Goal: Information Seeking & Learning: Learn about a topic

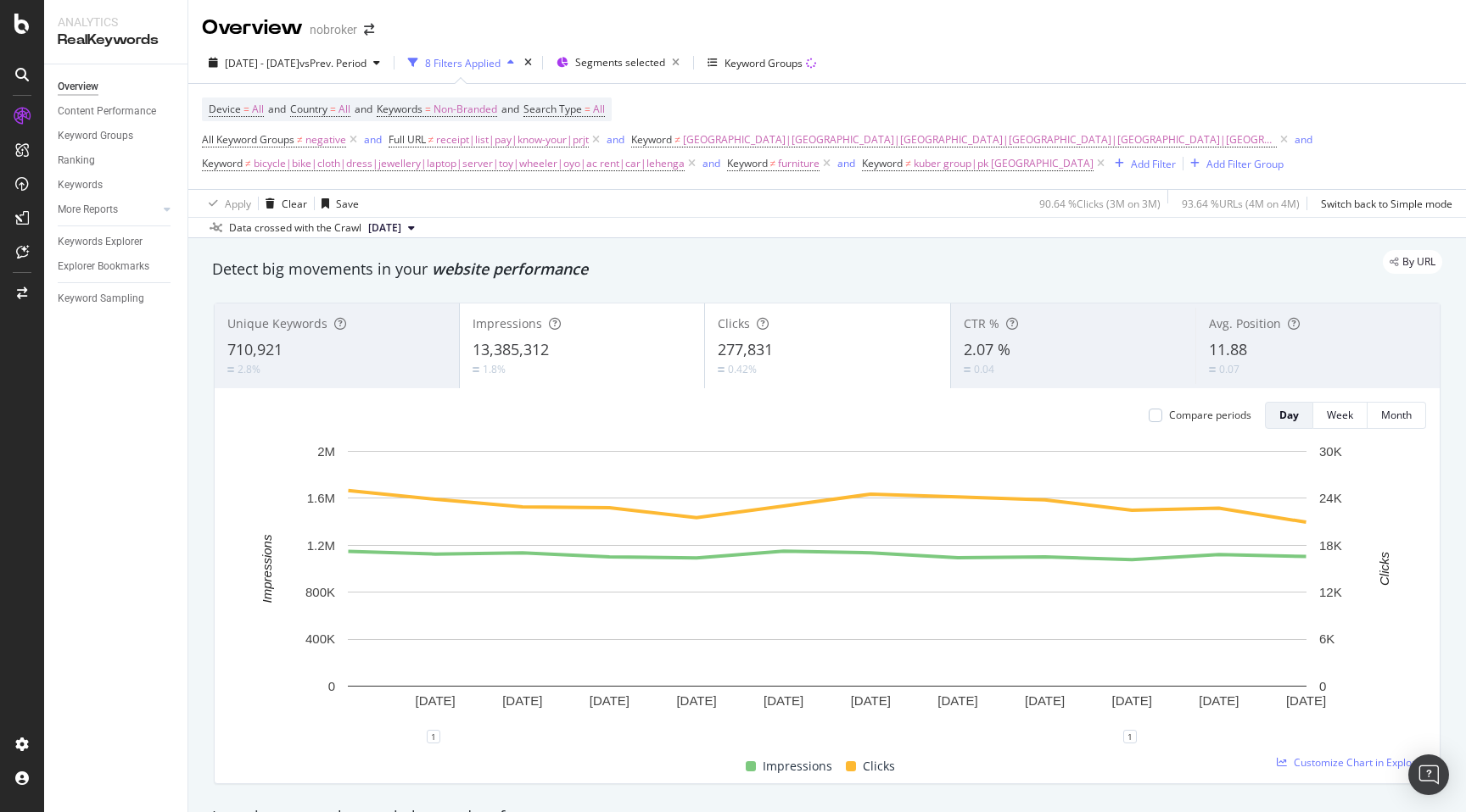
click at [720, 259] on div "By URL" at bounding box center [819, 262] width 1248 height 24
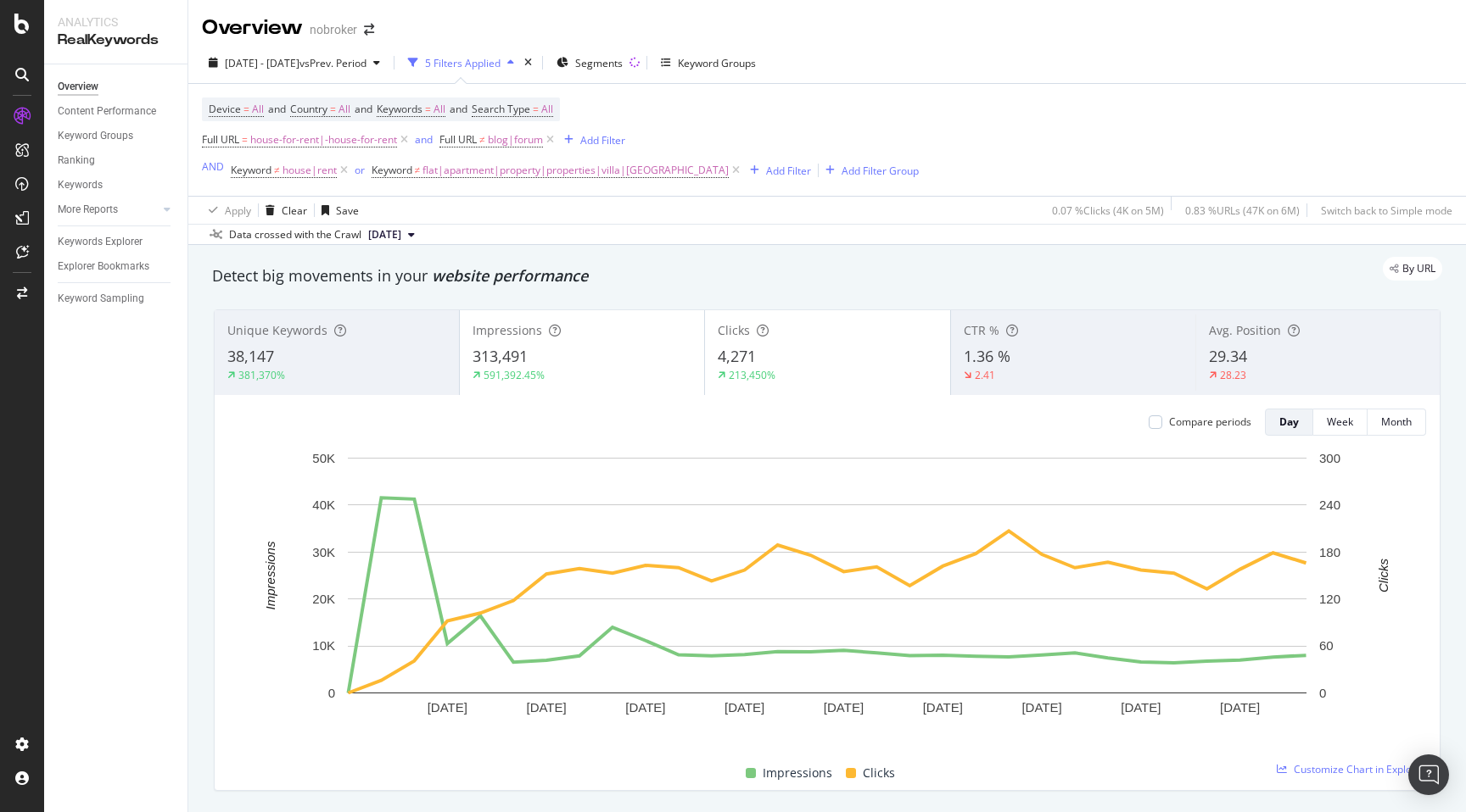
scroll to position [1464, 0]
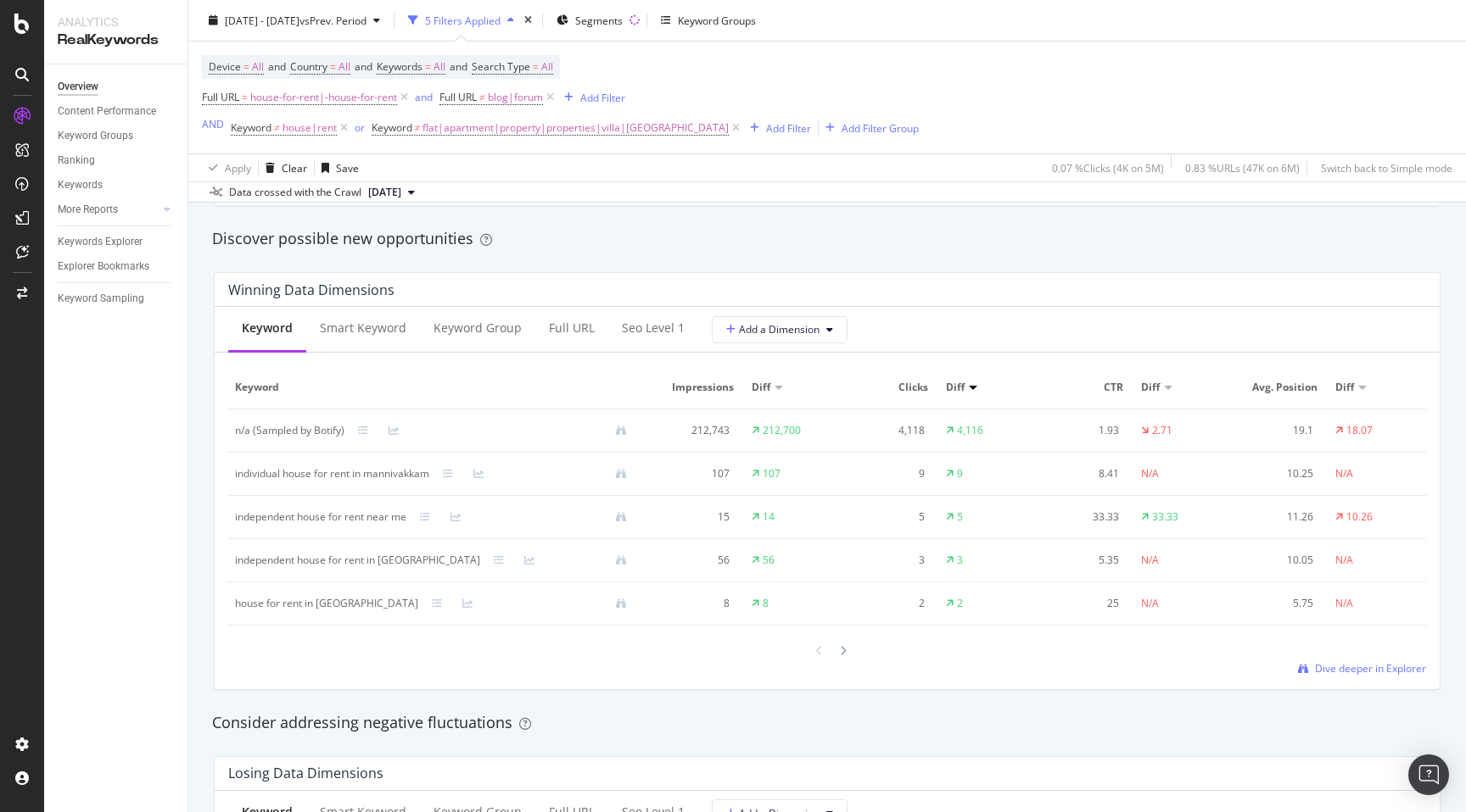
click at [196, 412] on div "By URL Detect big movements in your website performance Unique Keywords 38,147 …" at bounding box center [827, 576] width 1278 height 3593
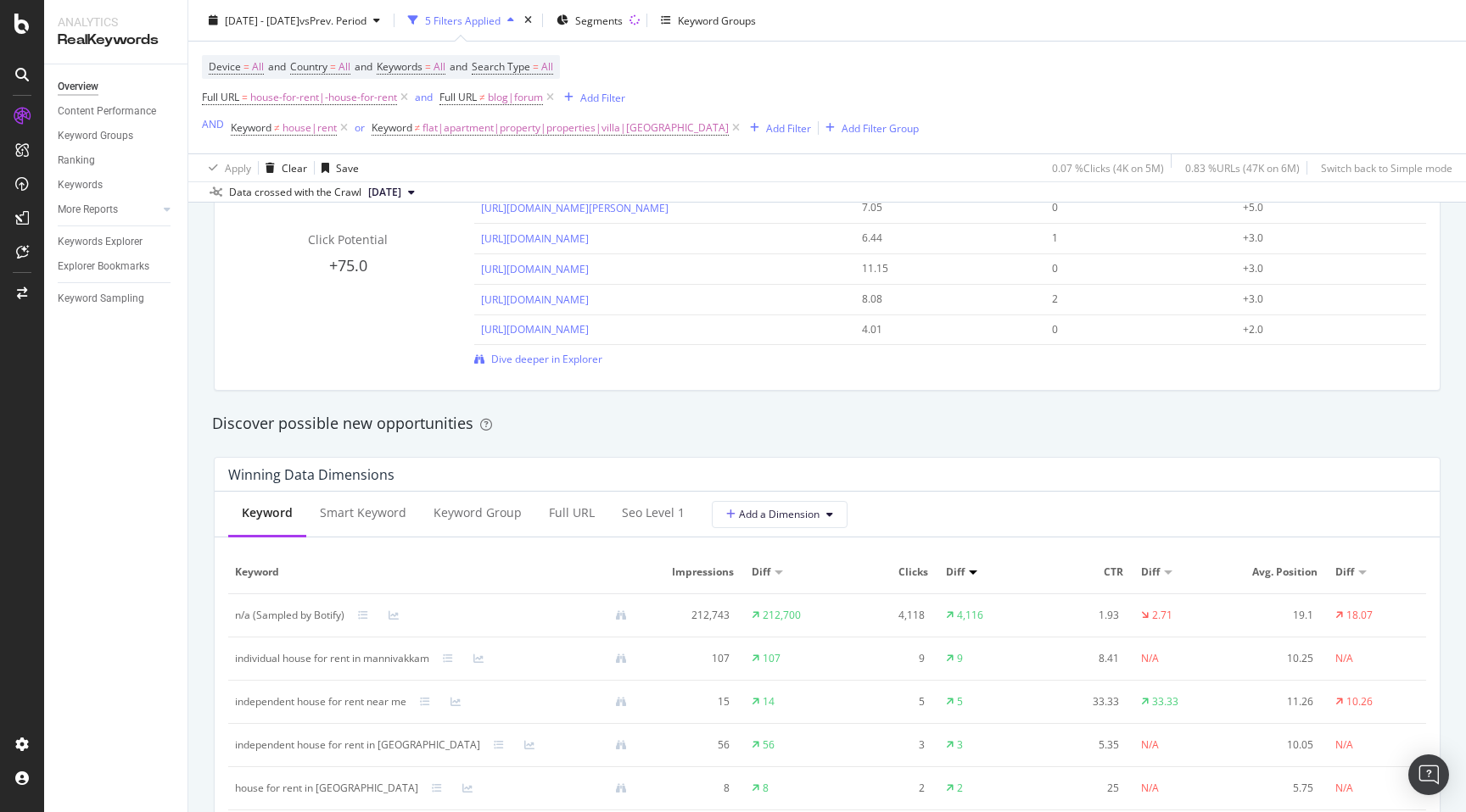
scroll to position [1289, 0]
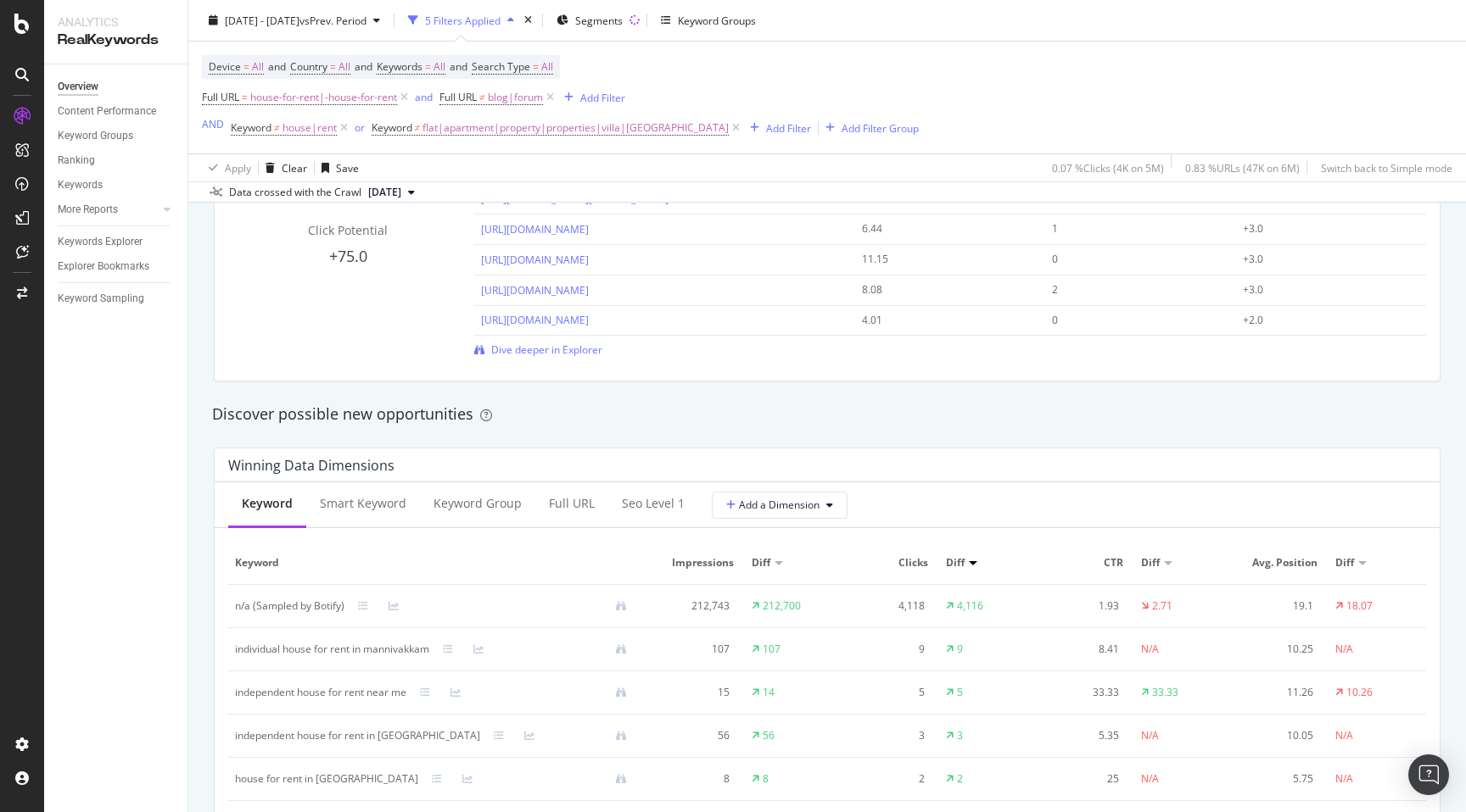
click at [237, 608] on div "n/a (Sampled by Botify)" at bounding box center [290, 606] width 110 height 15
click at [230, 608] on td "n/a (Sampled by Botify)" at bounding box center [438, 607] width 419 height 44
drag, startPoint x: 230, startPoint y: 608, endPoint x: 252, endPoint y: 608, distance: 22.0
click at [252, 608] on td "n/a (Sampled by Botify)" at bounding box center [438, 607] width 419 height 44
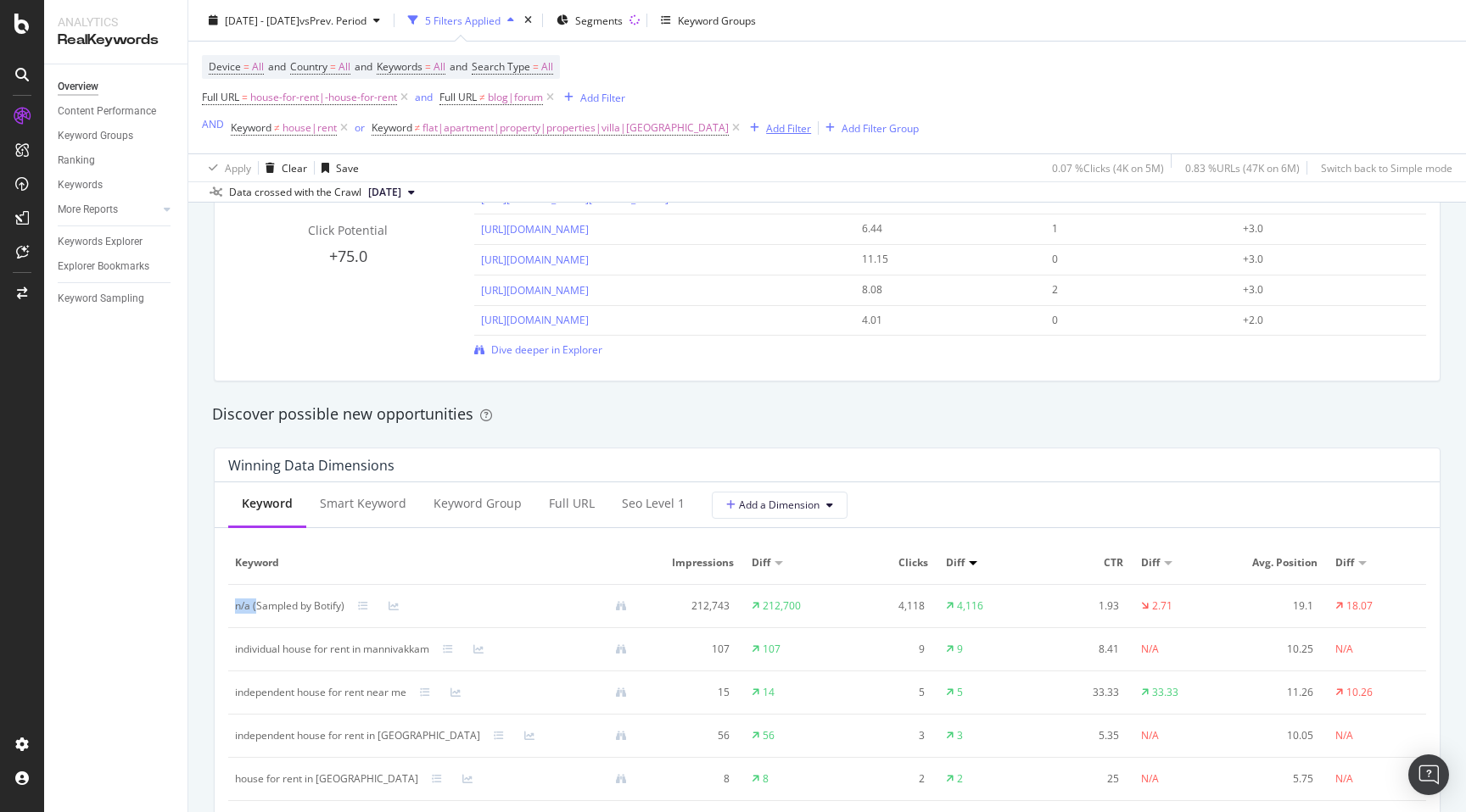
click at [766, 132] on div "Add Filter" at bounding box center [788, 128] width 45 height 15
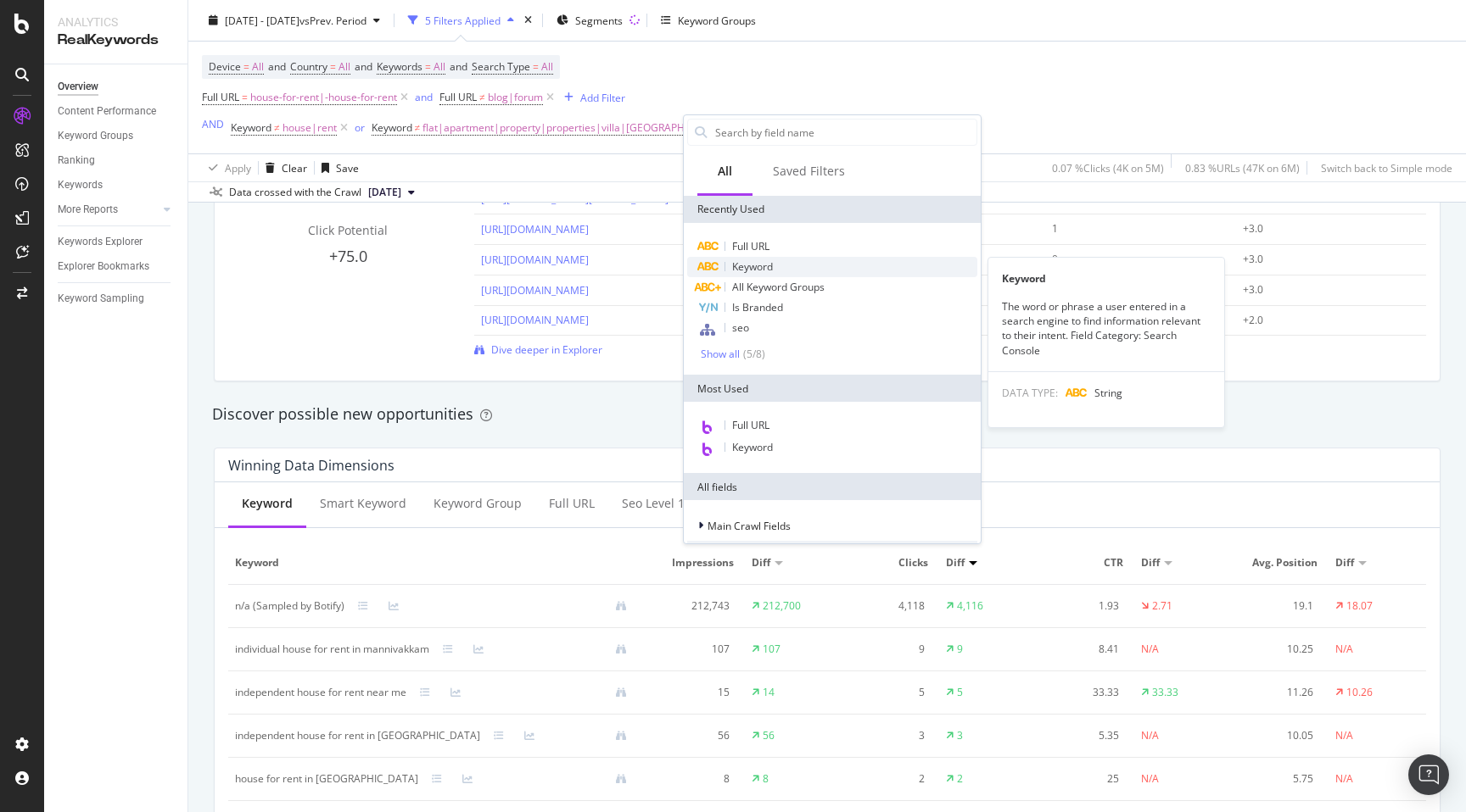
click at [761, 263] on span "Keyword" at bounding box center [753, 267] width 41 height 15
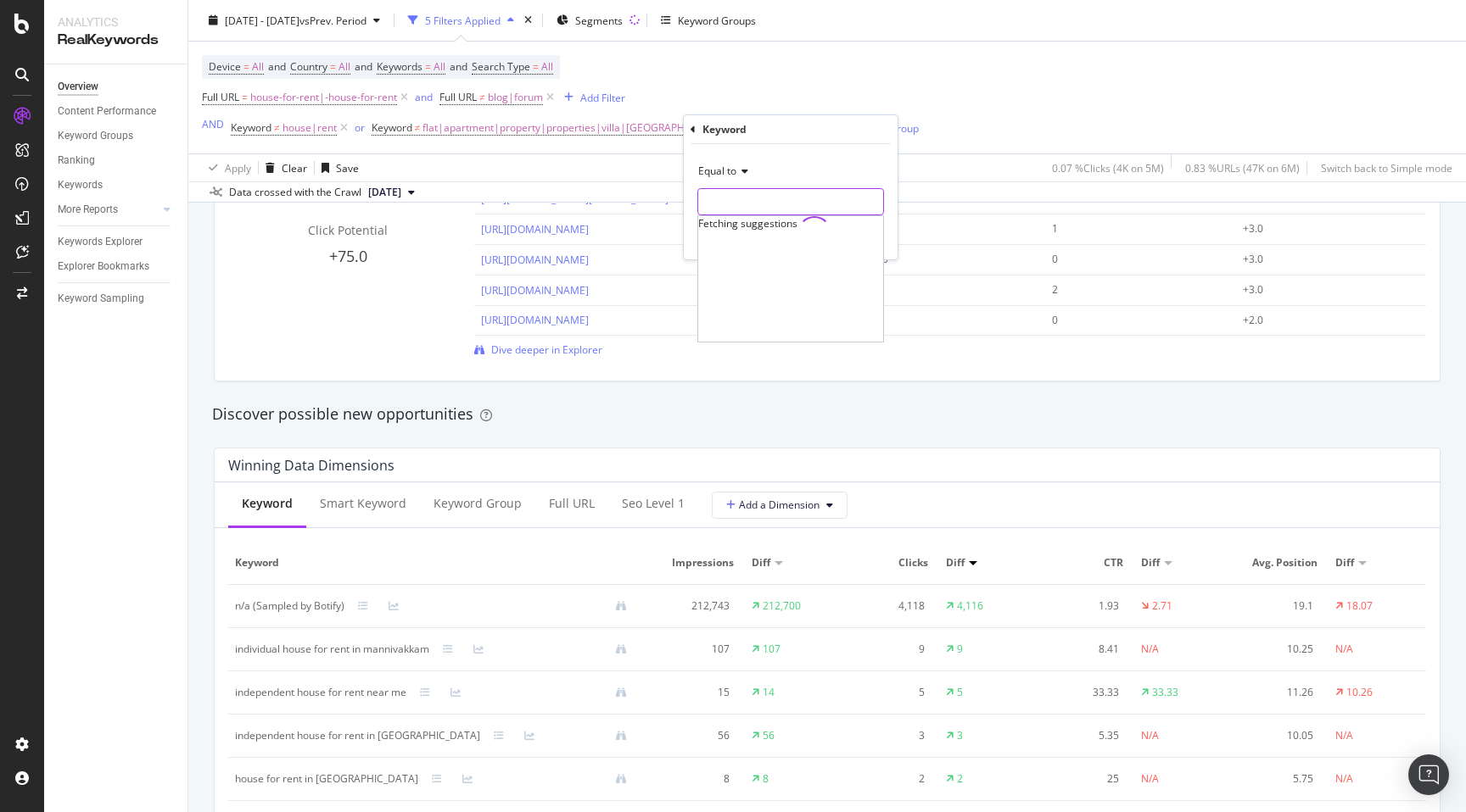
click at [723, 201] on input "text" at bounding box center [790, 202] width 185 height 27
paste input "n/a ("
click at [749, 227] on span "n/a (Sampled by Botify)" at bounding box center [762, 225] width 120 height 15
type input "n/a (Sampled by Botify)"
click at [878, 242] on div "Apply" at bounding box center [871, 238] width 26 height 15
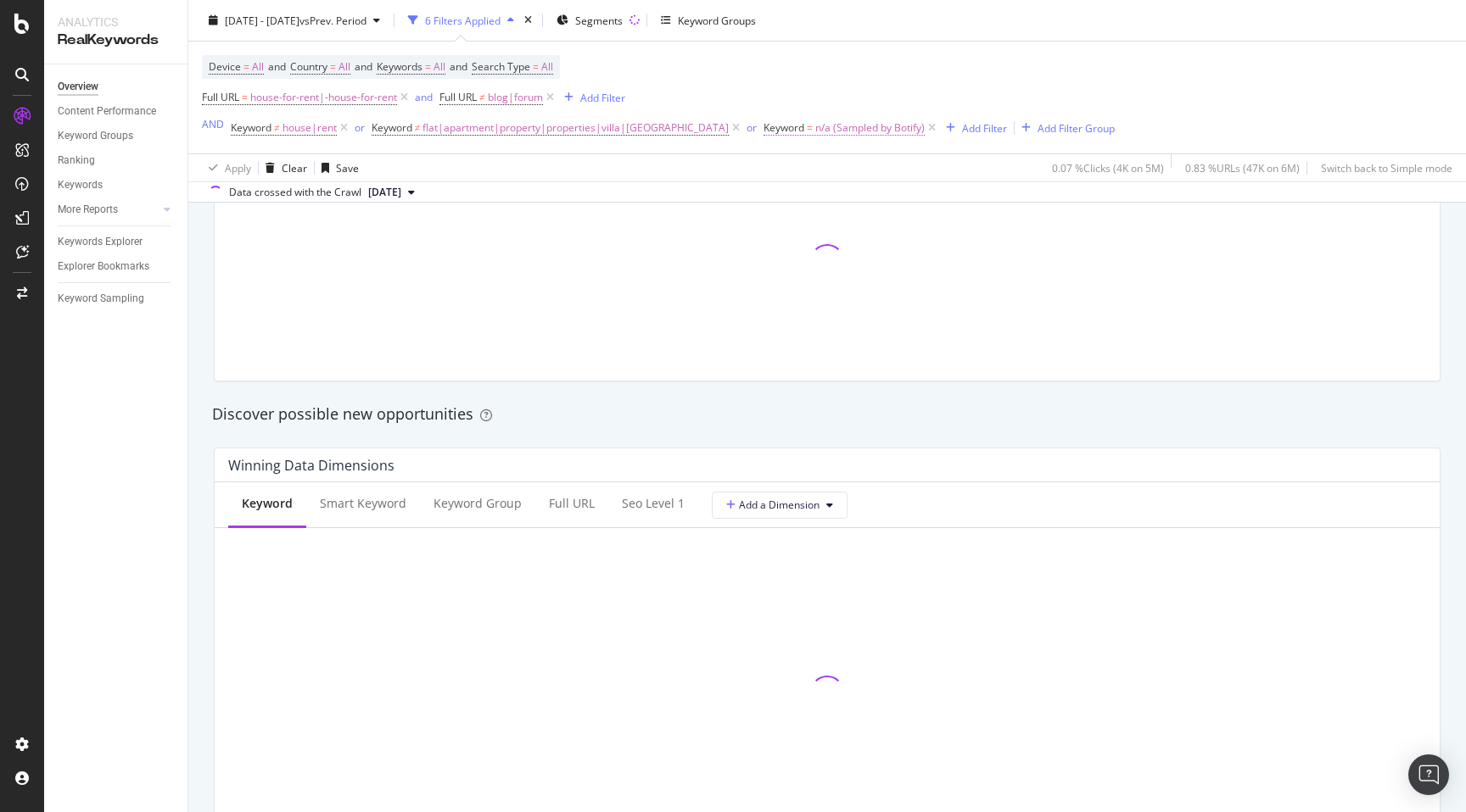
click at [815, 124] on span "n/a (Sampled by Botify)" at bounding box center [870, 128] width 110 height 24
click at [759, 169] on icon at bounding box center [762, 168] width 12 height 10
click at [747, 176] on div "Equal to" at bounding box center [811, 168] width 187 height 27
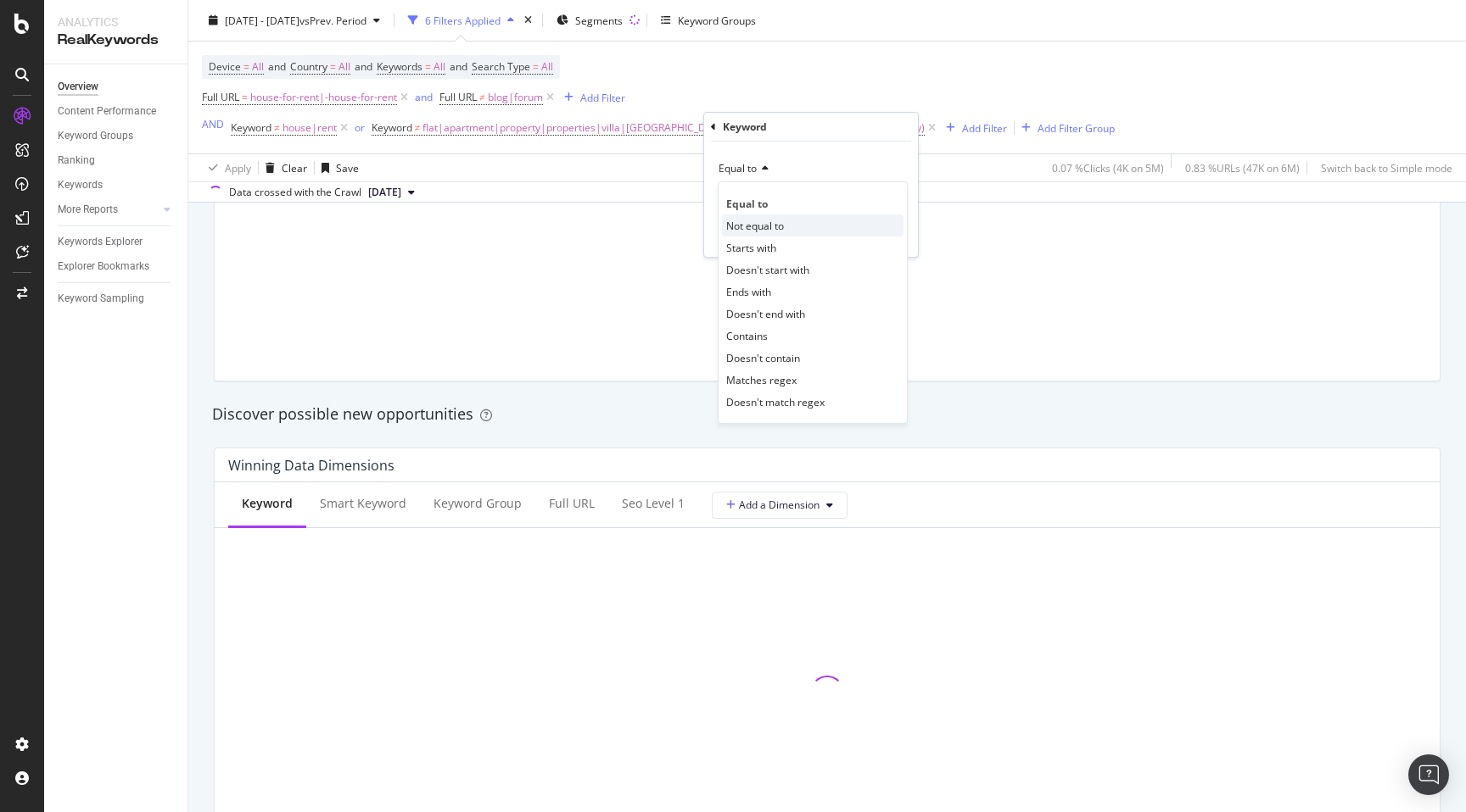
click at [755, 232] on span "Not equal to" at bounding box center [755, 226] width 58 height 15
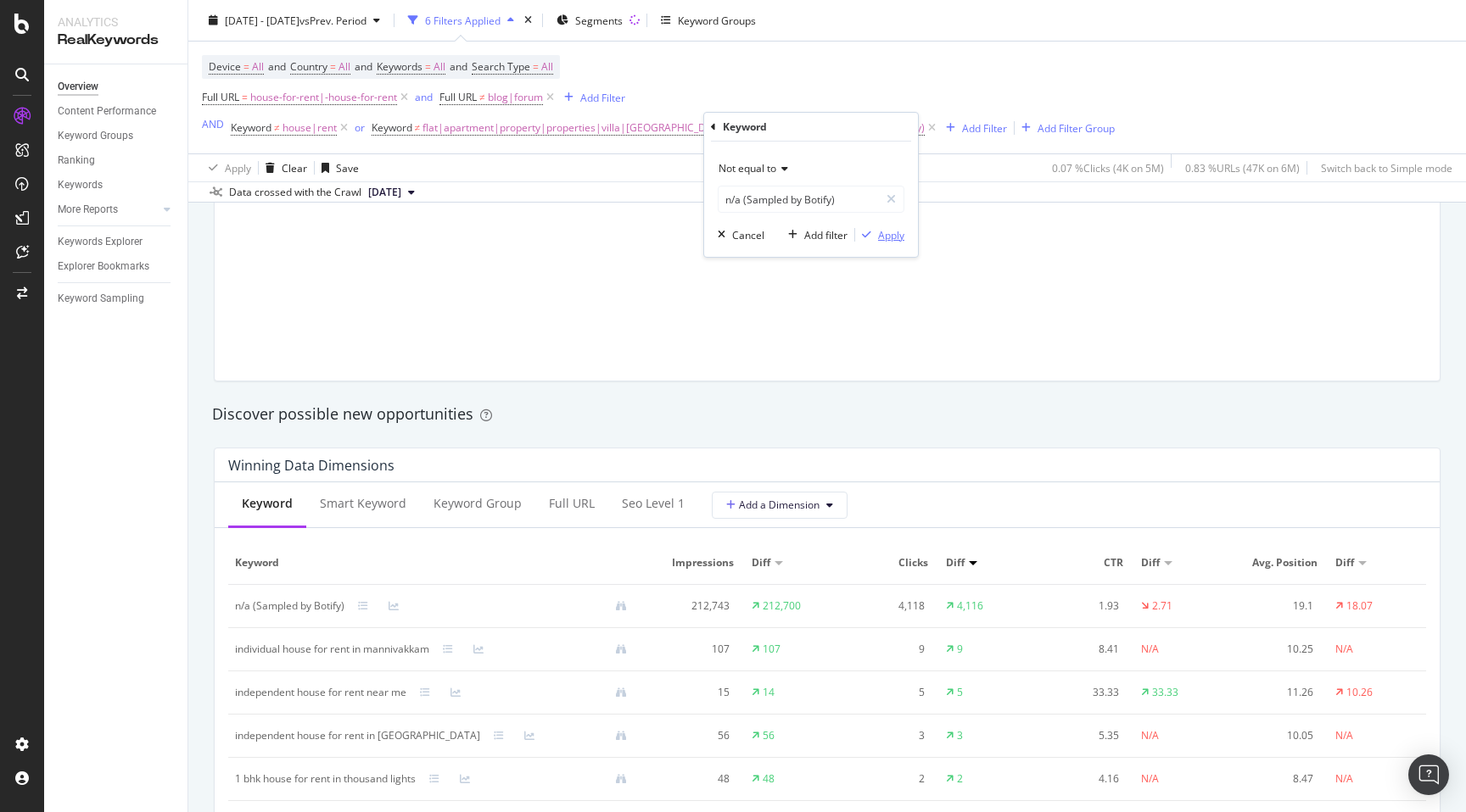
click at [885, 238] on div "Apply" at bounding box center [891, 236] width 26 height 15
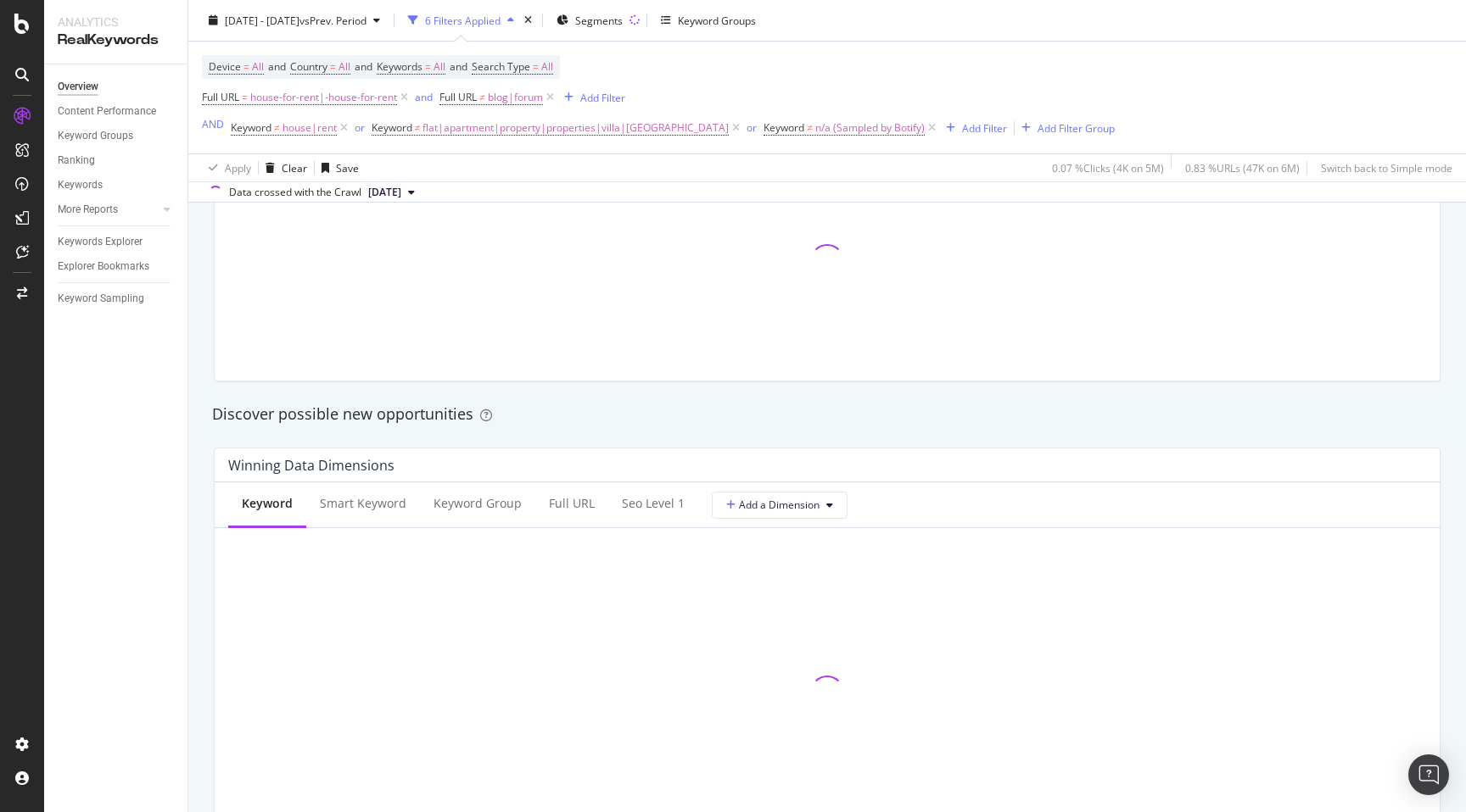
click at [195, 396] on div "By URL Detect big movements in your website performance Investigate your change…" at bounding box center [827, 748] width 1278 height 3585
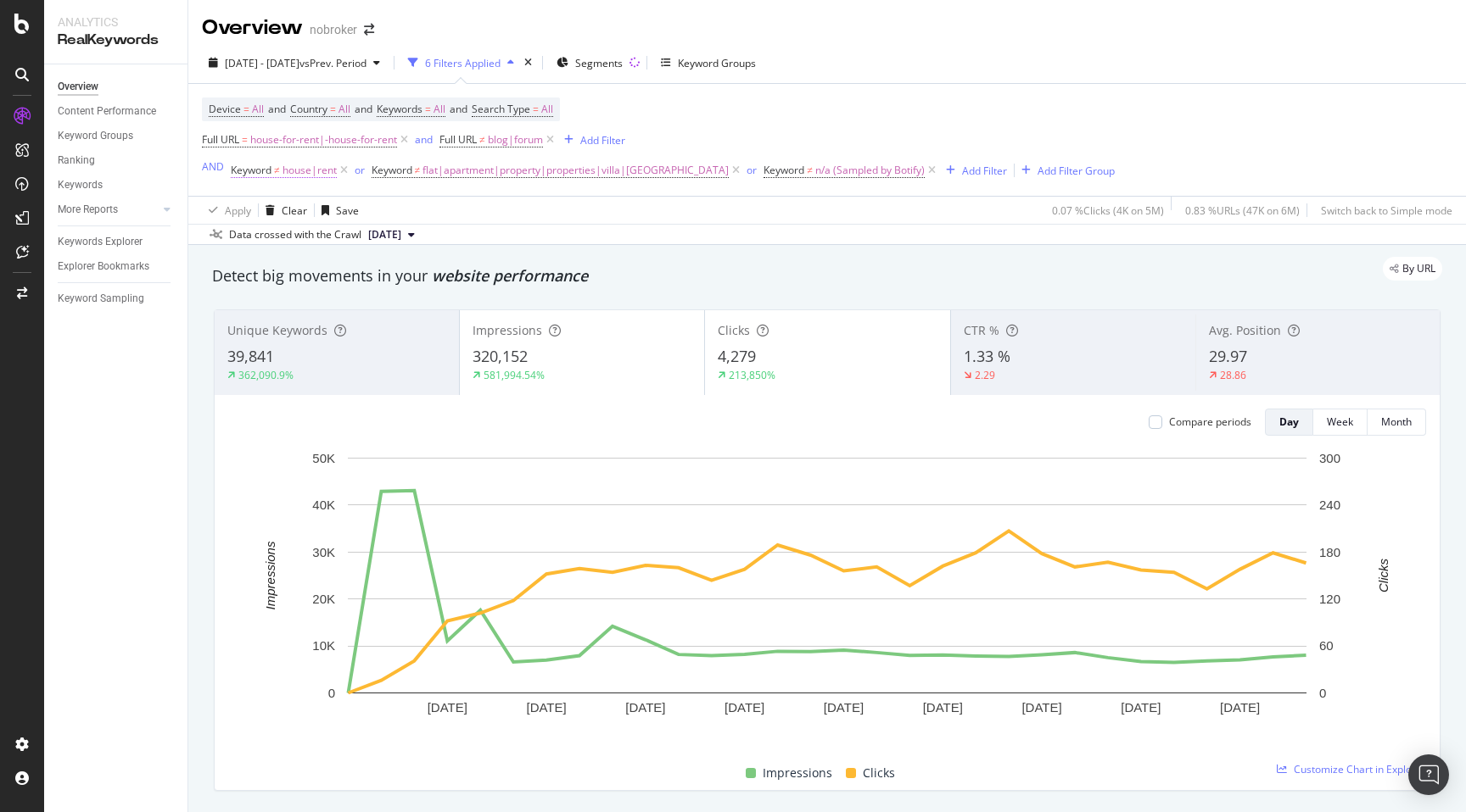
click at [293, 170] on span "house|rent" at bounding box center [310, 171] width 54 height 24
click at [286, 214] on span "Doesn't match regex" at bounding box center [296, 212] width 99 height 15
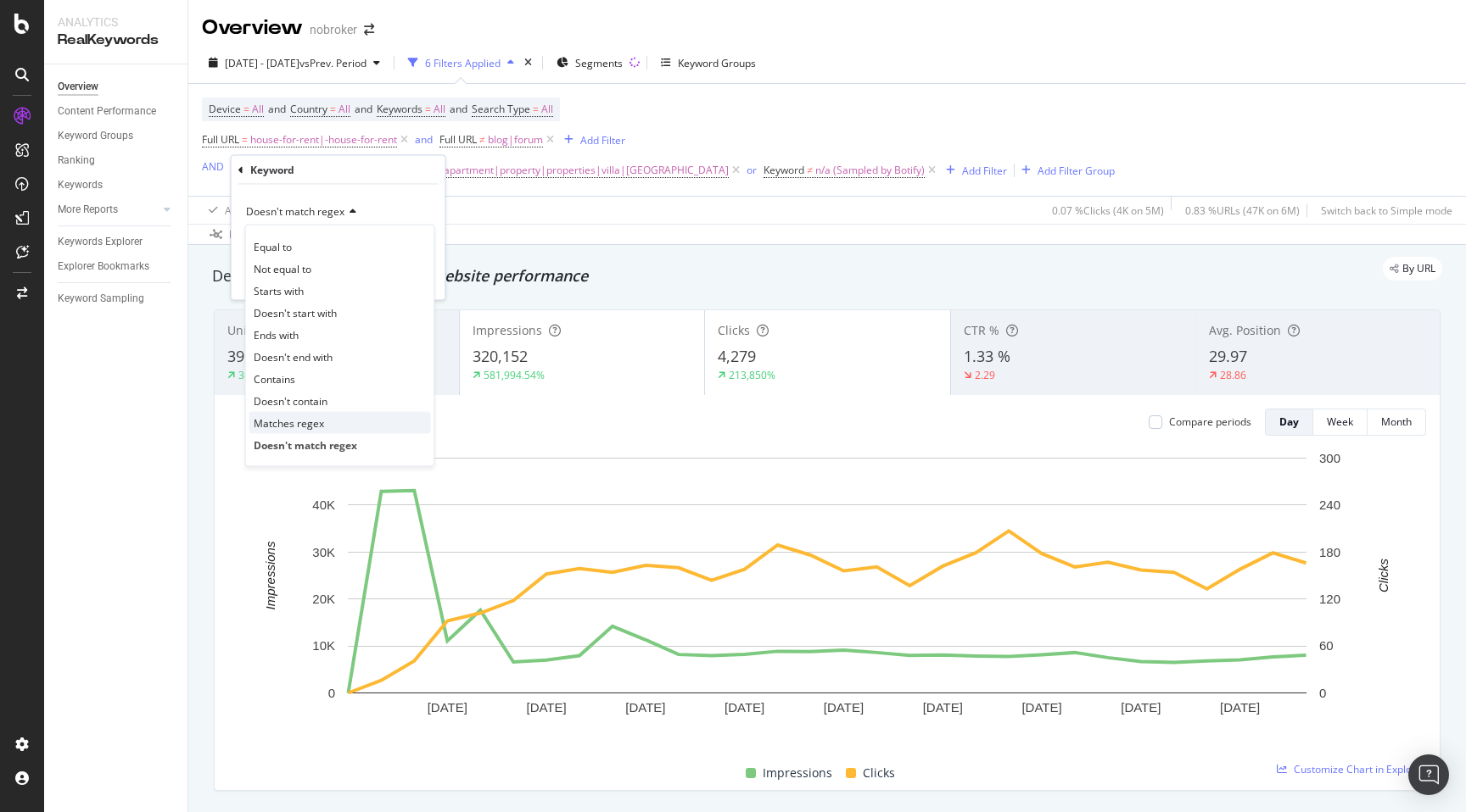
click at [287, 422] on span "Matches regex" at bounding box center [289, 423] width 71 height 15
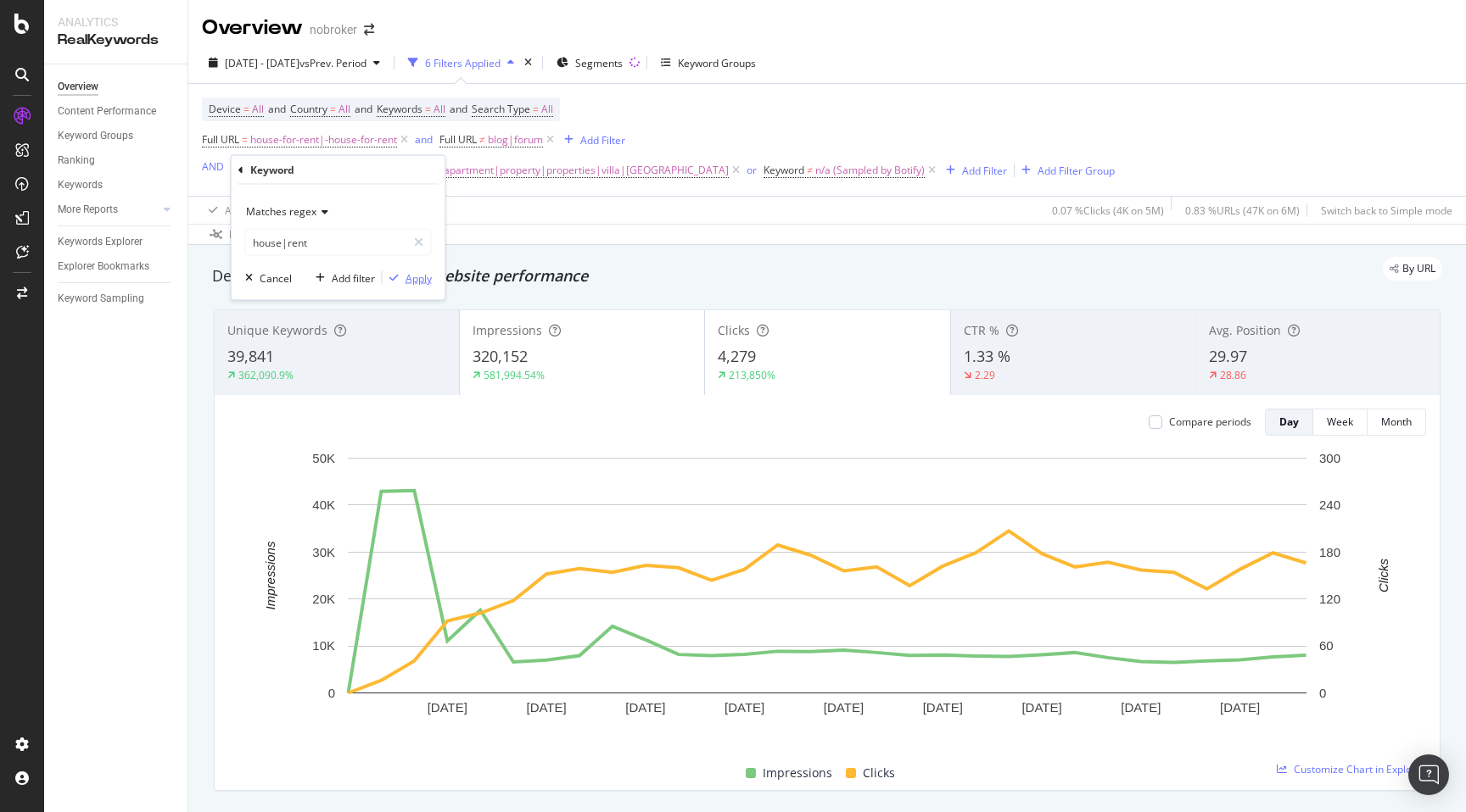
click at [416, 275] on div "Apply" at bounding box center [418, 278] width 26 height 15
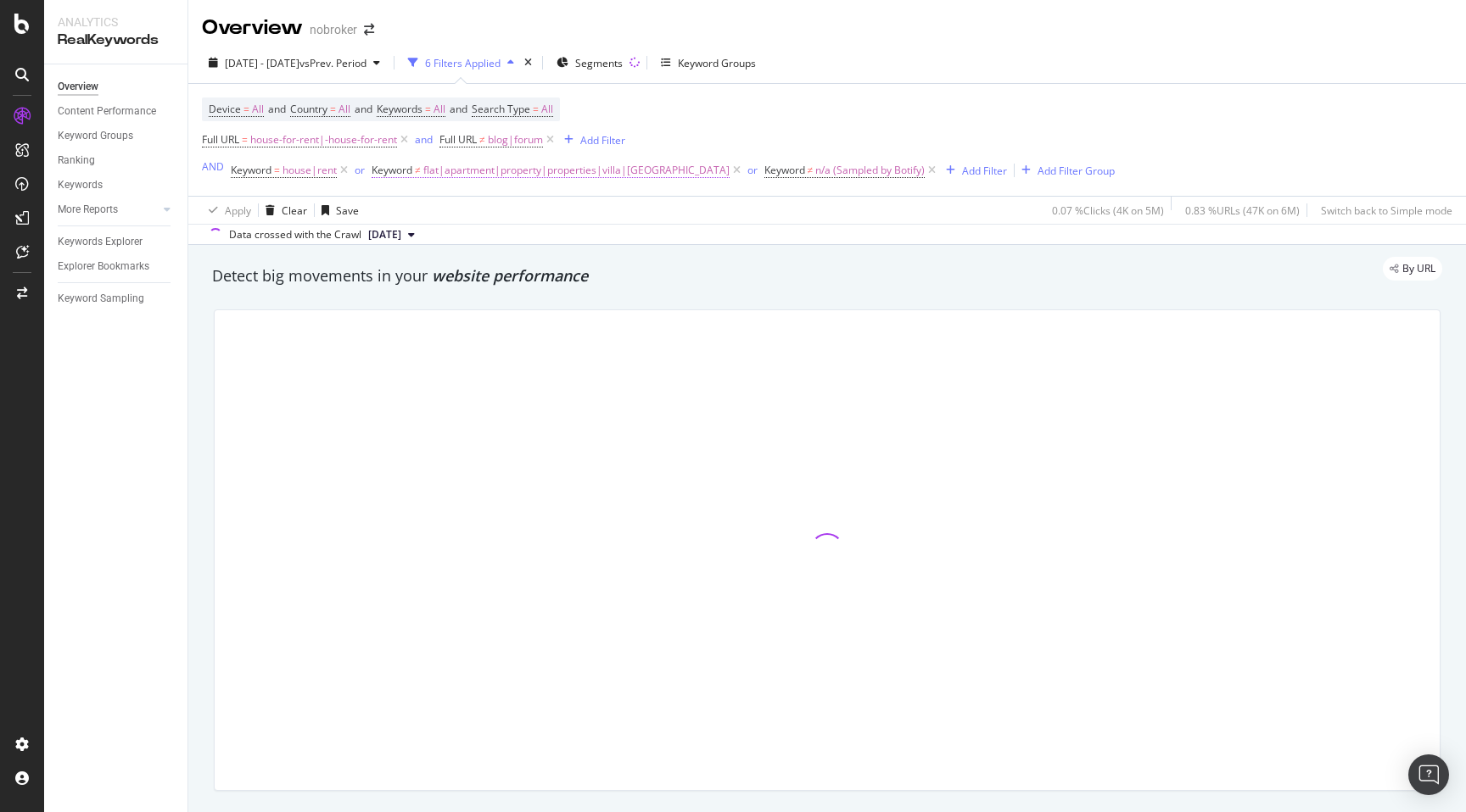
click at [468, 176] on span "flat|apartment|property|properties|villa|[GEOGRAPHIC_DATA]" at bounding box center [576, 171] width 307 height 24
click at [443, 209] on span "Doesn't match regex" at bounding box center [437, 212] width 99 height 15
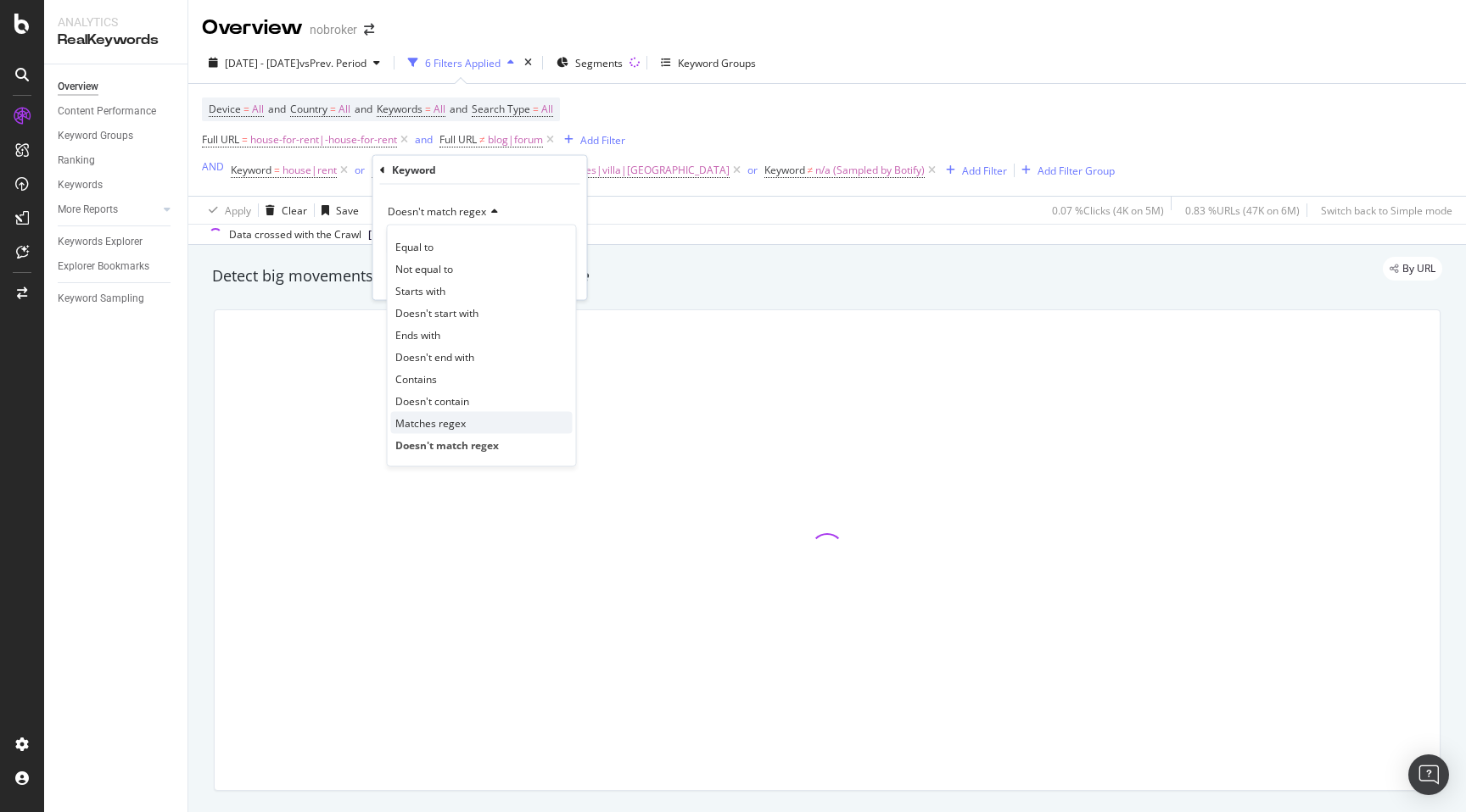
click at [449, 422] on span "Matches regex" at bounding box center [430, 423] width 71 height 15
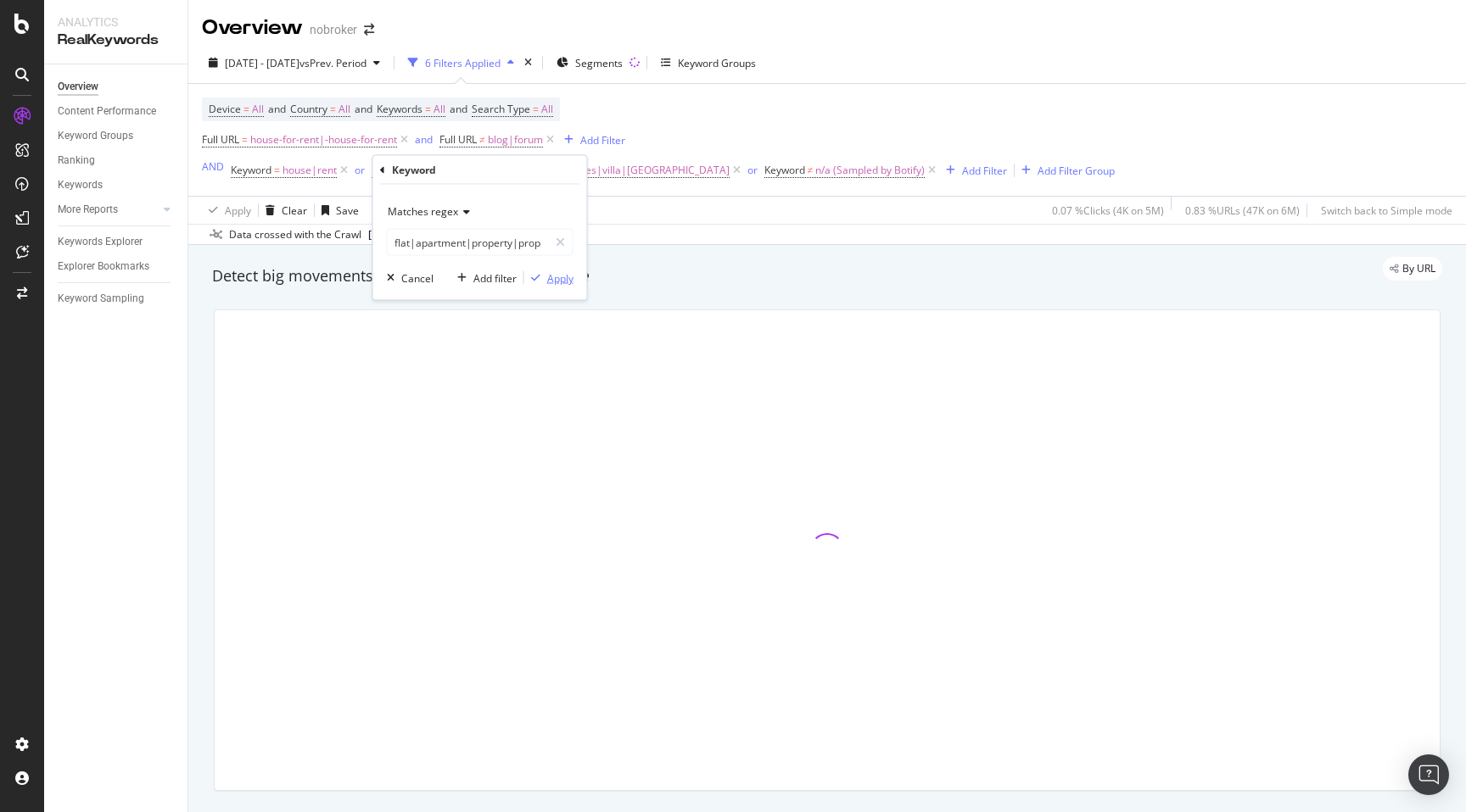
click at [560, 276] on div "Apply" at bounding box center [561, 278] width 26 height 15
click at [816, 172] on span "n/a (Sampled by Botify)" at bounding box center [871, 171] width 110 height 24
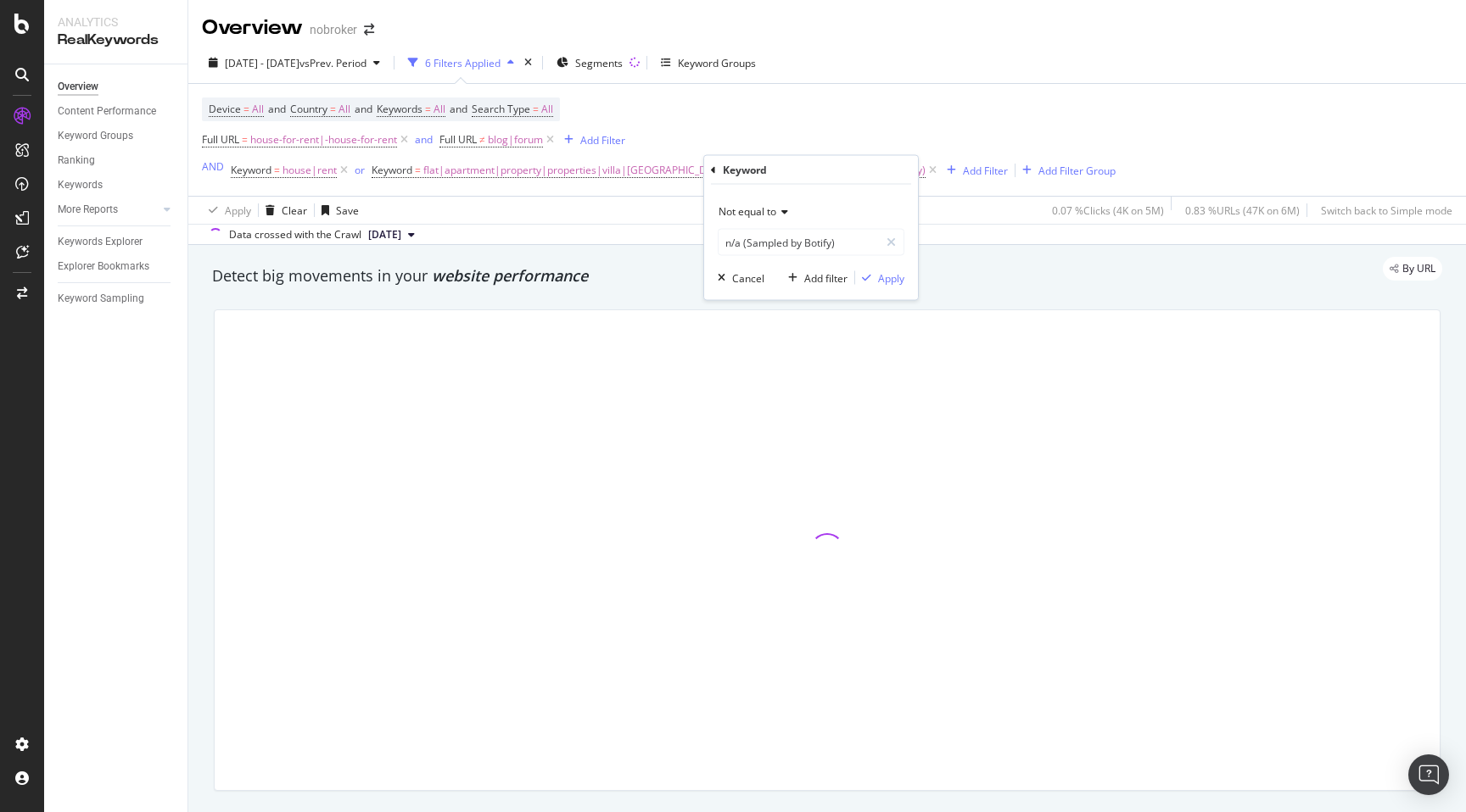
click at [762, 204] on span "Not equal to" at bounding box center [747, 212] width 58 height 15
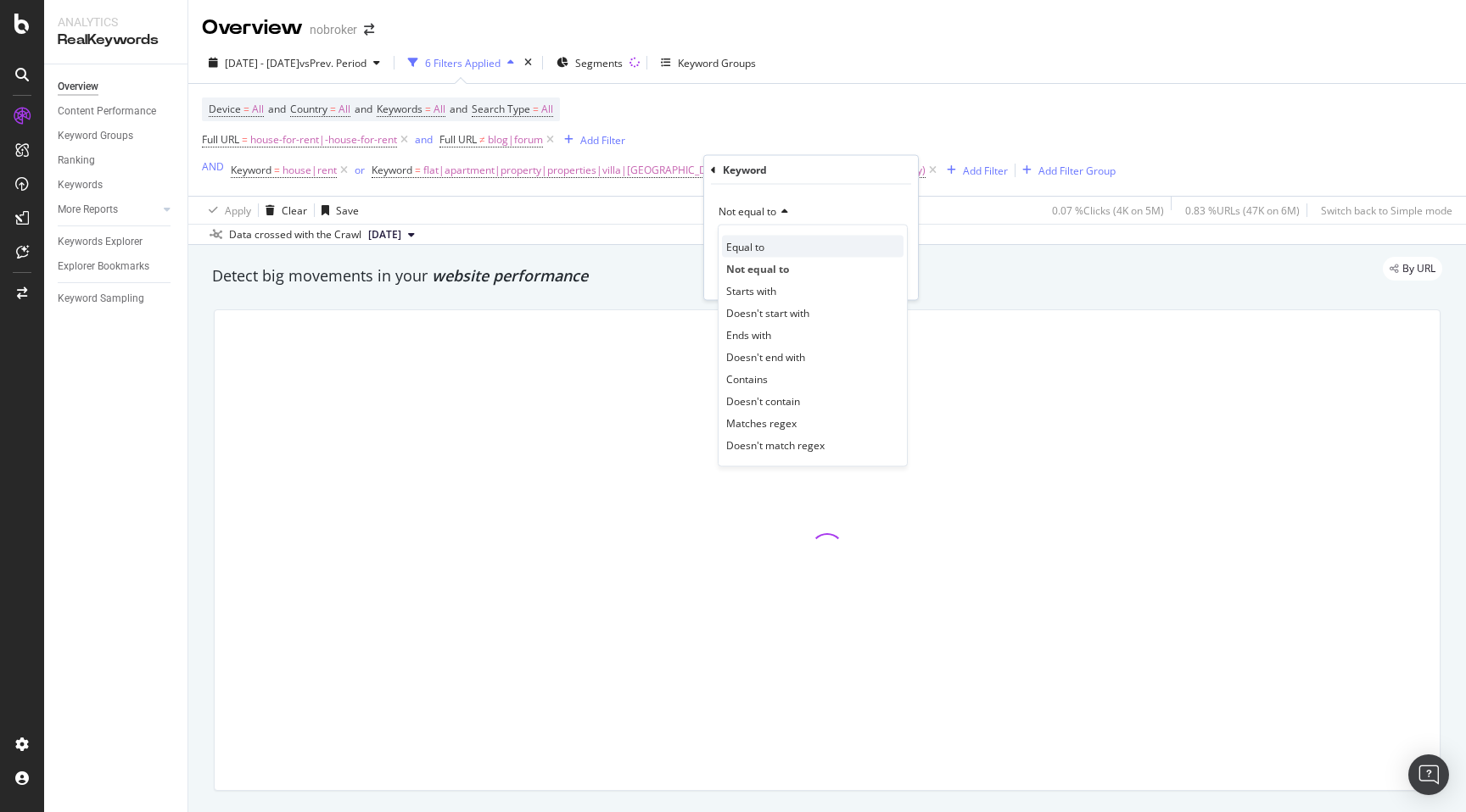
click at [756, 249] on span "Equal to" at bounding box center [745, 246] width 38 height 15
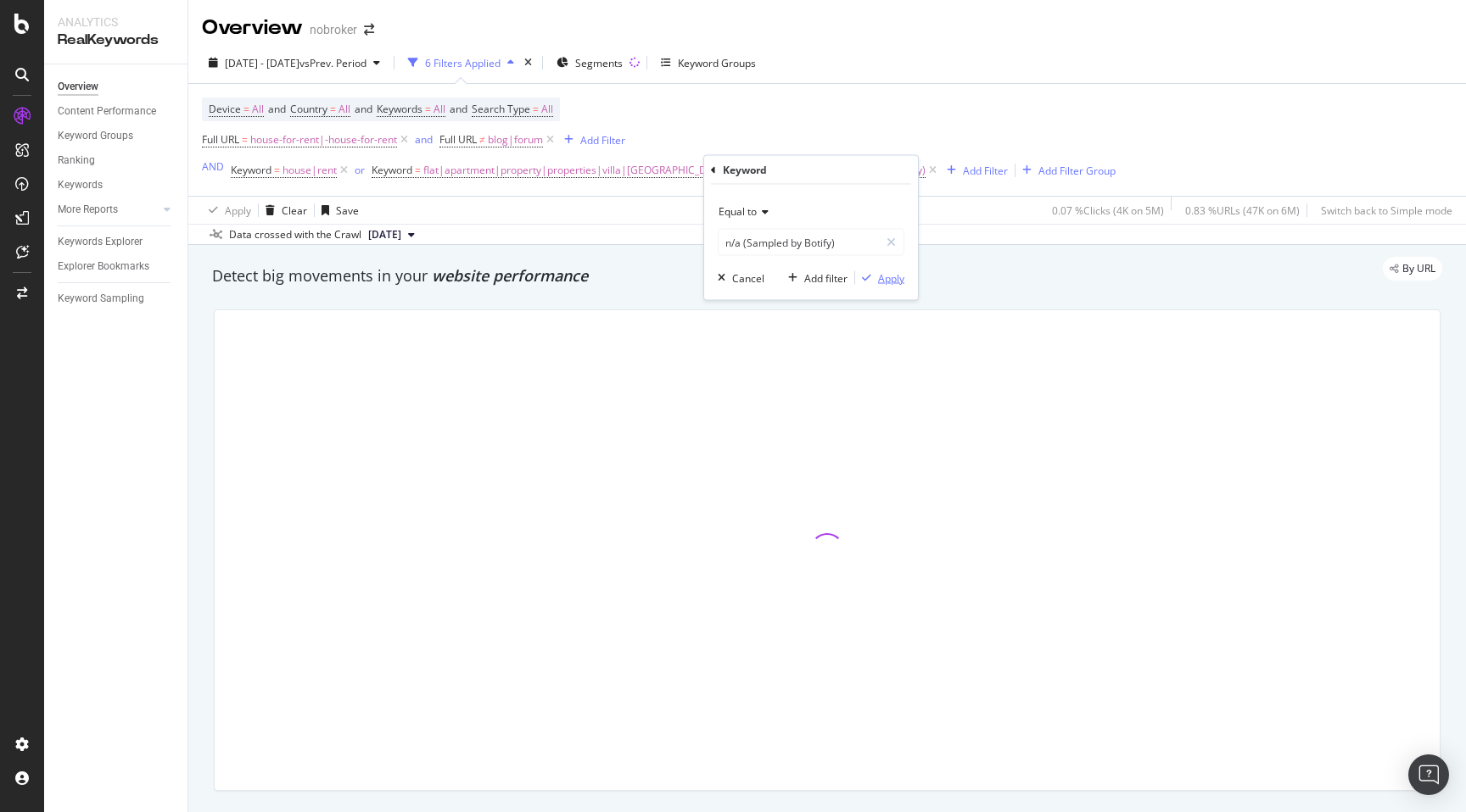
click at [888, 277] on div "Apply" at bounding box center [891, 278] width 26 height 15
click at [722, 288] on div "Detect big movements in your website performance" at bounding box center [827, 277] width 1248 height 39
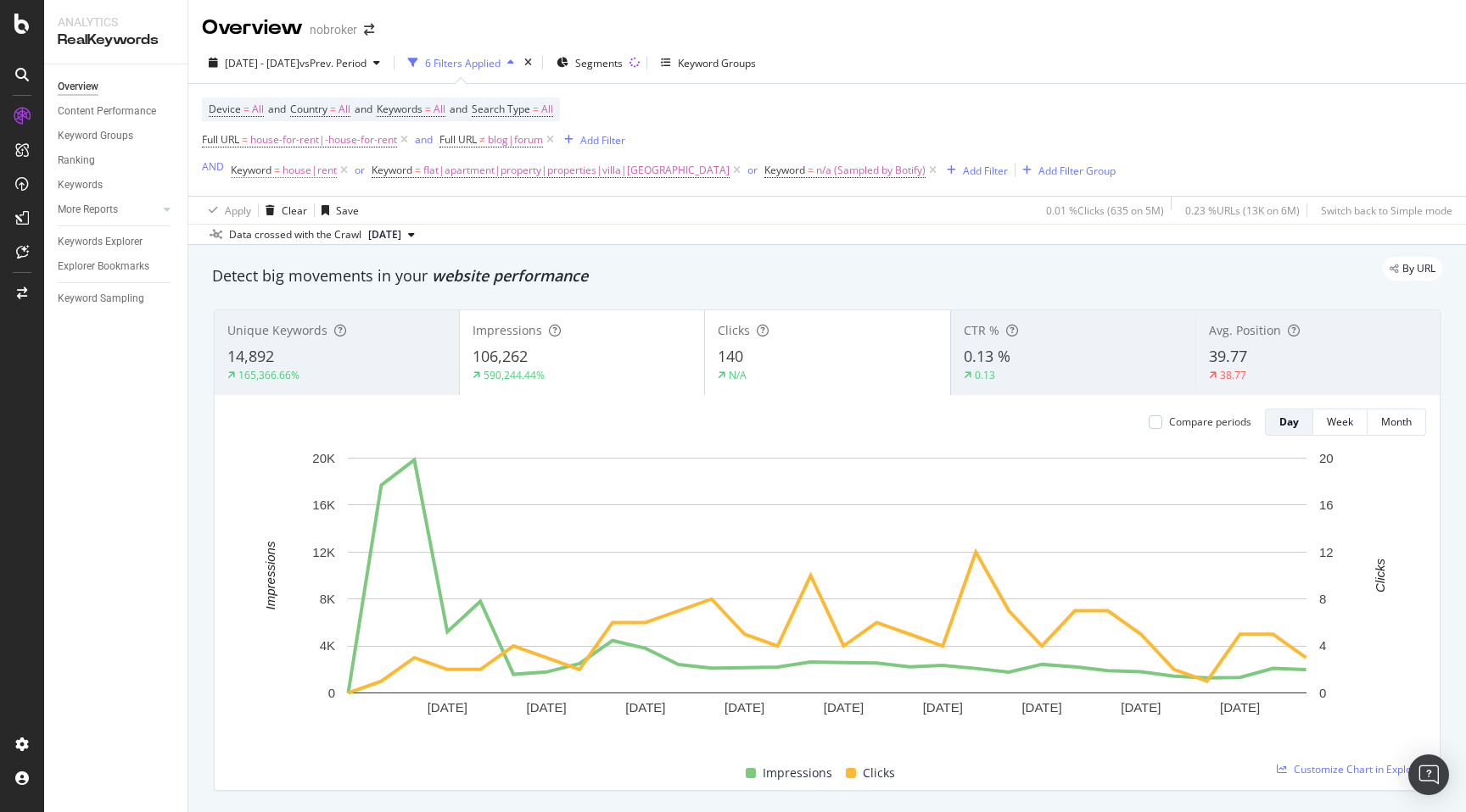
click at [297, 170] on span "house|rent" at bounding box center [310, 171] width 54 height 24
click at [495, 163] on span "flat|apartment|property|properties|villa|[GEOGRAPHIC_DATA]" at bounding box center [576, 171] width 307 height 24
click at [661, 289] on div "Detect big movements in your website performance" at bounding box center [827, 277] width 1248 height 39
click at [816, 175] on span "n/a (Sampled by Botify)" at bounding box center [871, 171] width 110 height 24
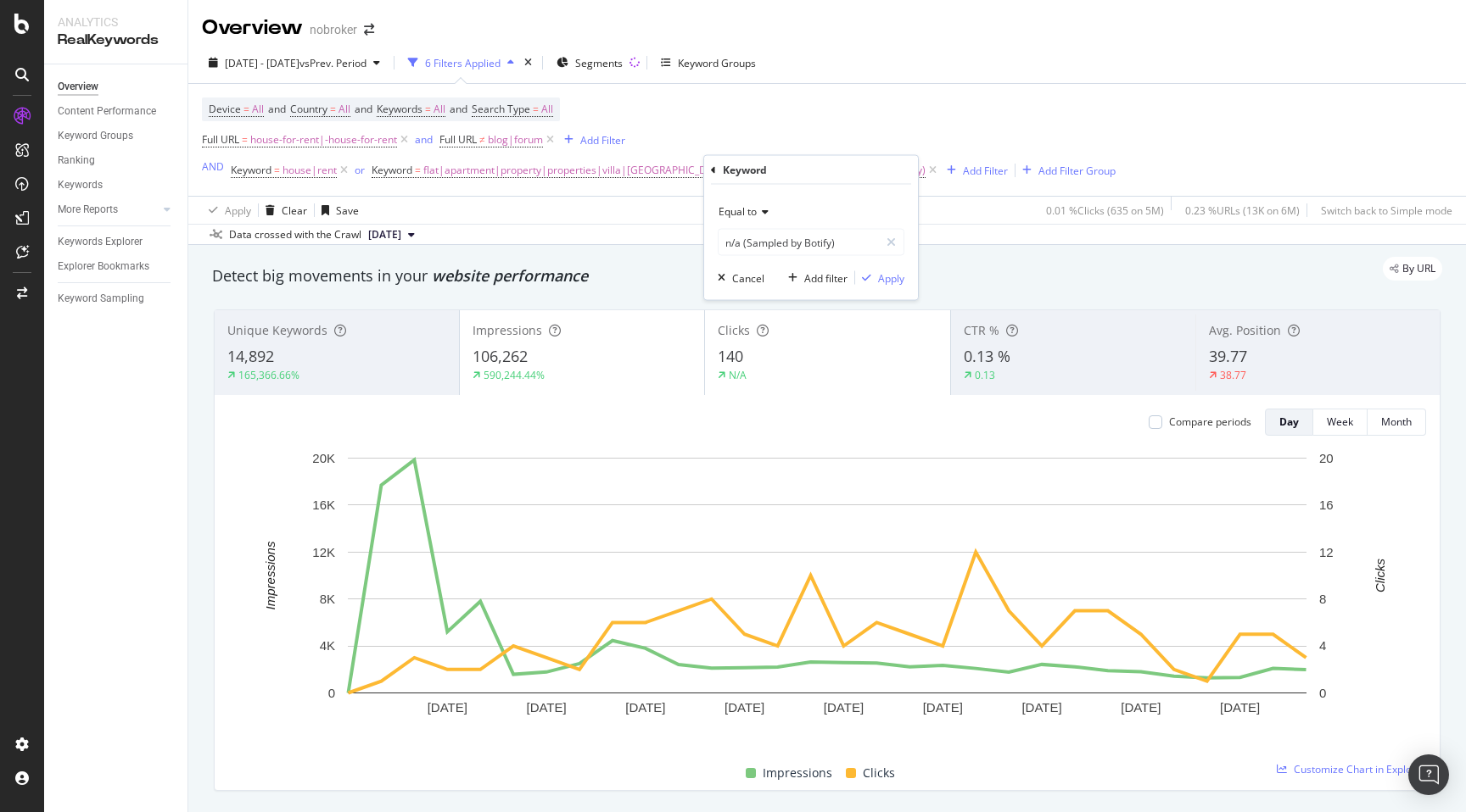
click at [208, 574] on div "Unique Keywords 14,892 165,366.66% Impressions 106,262 590,244.44% Clicks 140 N…" at bounding box center [827, 551] width 1248 height 509
click at [551, 170] on span "flat|apartment|property|properties|villa|[GEOGRAPHIC_DATA]" at bounding box center [576, 171] width 307 height 24
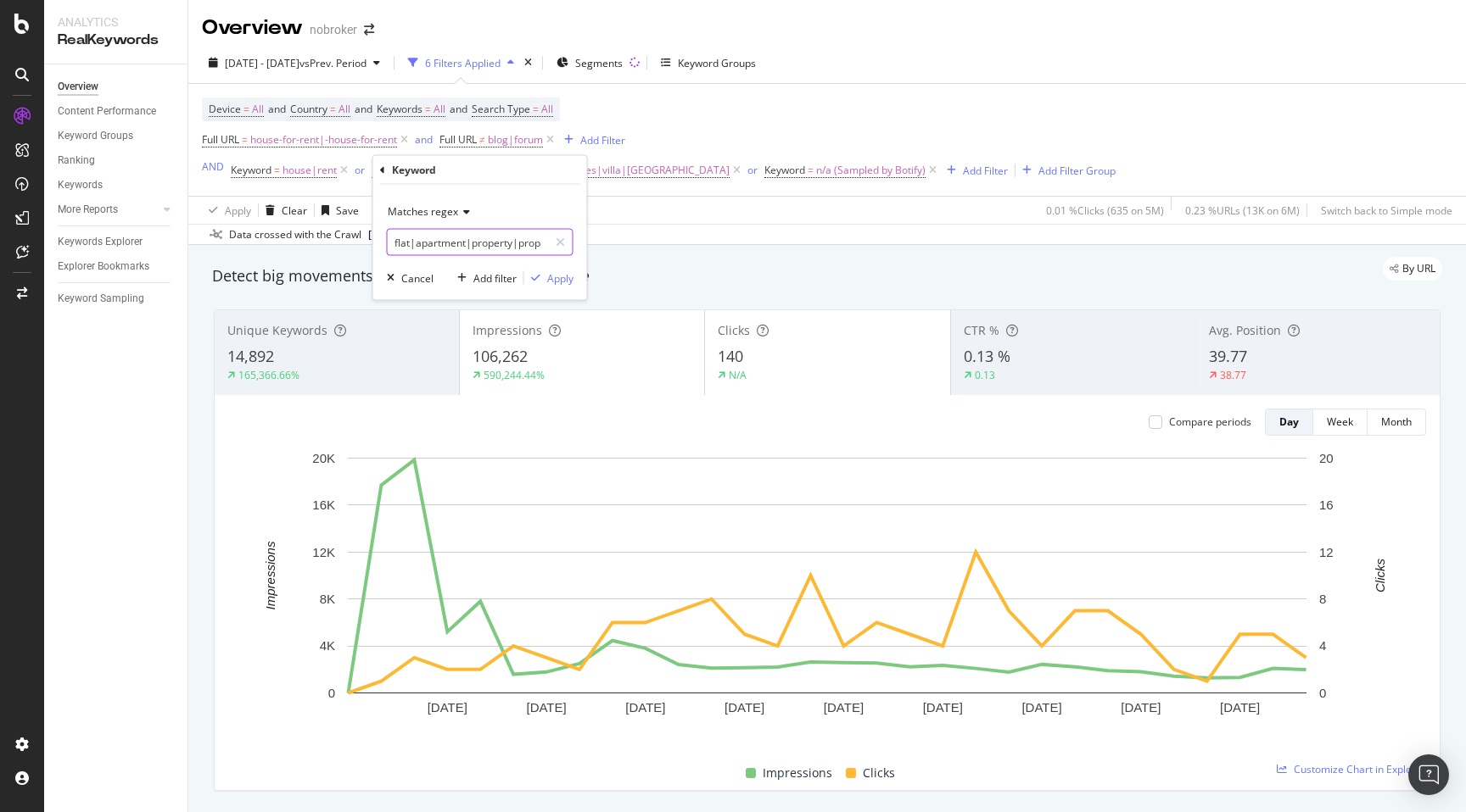
click at [507, 243] on input "flat|apartment|property|properties|villa|[GEOGRAPHIC_DATA]" at bounding box center [468, 242] width 161 height 27
type input "flat|apartment|property|properties|villa|[GEOGRAPHIC_DATA]"
click at [569, 272] on div "Apply" at bounding box center [561, 278] width 26 height 15
click at [666, 281] on div "By URL" at bounding box center [819, 269] width 1248 height 24
click at [579, 153] on div "Device = All and Country = All and Keywords = All and Search Type = All Full UR…" at bounding box center [658, 139] width 914 height 85
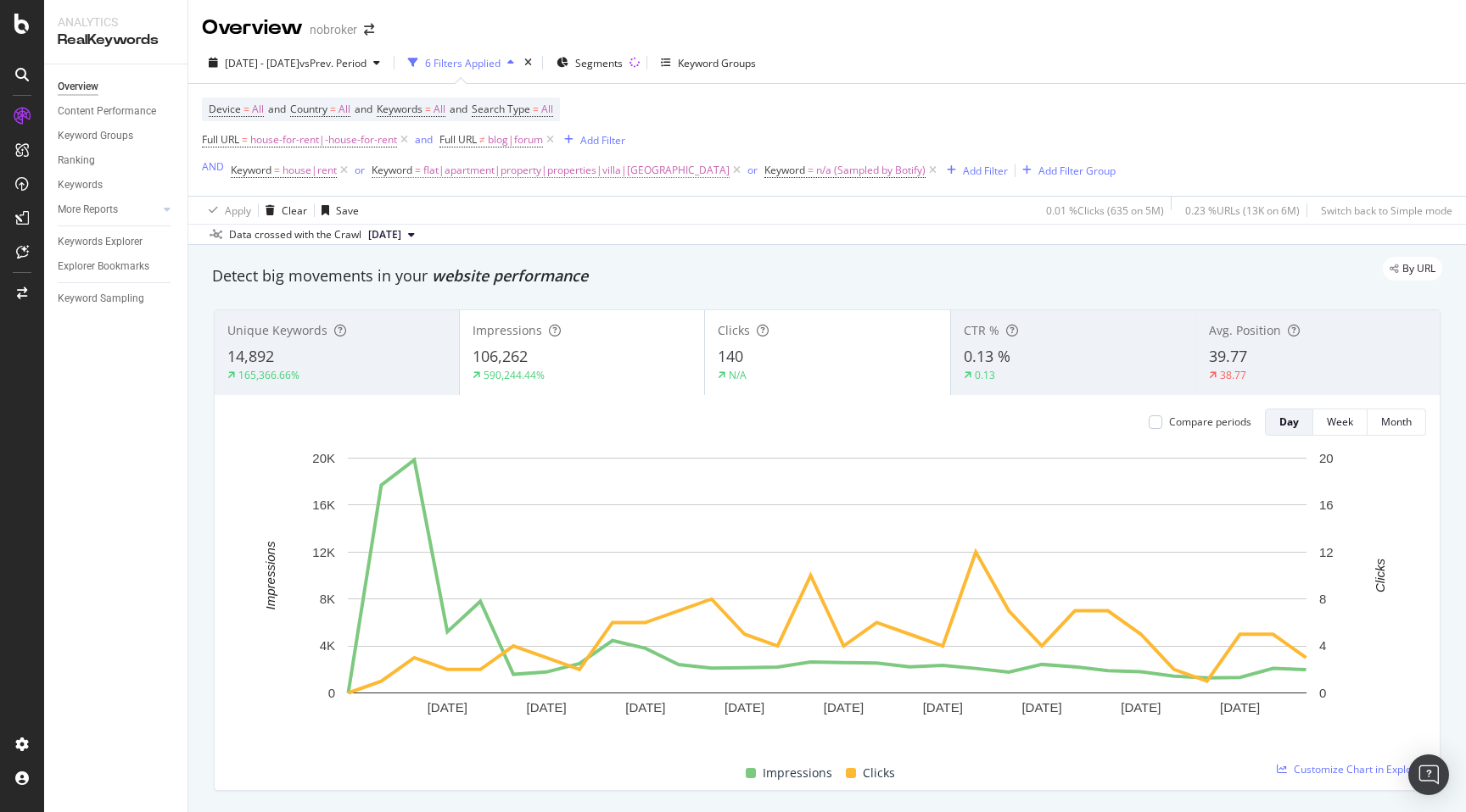
click at [578, 160] on span "flat|apartment|property|properties|villa|[GEOGRAPHIC_DATA]" at bounding box center [576, 171] width 307 height 24
click at [655, 233] on div "Data crossed with the Crawl [DATE]" at bounding box center [827, 234] width 1278 height 20
click at [821, 173] on span "n/a (Sampled by Botify)" at bounding box center [871, 171] width 110 height 24
click at [665, 260] on div "By URL" at bounding box center [819, 269] width 1248 height 24
click at [816, 171] on span "n/a (Sampled by Botify)" at bounding box center [871, 171] width 110 height 24
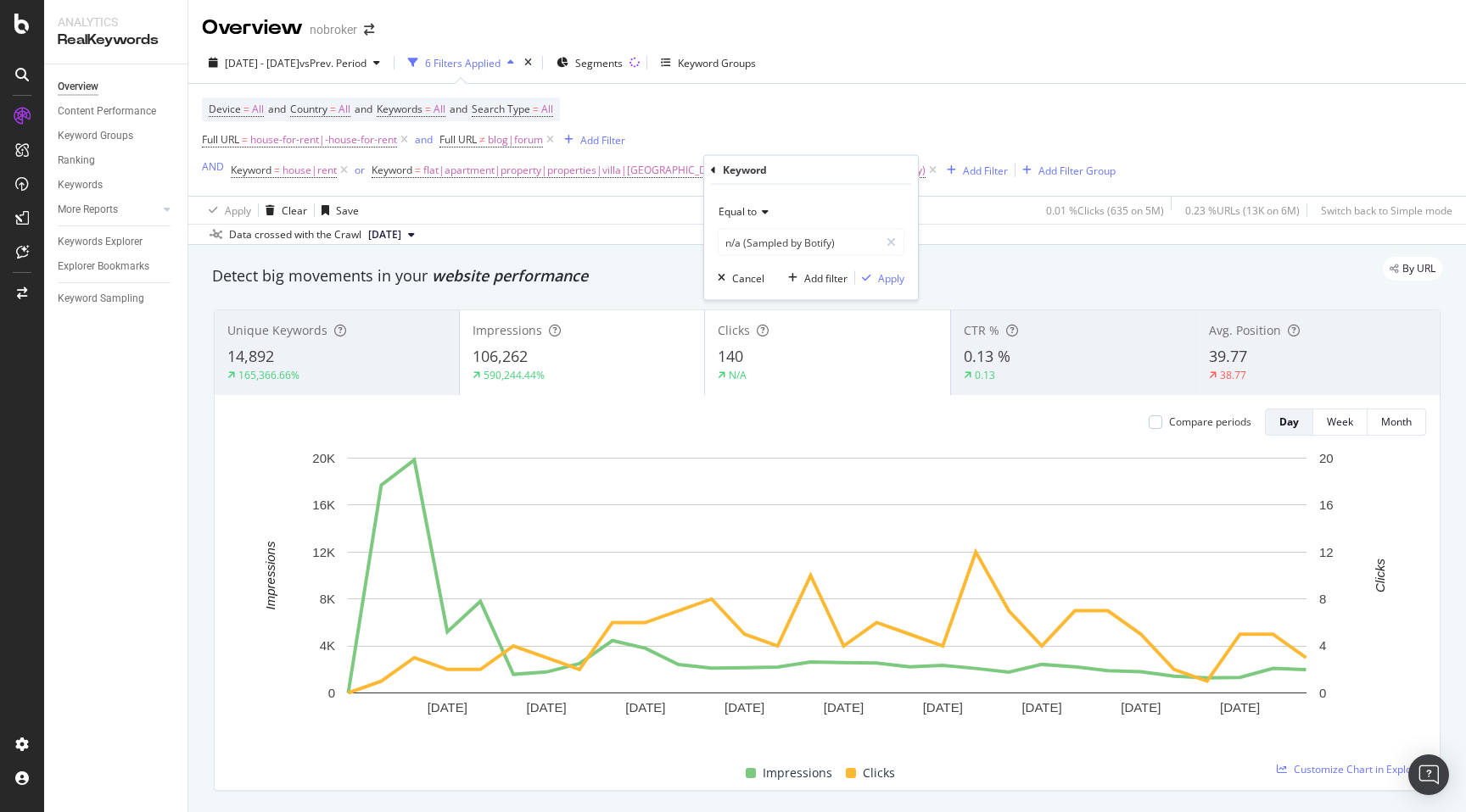
click at [656, 265] on div "By URL" at bounding box center [819, 269] width 1248 height 24
click at [296, 178] on span "house|rent" at bounding box center [310, 171] width 54 height 24
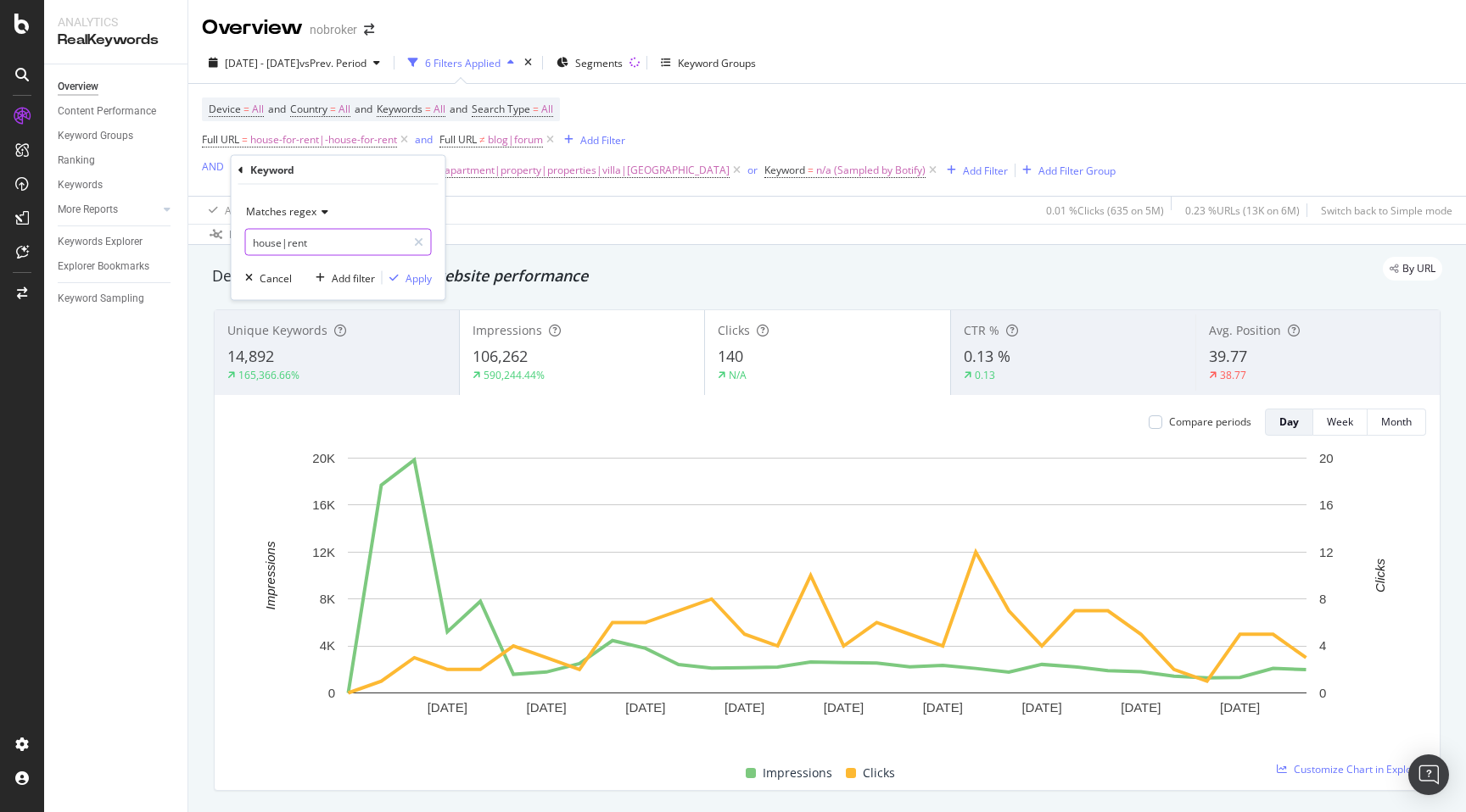
click at [325, 236] on input "house|rent" at bounding box center [326, 242] width 161 height 27
click at [277, 274] on div "Cancel" at bounding box center [275, 278] width 33 height 15
click at [344, 170] on icon at bounding box center [344, 170] width 15 height 17
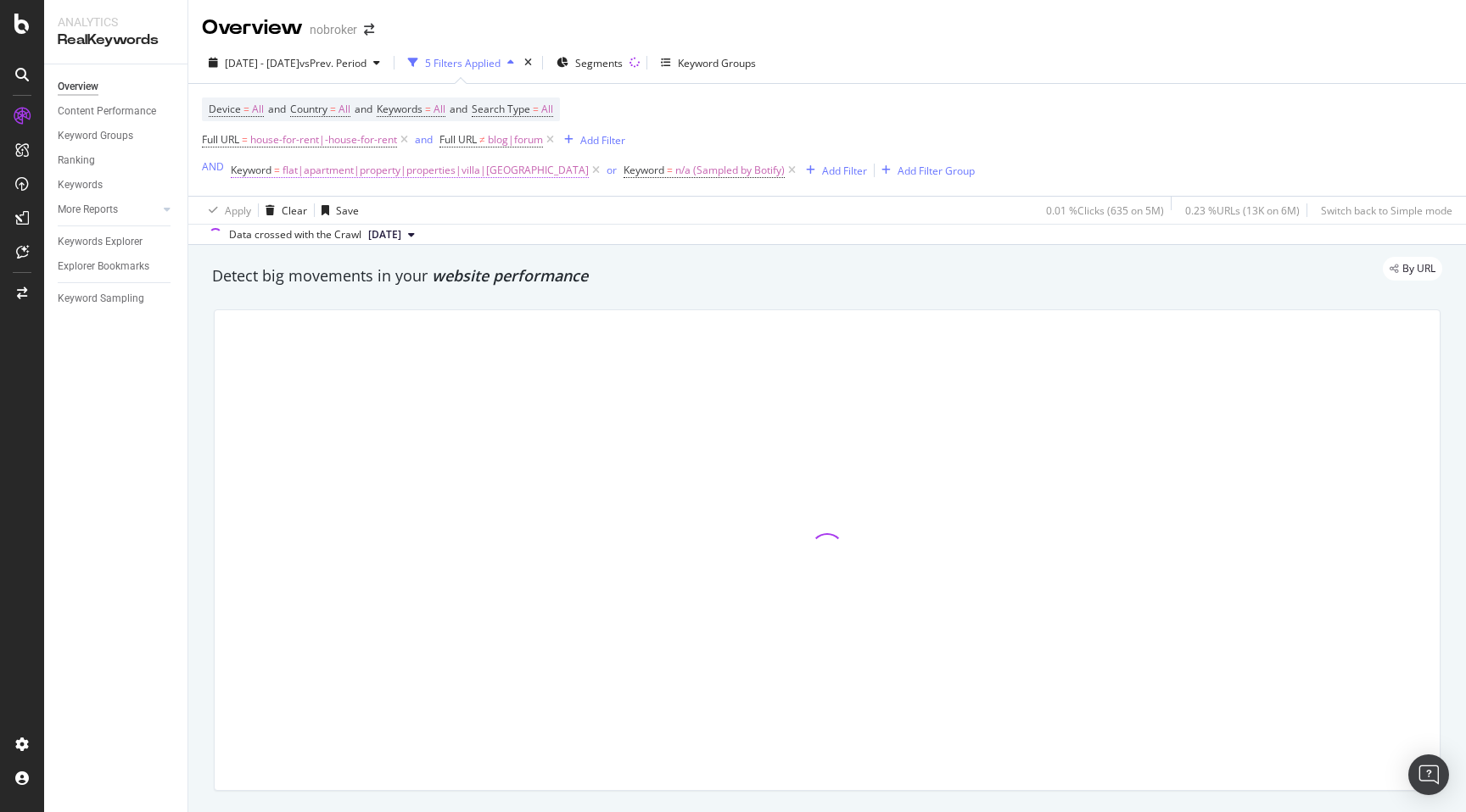
click at [343, 173] on span "flat|apartment|property|properties|villa|[GEOGRAPHIC_DATA]" at bounding box center [436, 171] width 307 height 24
click at [326, 242] on input "flat|apartment|property|properties|villa|[GEOGRAPHIC_DATA]" at bounding box center [326, 242] width 161 height 27
paste input "house|rent"
type input "flat|apartment|property|properties|villa|bunglow|house|rent"
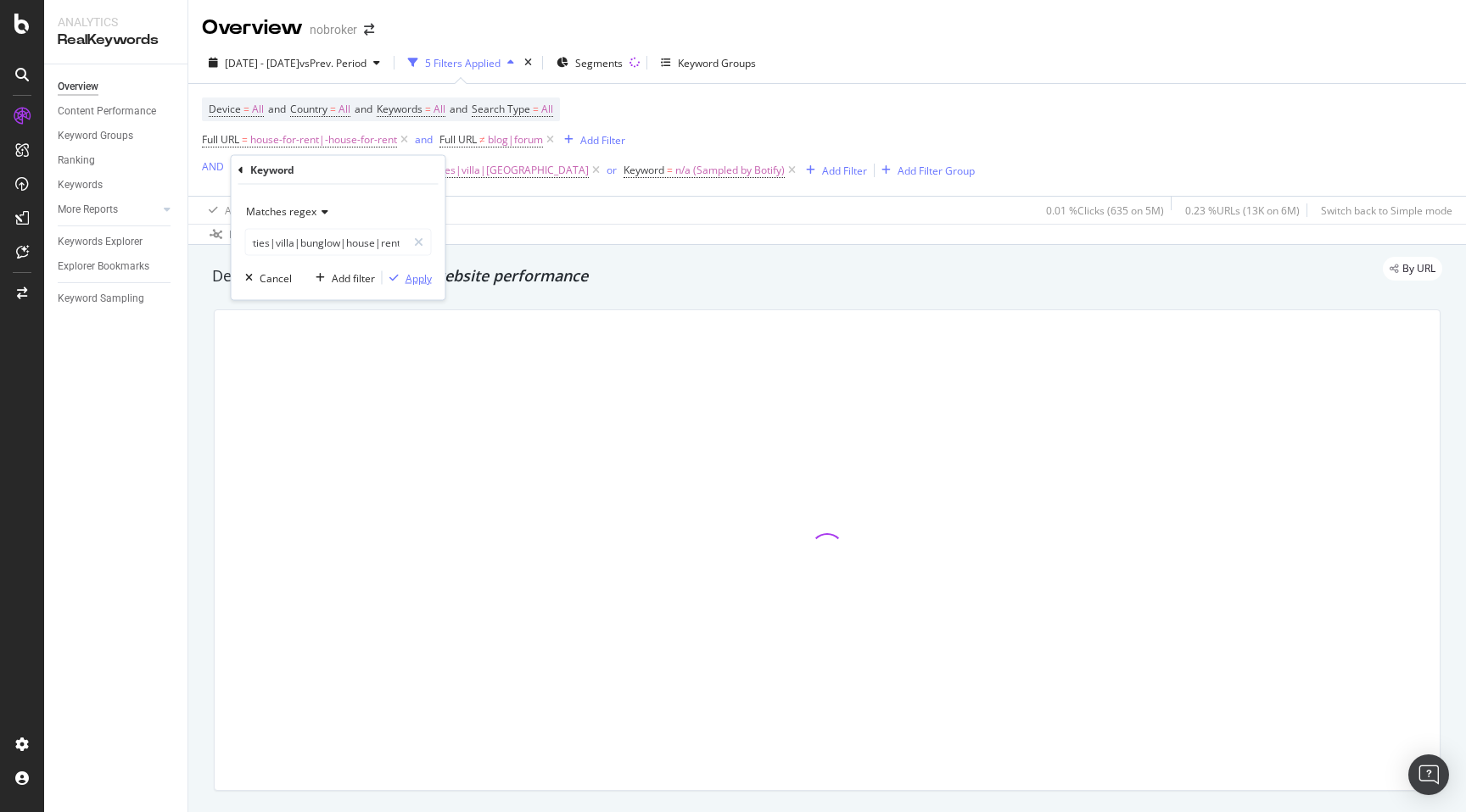
scroll to position [0, 0]
click at [420, 276] on div "Apply" at bounding box center [418, 278] width 26 height 15
click at [697, 162] on span "n/a (Sampled by Botify)" at bounding box center [728, 171] width 110 height 24
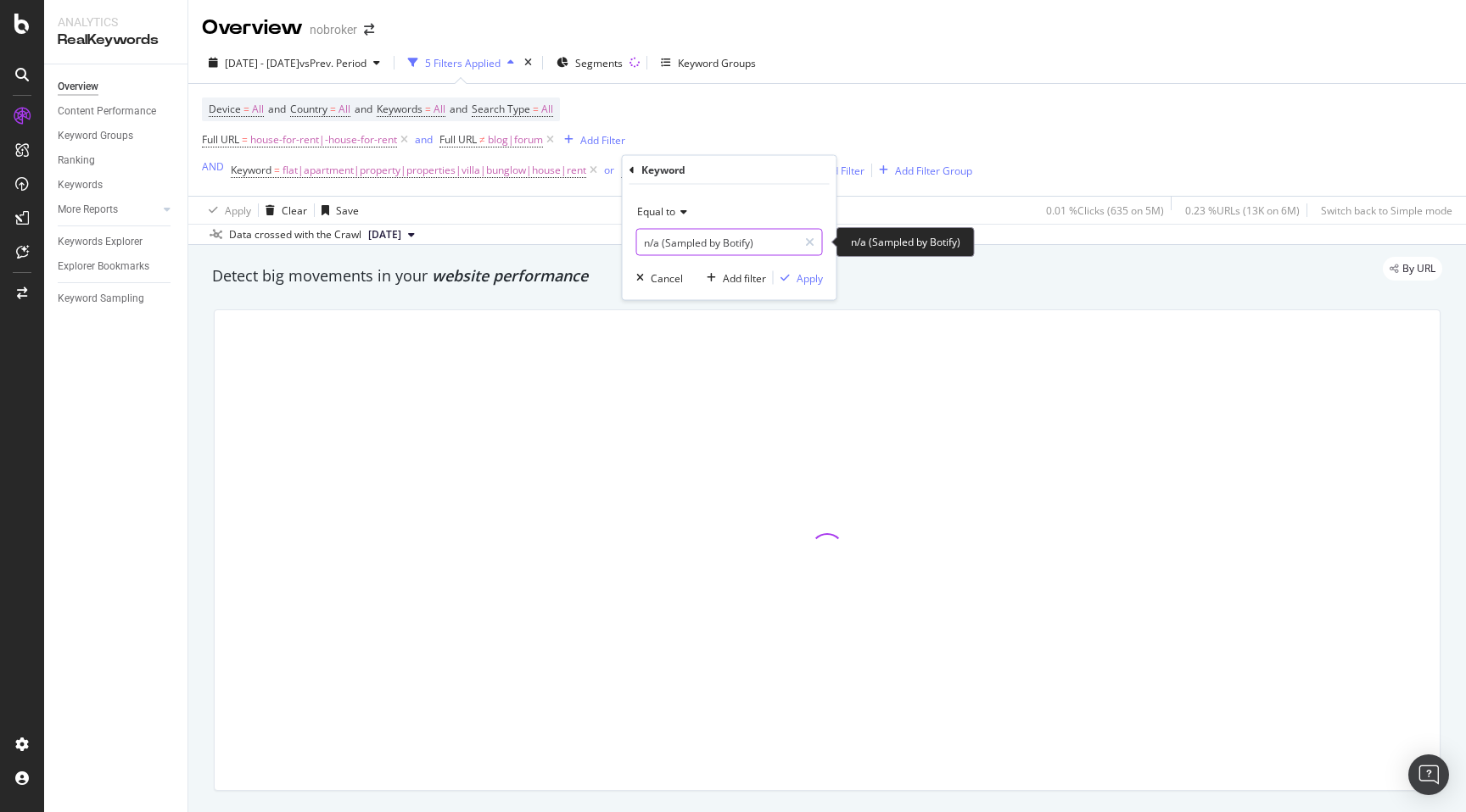
click at [770, 245] on input "n/a (Sampled by Botify)" at bounding box center [717, 242] width 161 height 27
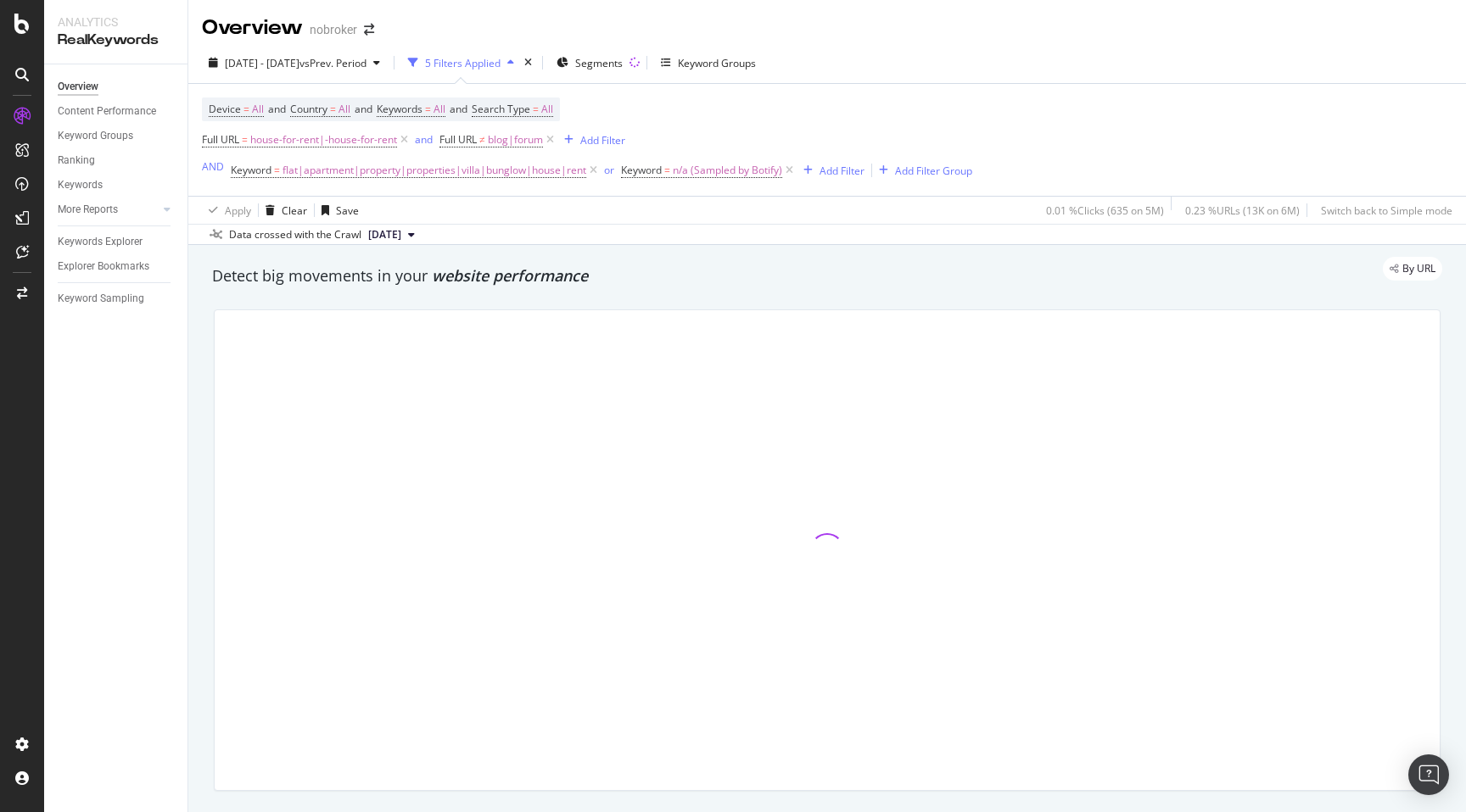
click at [527, 170] on span "flat|apartment|property|properties|villa|bunglow|house|rent" at bounding box center [434, 171] width 304 height 24
click at [378, 238] on input "flat|apartment|property|properties|villa|bunglow|house|rent" at bounding box center [326, 242] width 161 height 27
paste input "n/a (Sampled by Botify)"
type input "flat|apartment|property|properties|villa|bunglow|house|rent|n/a (Sampled by Bot…"
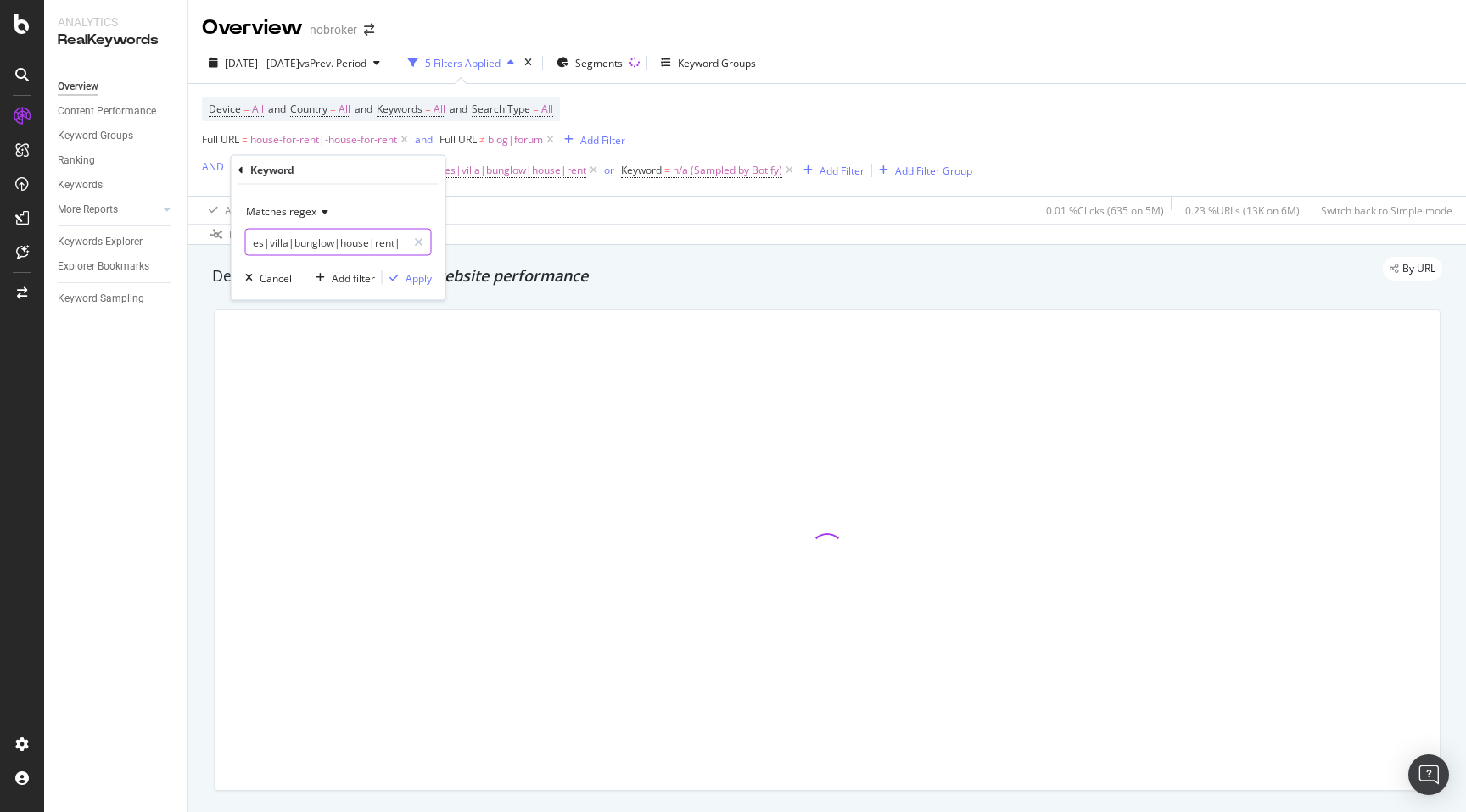
scroll to position [0, 271]
click at [389, 242] on input "flat|apartment|property|properties|villa|bunglow|house|rent|n/a (Sampled by Bot…" at bounding box center [326, 242] width 161 height 27
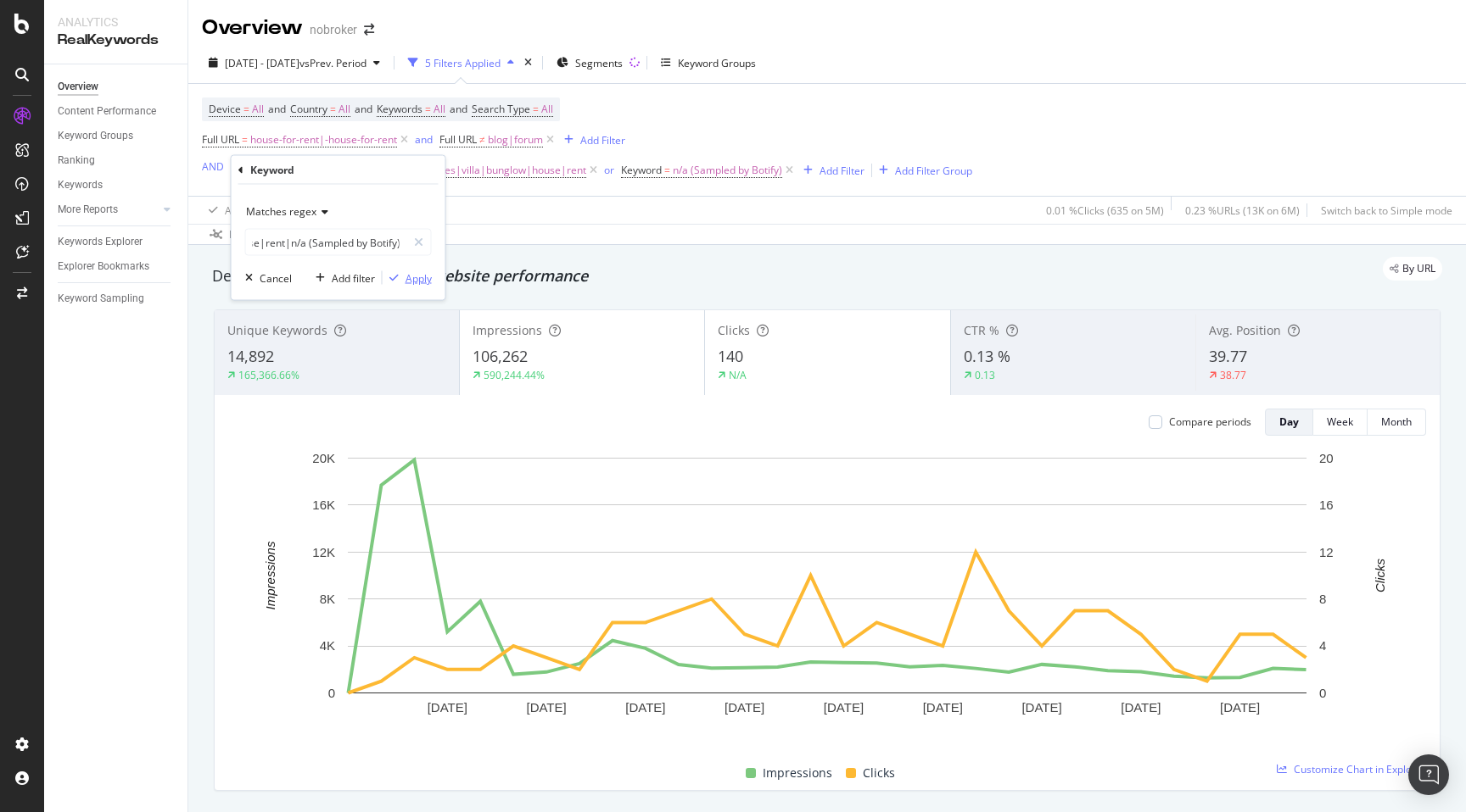
scroll to position [0, 0]
click at [416, 279] on div "Apply" at bounding box center [418, 278] width 26 height 15
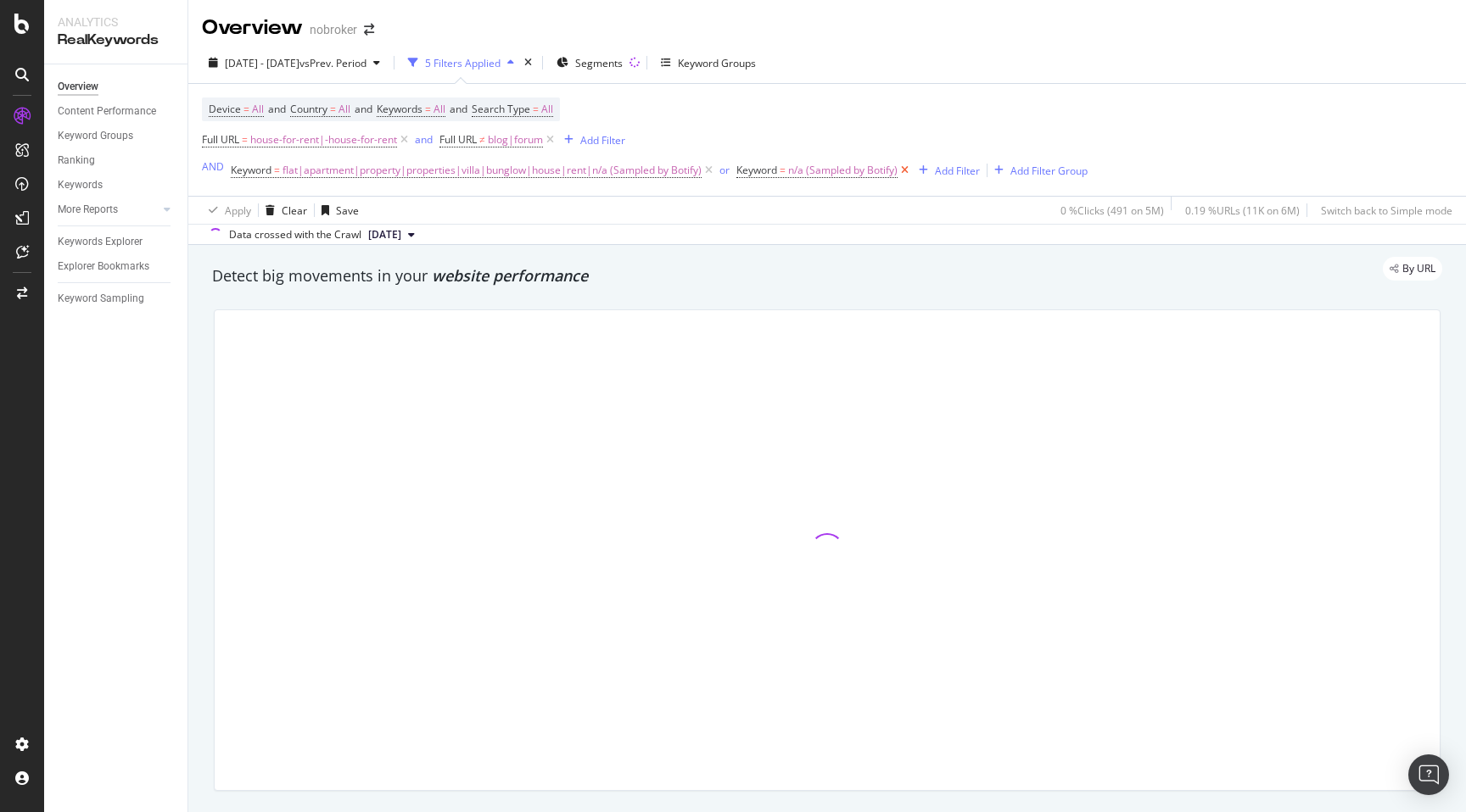
click at [908, 168] on icon at bounding box center [905, 170] width 15 height 17
click at [681, 266] on div "By URL" at bounding box center [819, 269] width 1248 height 24
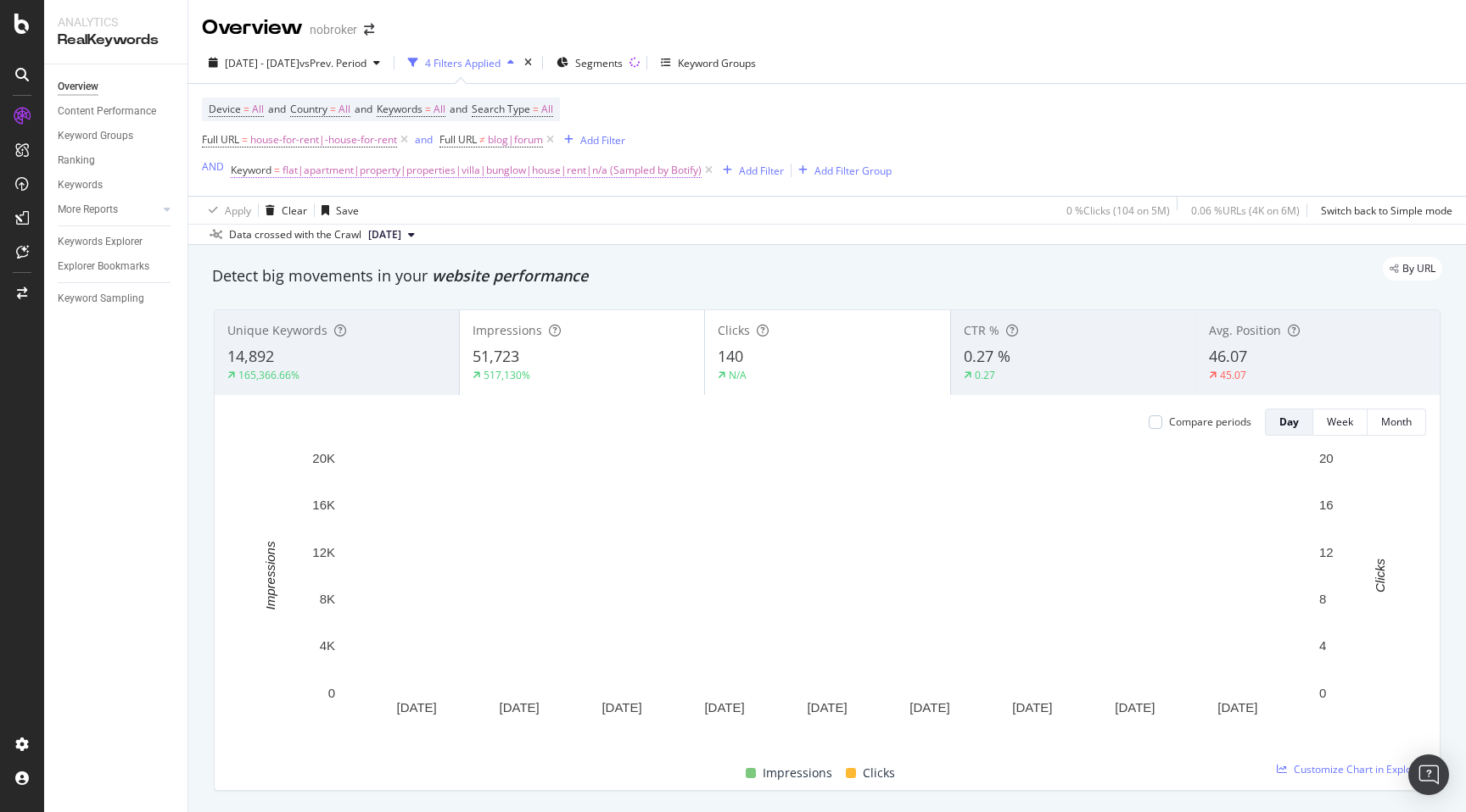
click at [488, 174] on span "flat|apartment|property|properties|villa|bunglow|house|rent|n/a (Sampled by Bot…" at bounding box center [492, 171] width 419 height 24
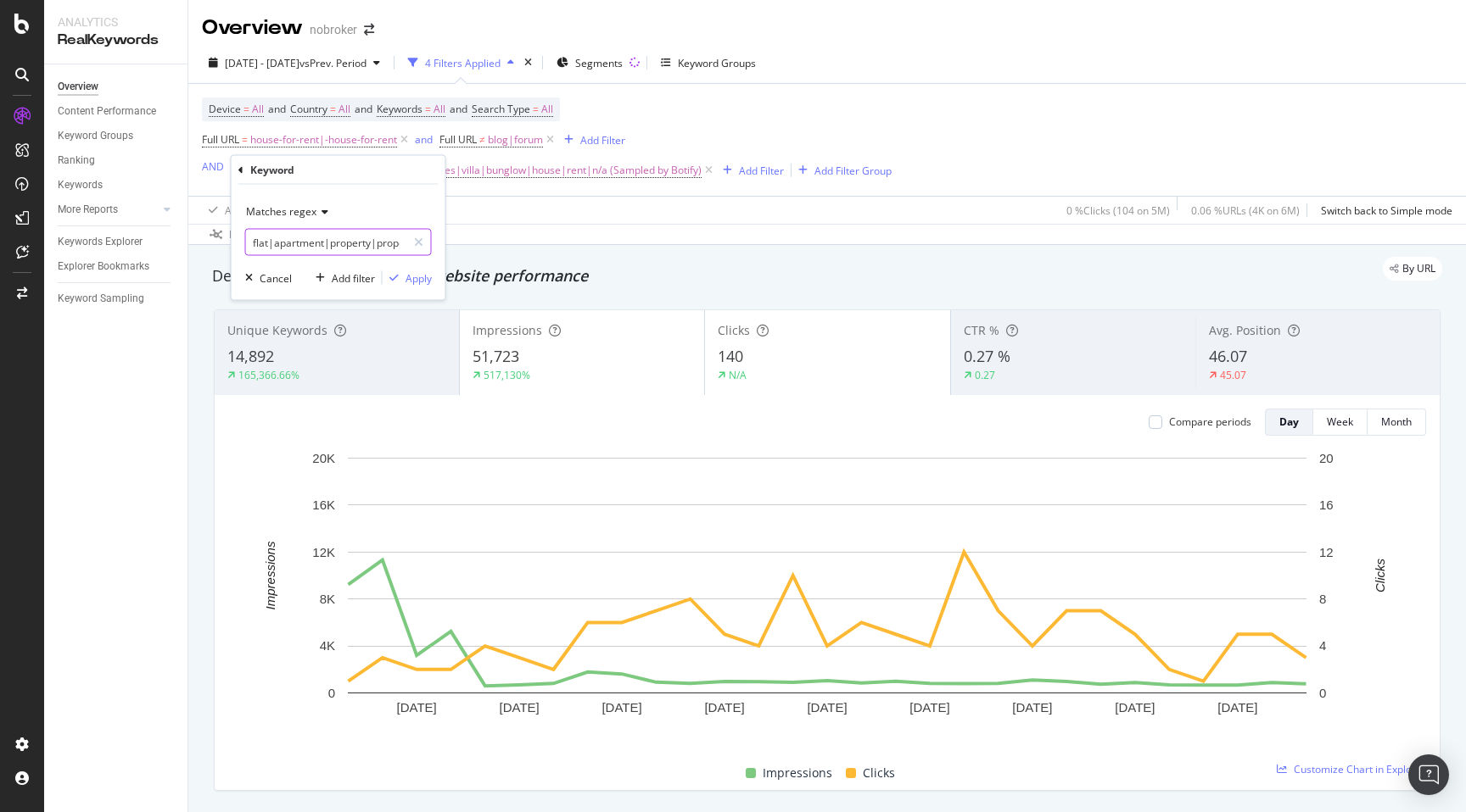
click at [324, 248] on input "flat|apartment|property|properties|villa|bunglow|house|rent|n/a (Sampled by Bot…" at bounding box center [326, 242] width 161 height 27
click at [526, 231] on div "Data crossed with the Crawl [DATE]" at bounding box center [827, 234] width 1278 height 20
click at [706, 170] on icon at bounding box center [709, 170] width 15 height 17
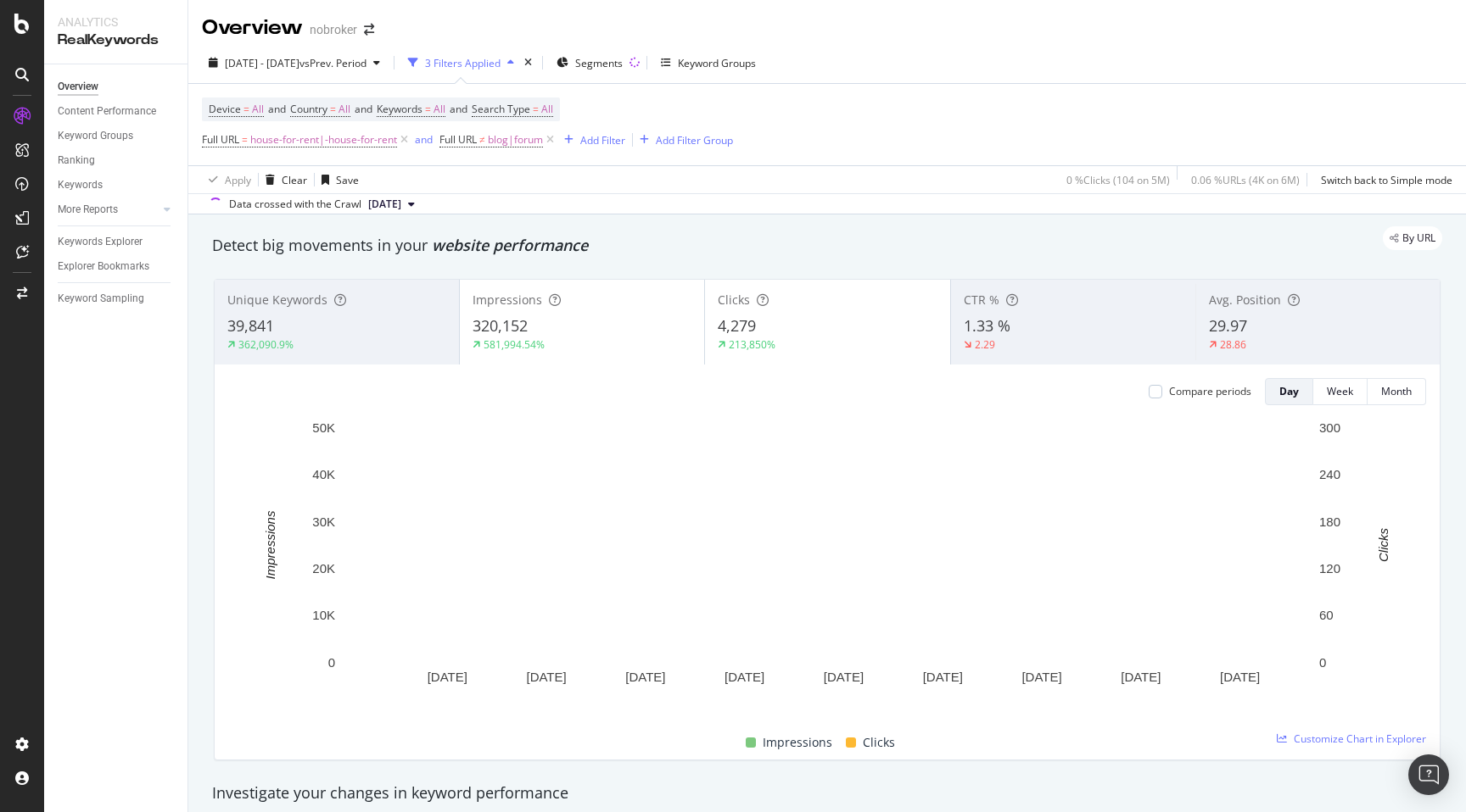
click at [643, 245] on div "By URL" at bounding box center [819, 239] width 1248 height 24
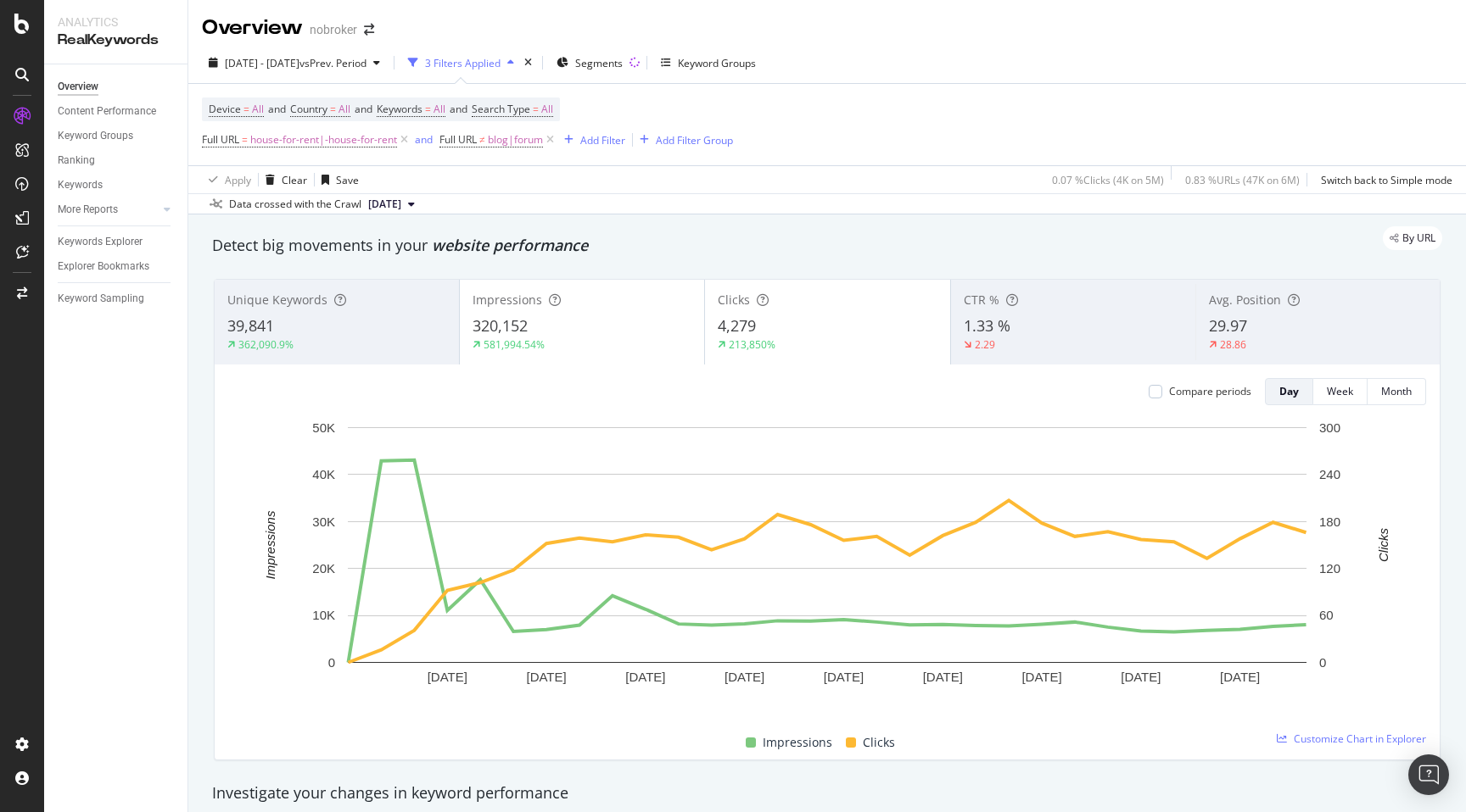
click at [821, 228] on div "By URL" at bounding box center [819, 239] width 1248 height 24
click at [674, 238] on div "By URL" at bounding box center [819, 239] width 1248 height 24
click at [832, 240] on div "By URL" at bounding box center [819, 239] width 1248 height 24
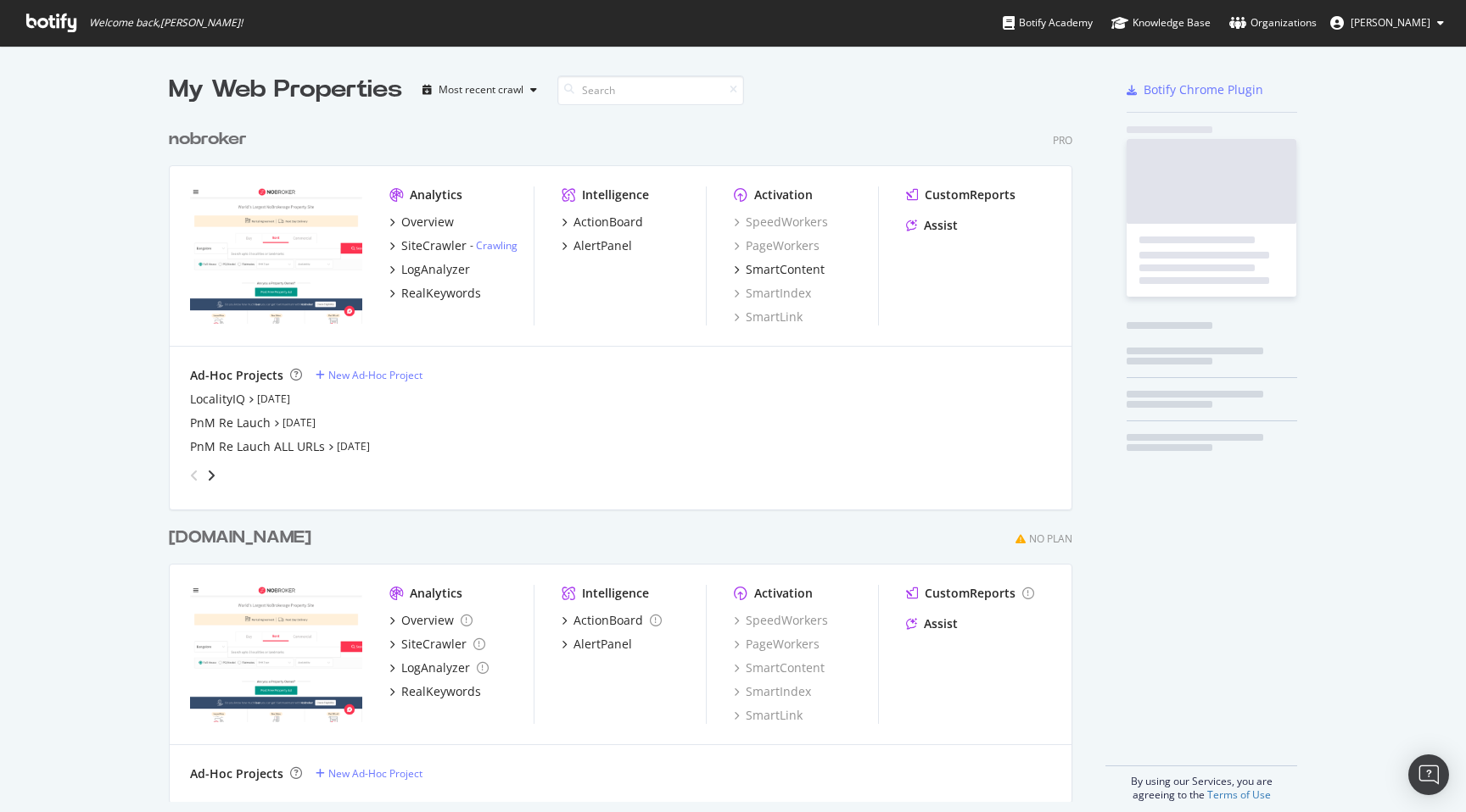
scroll to position [695, 918]
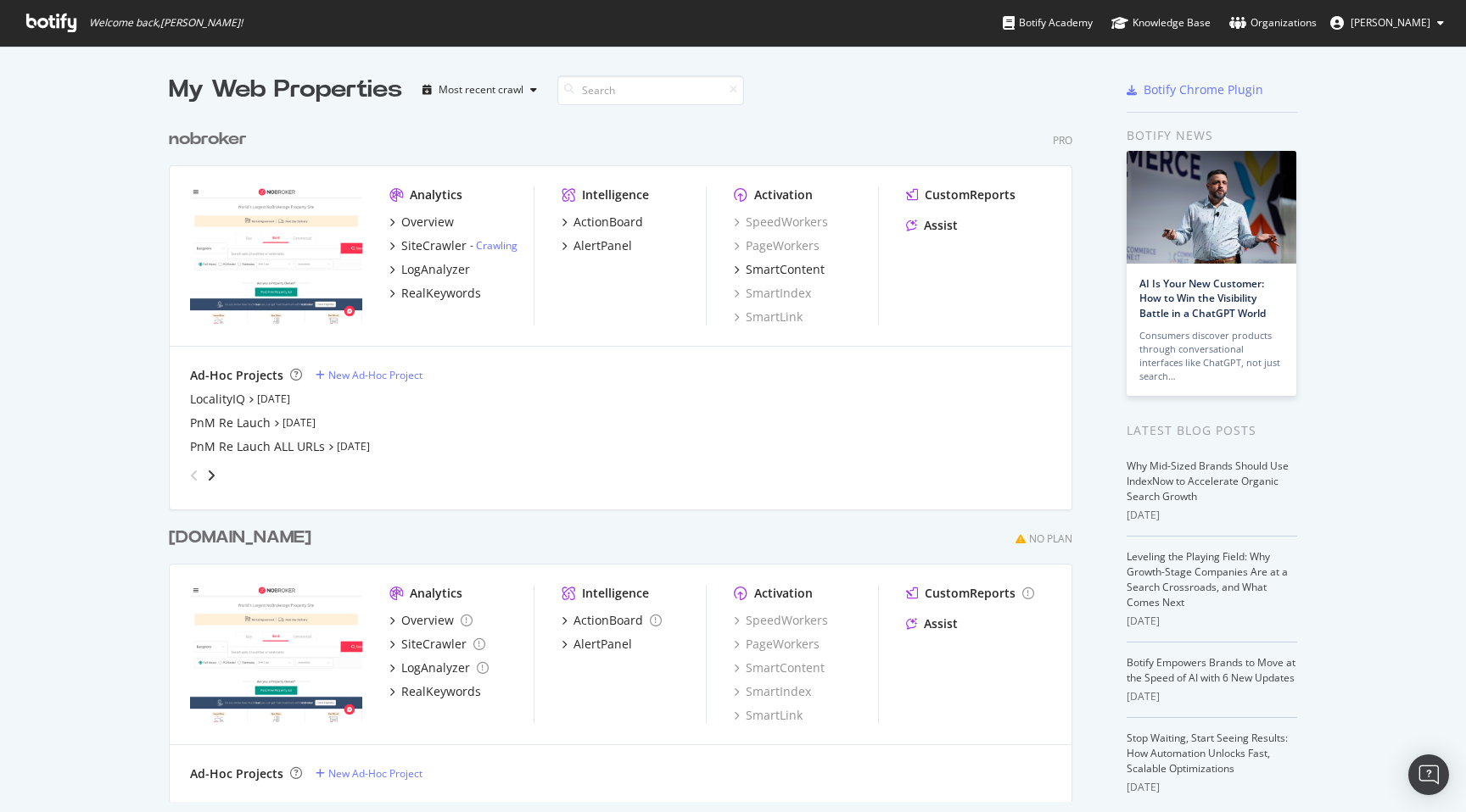
click at [428, 257] on div "Overview SiteCrawler - Crawling LogAnalyzer RealKeywords" at bounding box center [461, 257] width 144 height 88
click at [428, 272] on div "LogAnalyzer" at bounding box center [436, 269] width 69 height 17
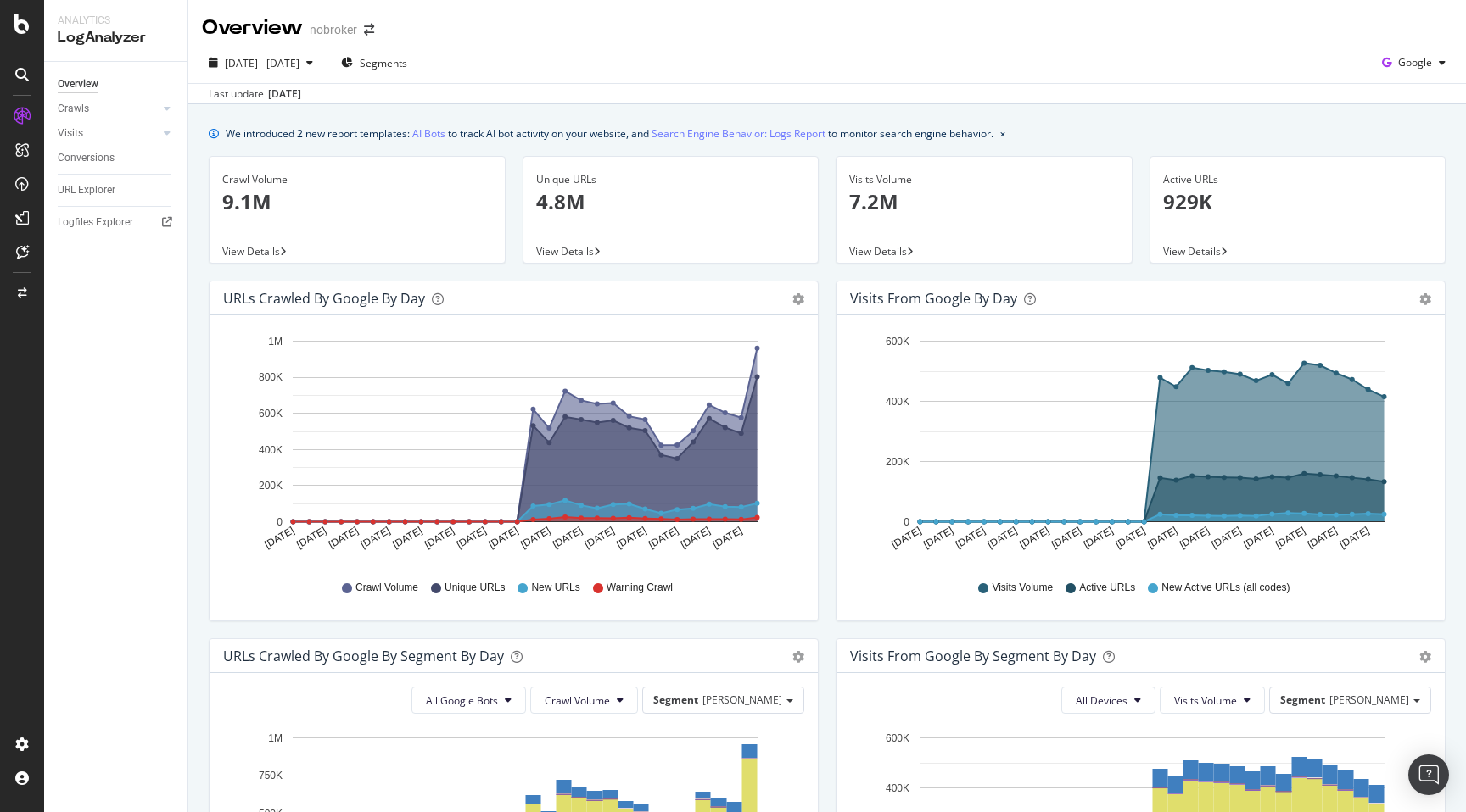
click at [830, 328] on div "Visits from Google by day Area Table Hold CMD (⌘) while clicking to filter the …" at bounding box center [1141, 459] width 627 height 358
click at [170, 135] on icon at bounding box center [166, 133] width 7 height 10
click at [105, 218] on div "HTTP Codes" at bounding box center [94, 225] width 58 height 18
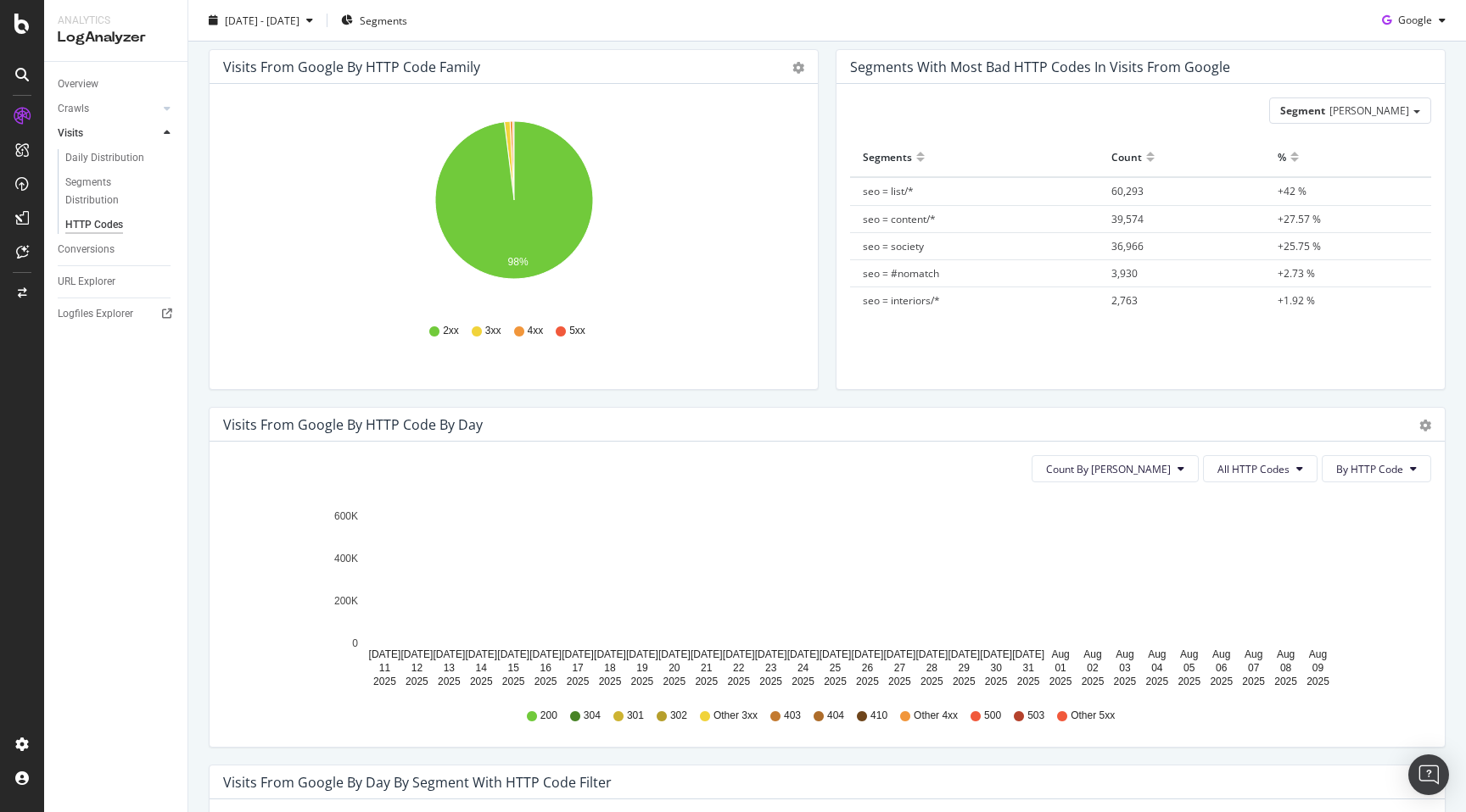
scroll to position [243, 0]
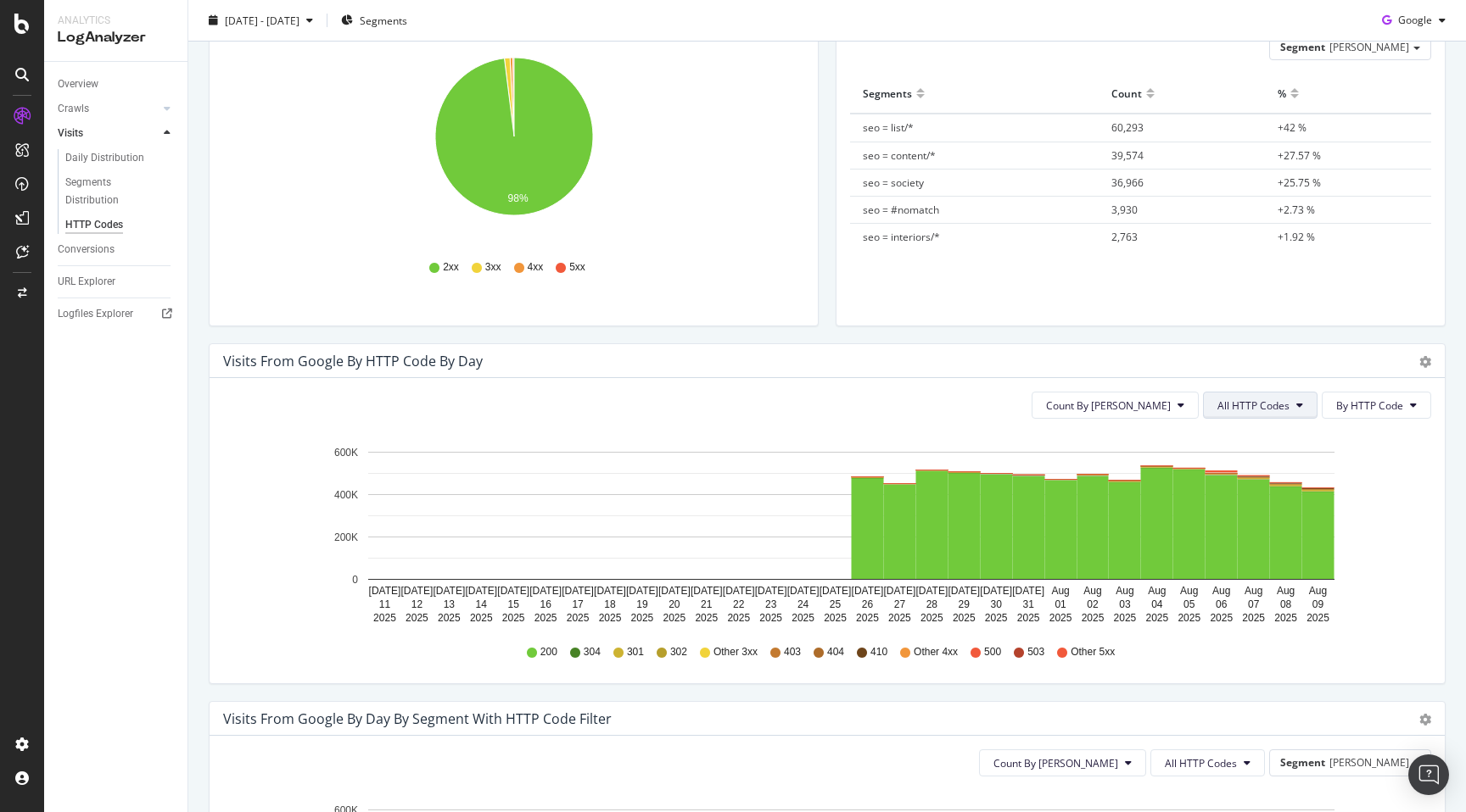
click at [1282, 408] on span "All HTTP Codes" at bounding box center [1254, 406] width 73 height 15
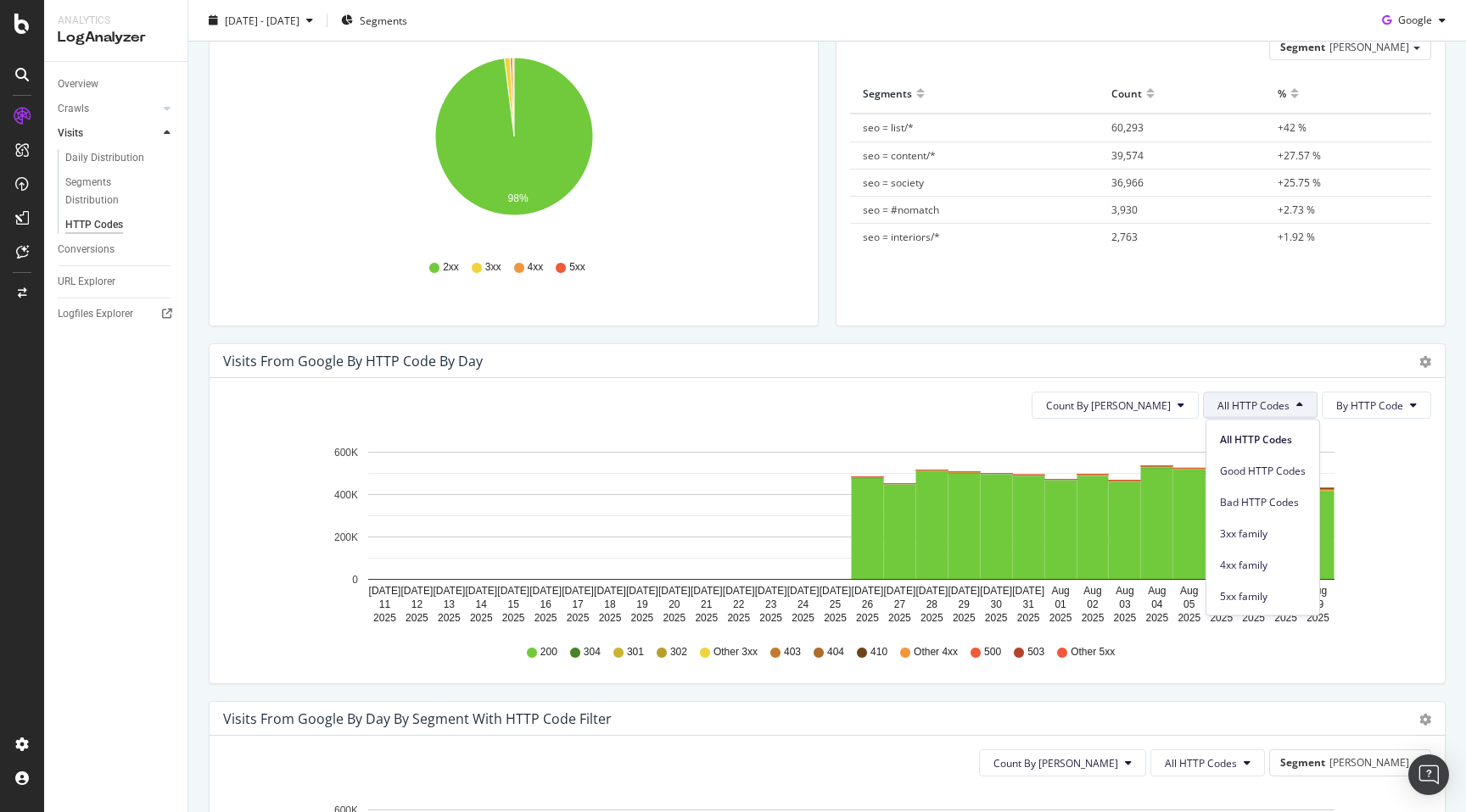
click at [1297, 355] on div "Visits from google by HTTP Code by Day" at bounding box center [809, 361] width 1171 height 17
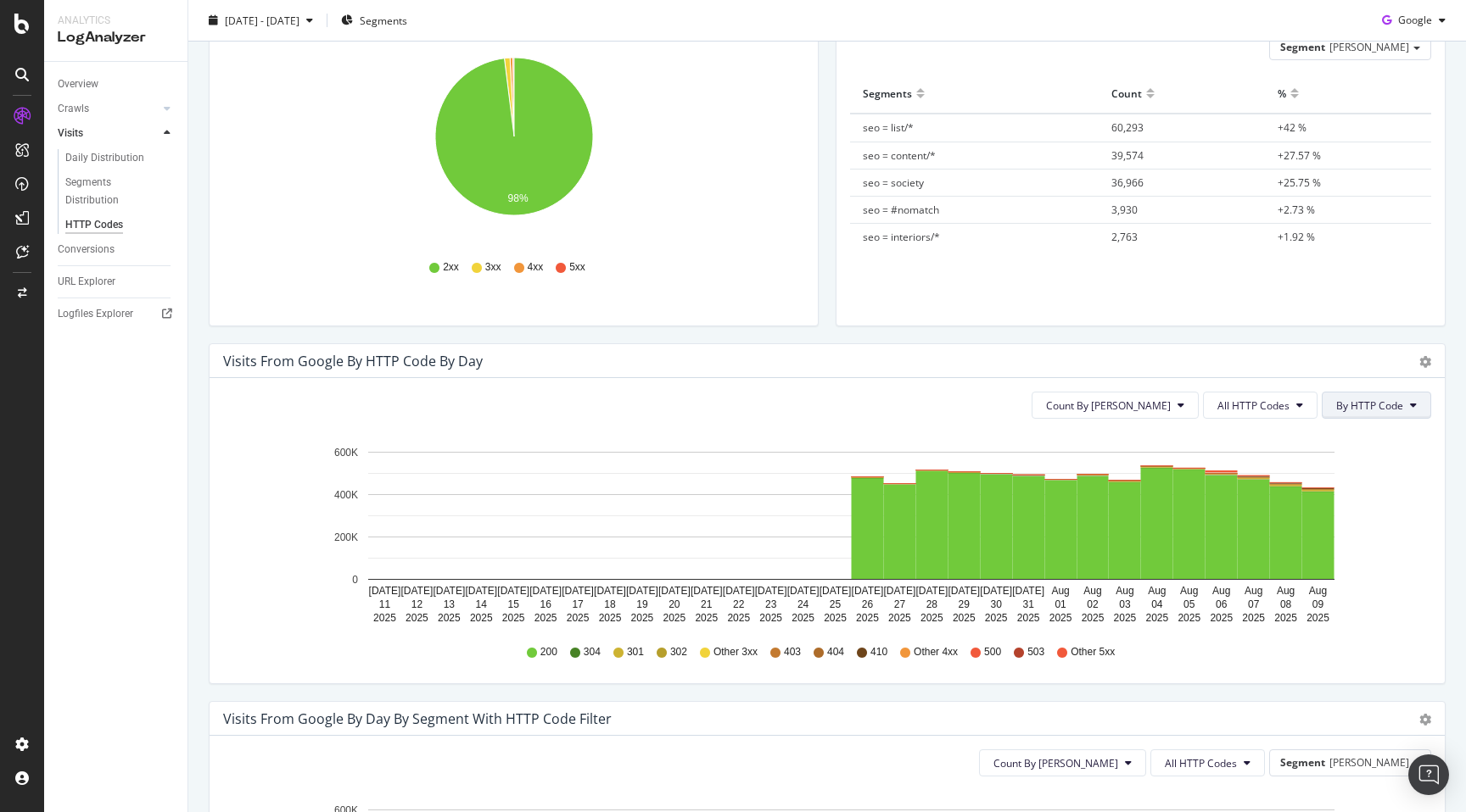
click at [1362, 402] on span "By HTTP Code" at bounding box center [1370, 406] width 67 height 15
click at [1361, 432] on span "By Family" at bounding box center [1371, 439] width 67 height 15
click at [192, 424] on div "Avg Visits By Day 245K View Details % 3xx 1.14 % View Details % 4xx 0.55 % View…" at bounding box center [827, 674] width 1278 height 1670
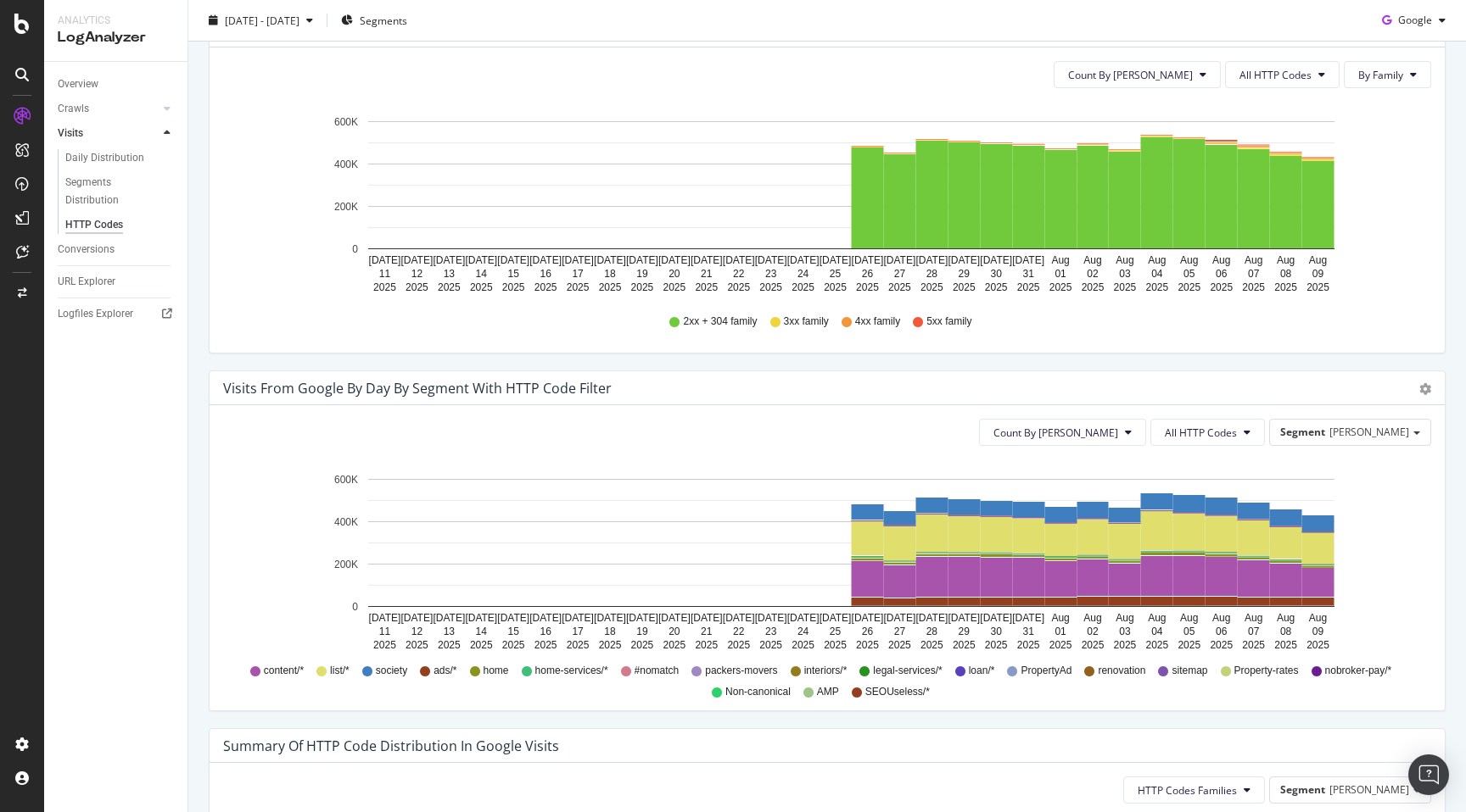
scroll to position [617, 0]
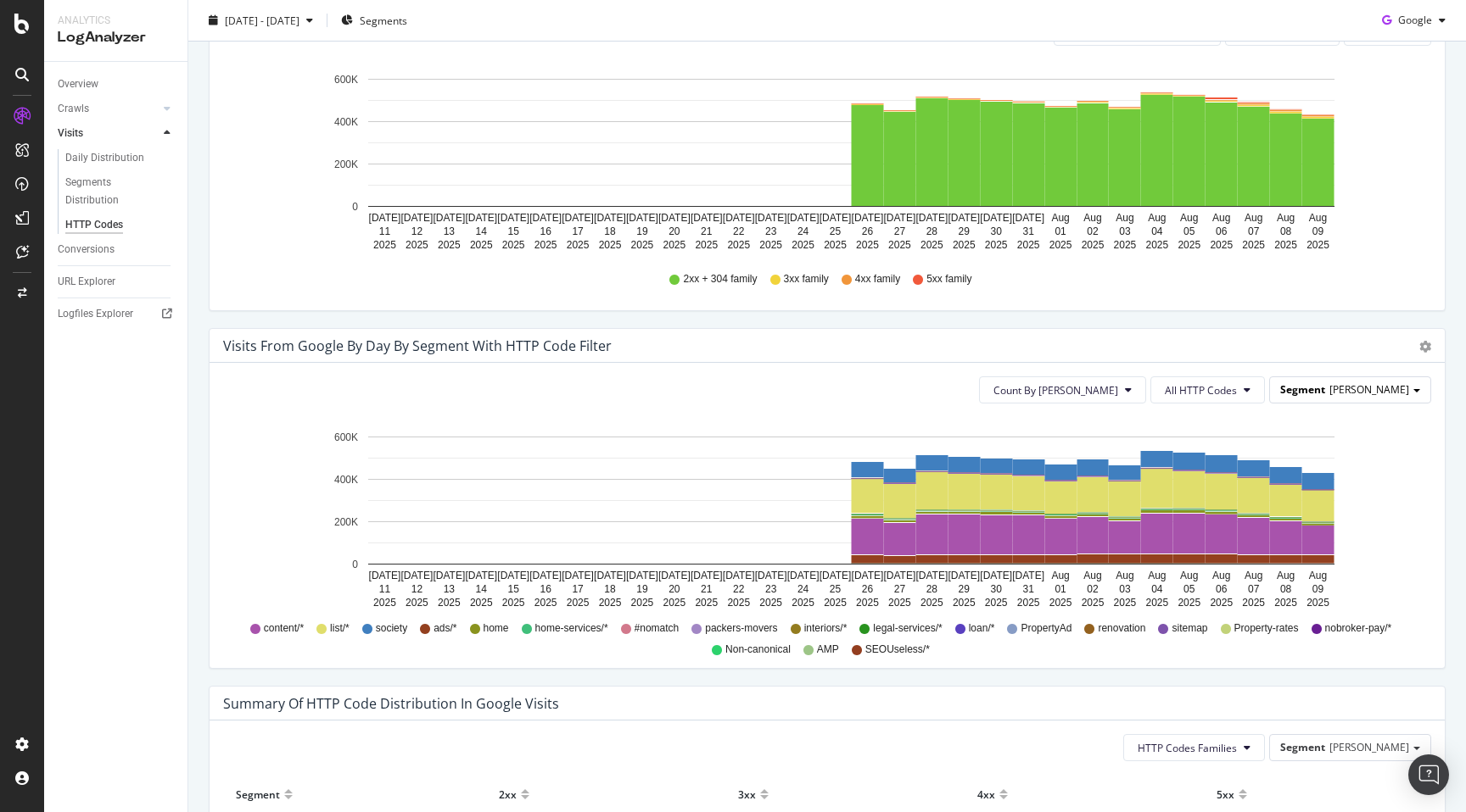
click at [1406, 394] on span "Seo" at bounding box center [1369, 390] width 80 height 15
click at [1360, 503] on div "Advanced selector >" at bounding box center [1355, 507] width 136 height 24
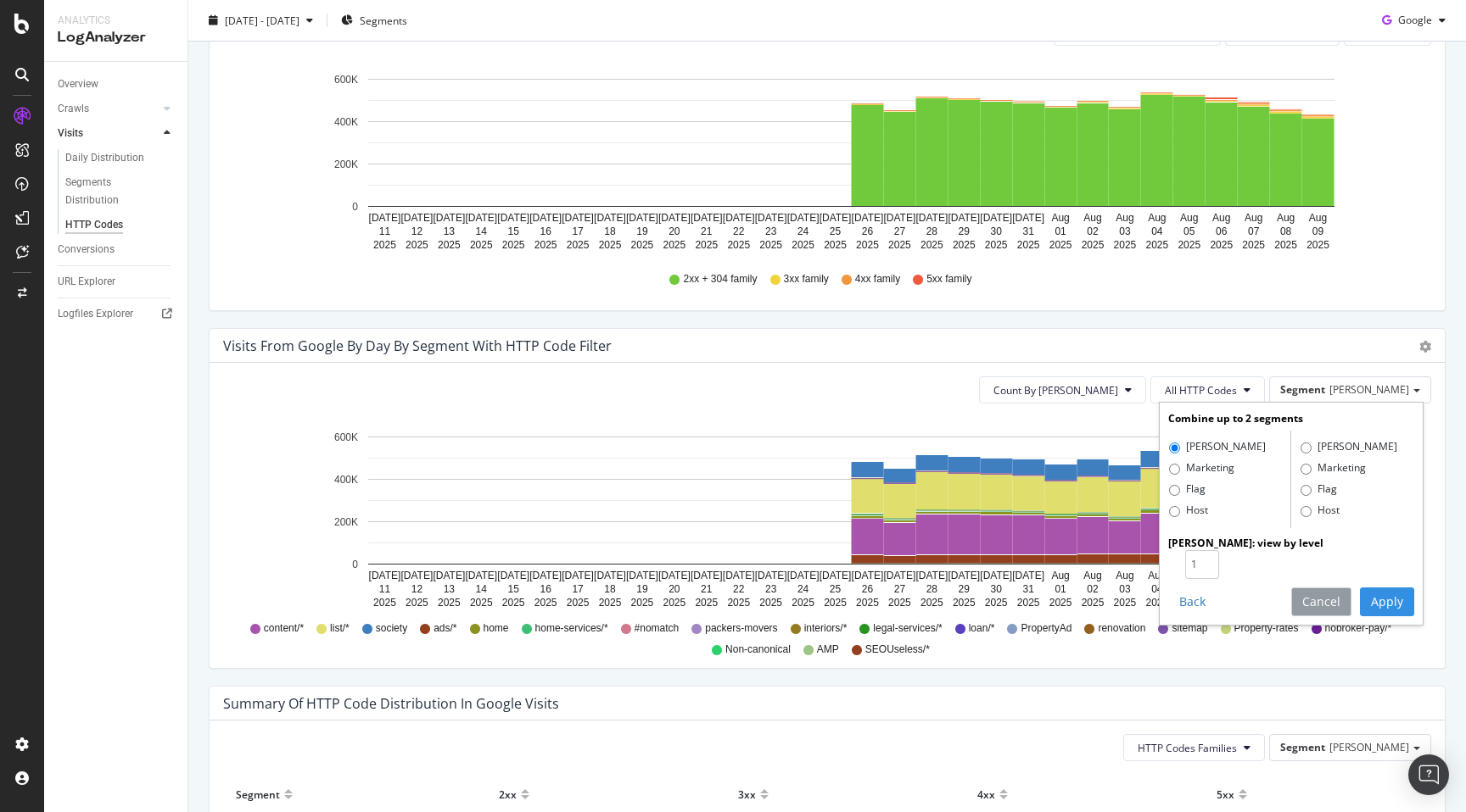
click at [1331, 597] on button "Cancel" at bounding box center [1321, 602] width 60 height 29
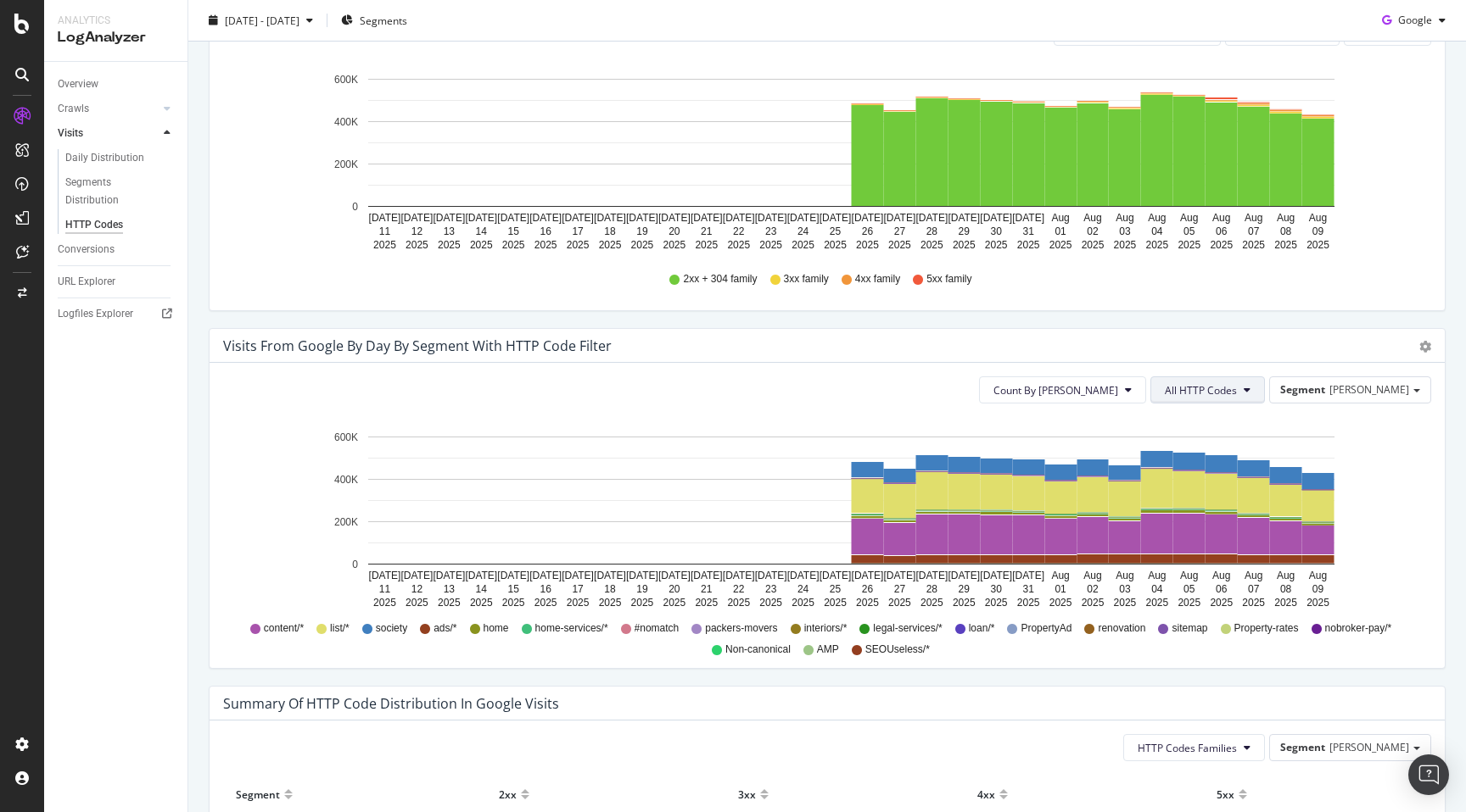
click at [1237, 391] on span "All HTTP Codes" at bounding box center [1201, 391] width 73 height 15
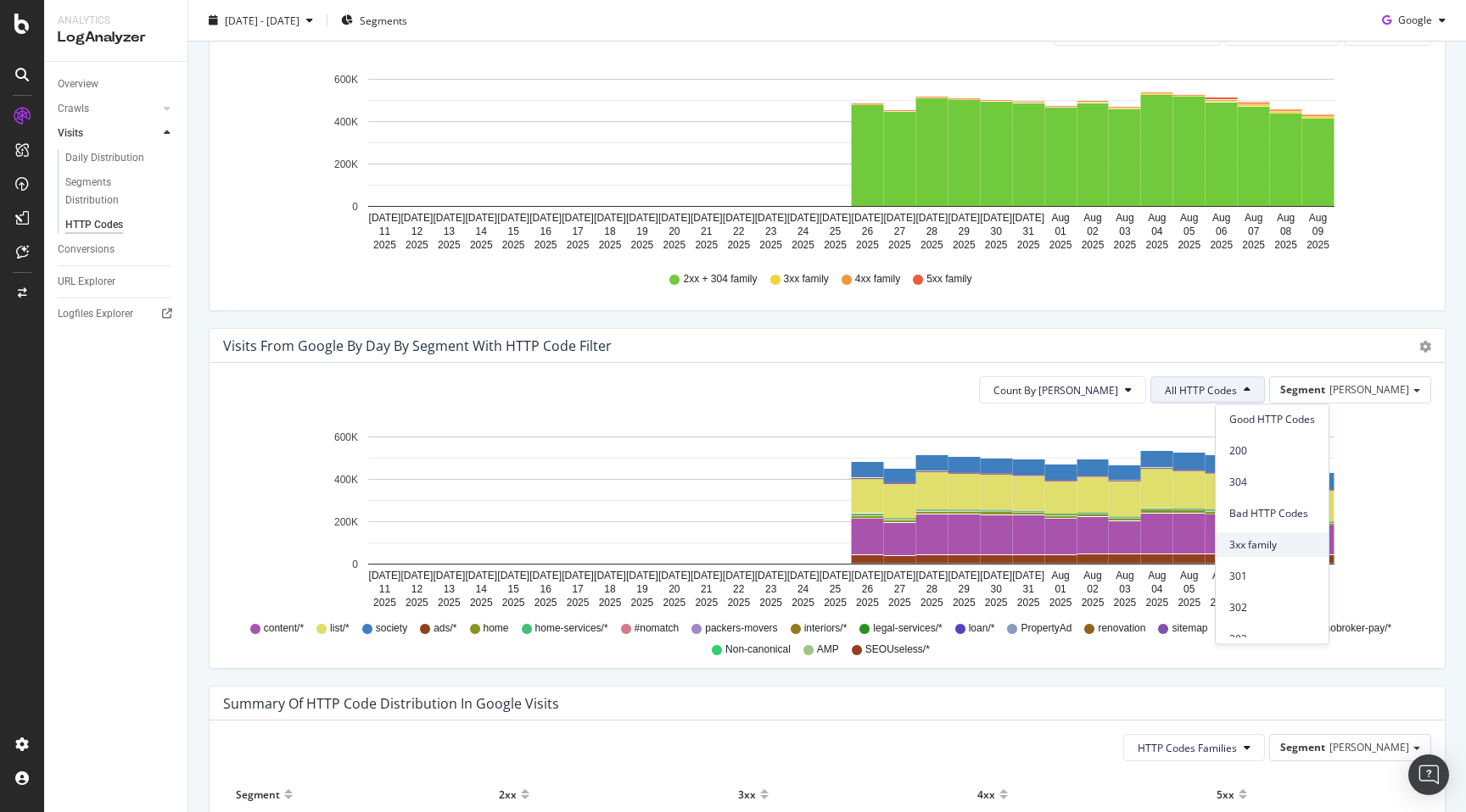
scroll to position [19, 0]
click at [1274, 538] on span "Bad HTTP Codes" at bounding box center [1273, 530] width 86 height 15
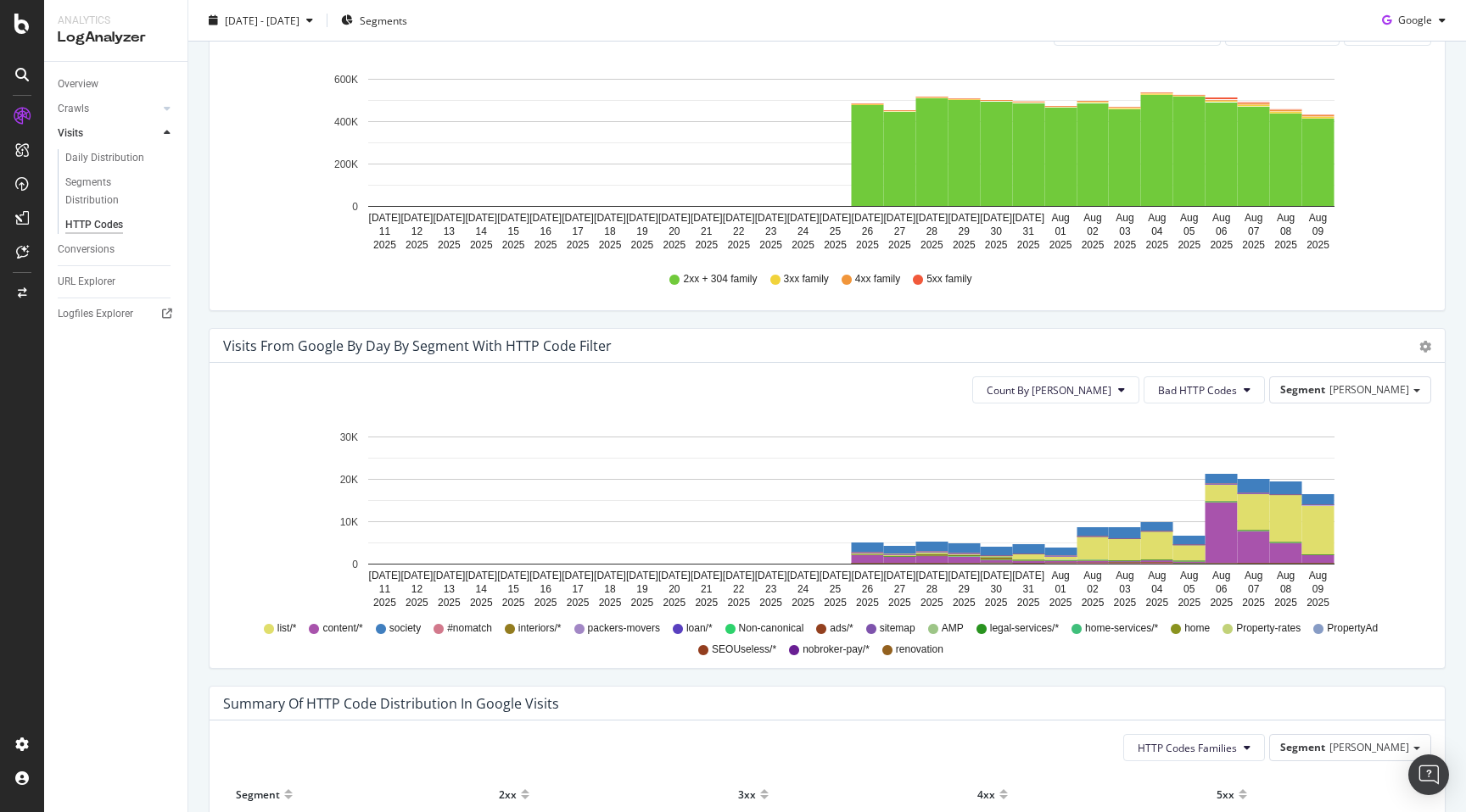
click at [194, 667] on div "Avg Visits By Day 245K View Details % 3xx 1.14 % View Details % 4xx 0.55 % View…" at bounding box center [827, 302] width 1278 height 1670
click at [1238, 687] on div "Summary of HTTP Code Distribution in google visits" at bounding box center [826, 703] width 1235 height 34
click at [1235, 674] on div "Visits from google by Day by Segment with HTTP Code Filter Timeline (by Value) …" at bounding box center [826, 506] width 1254 height 358
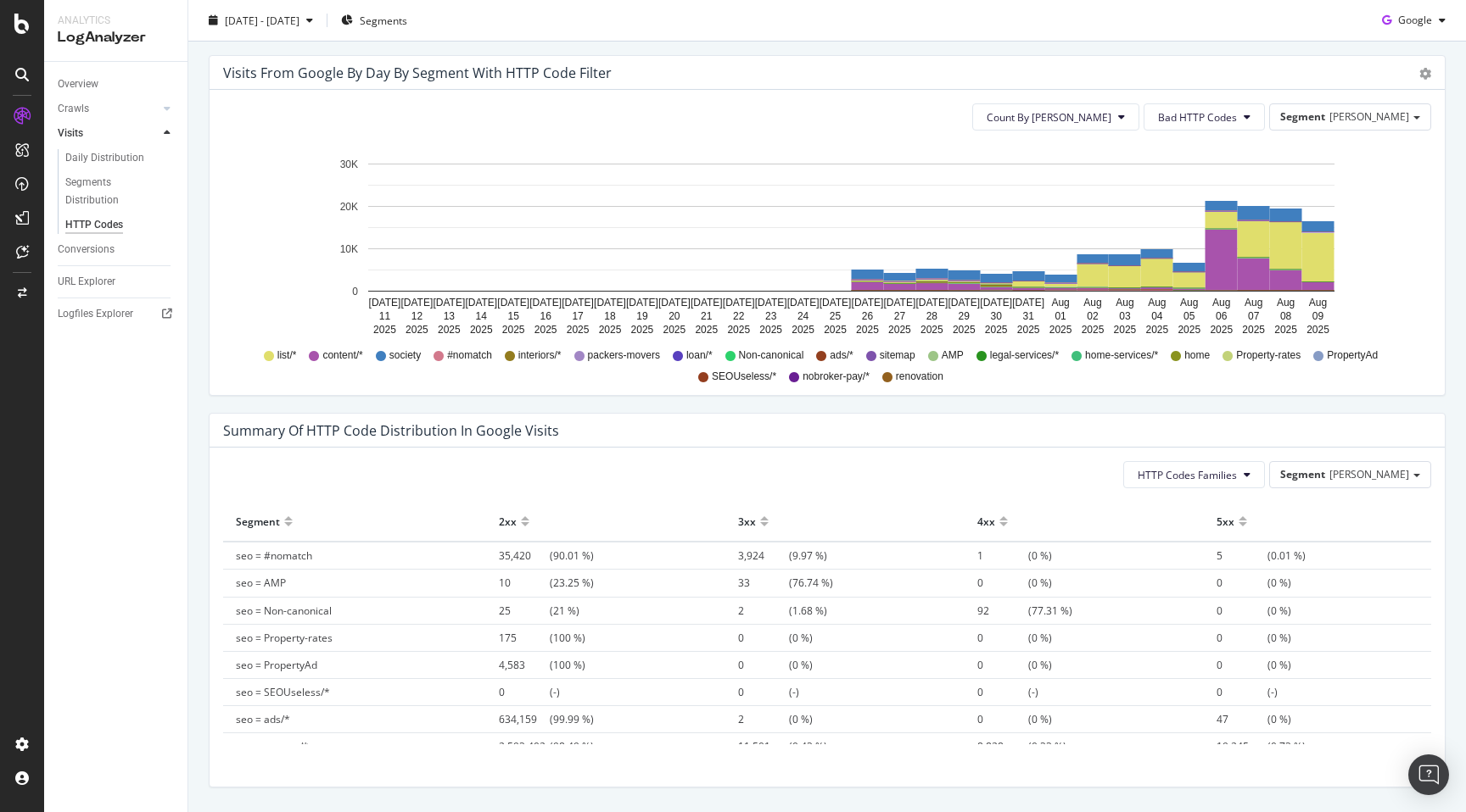
scroll to position [891, 0]
click at [205, 481] on div "Summary of HTTP Code Distribution in google visits HTTP Codes Families Segment …" at bounding box center [826, 608] width 1254 height 392
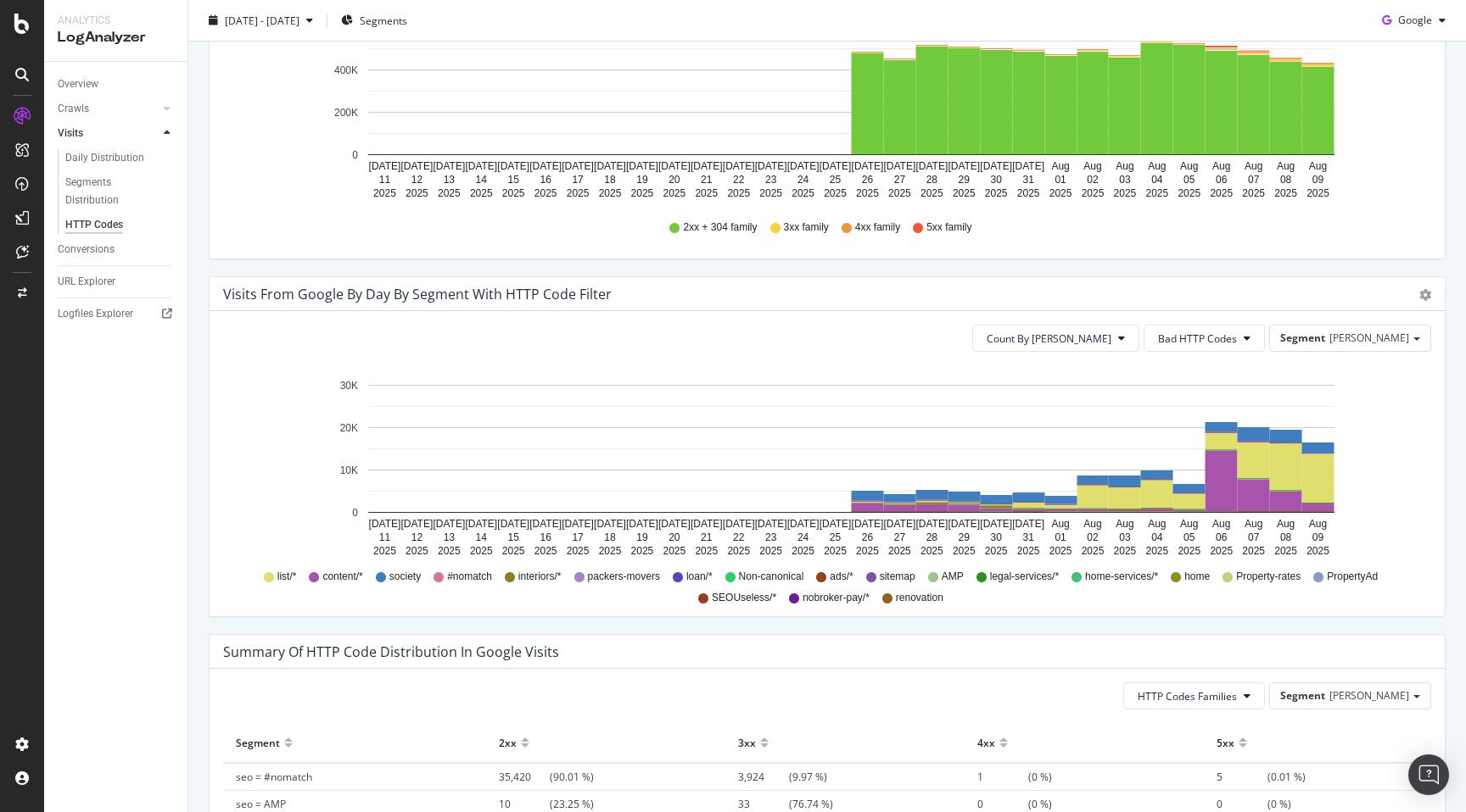
scroll to position [666, 0]
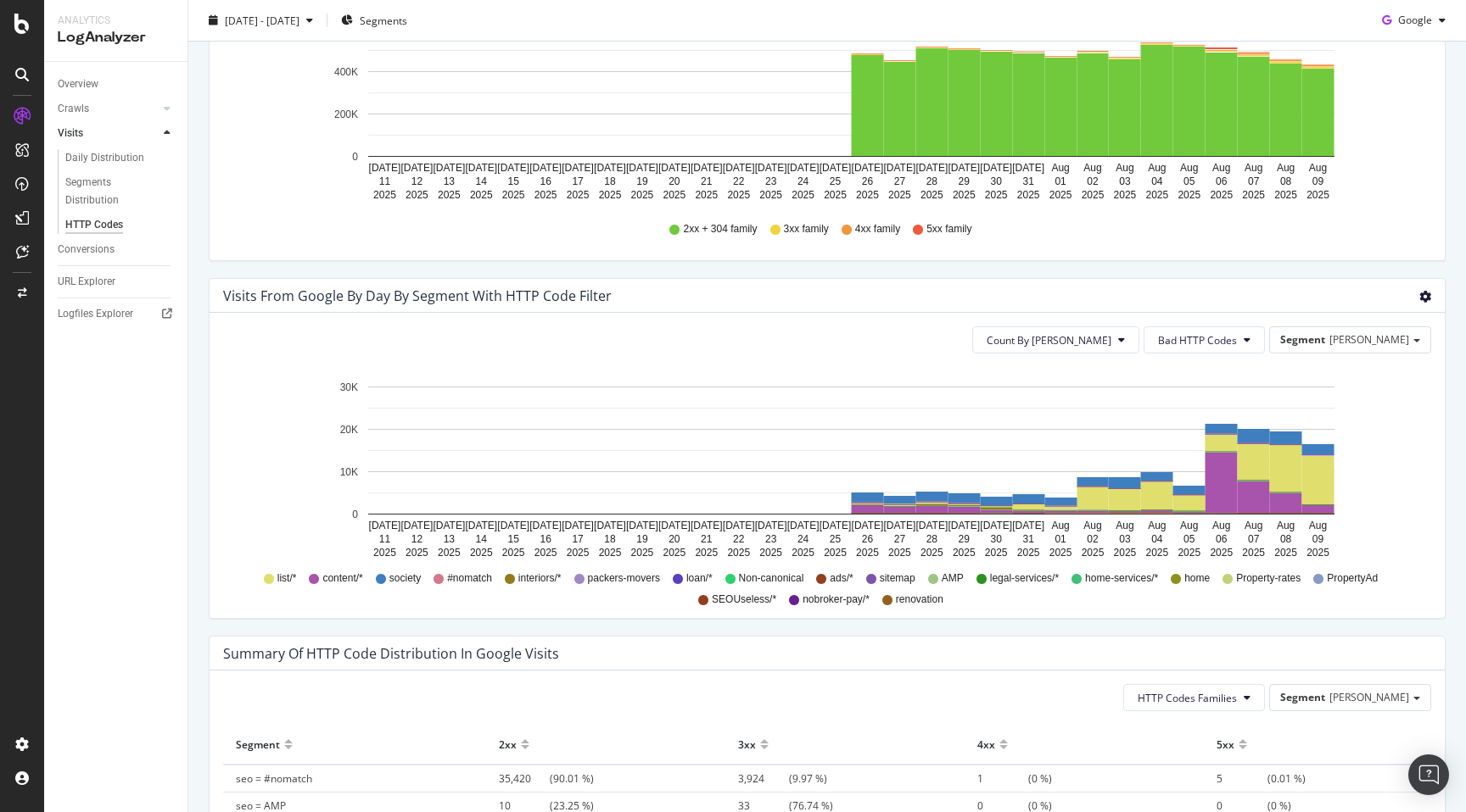
click at [1380, 384] on span "Table" at bounding box center [1366, 392] width 158 height 23
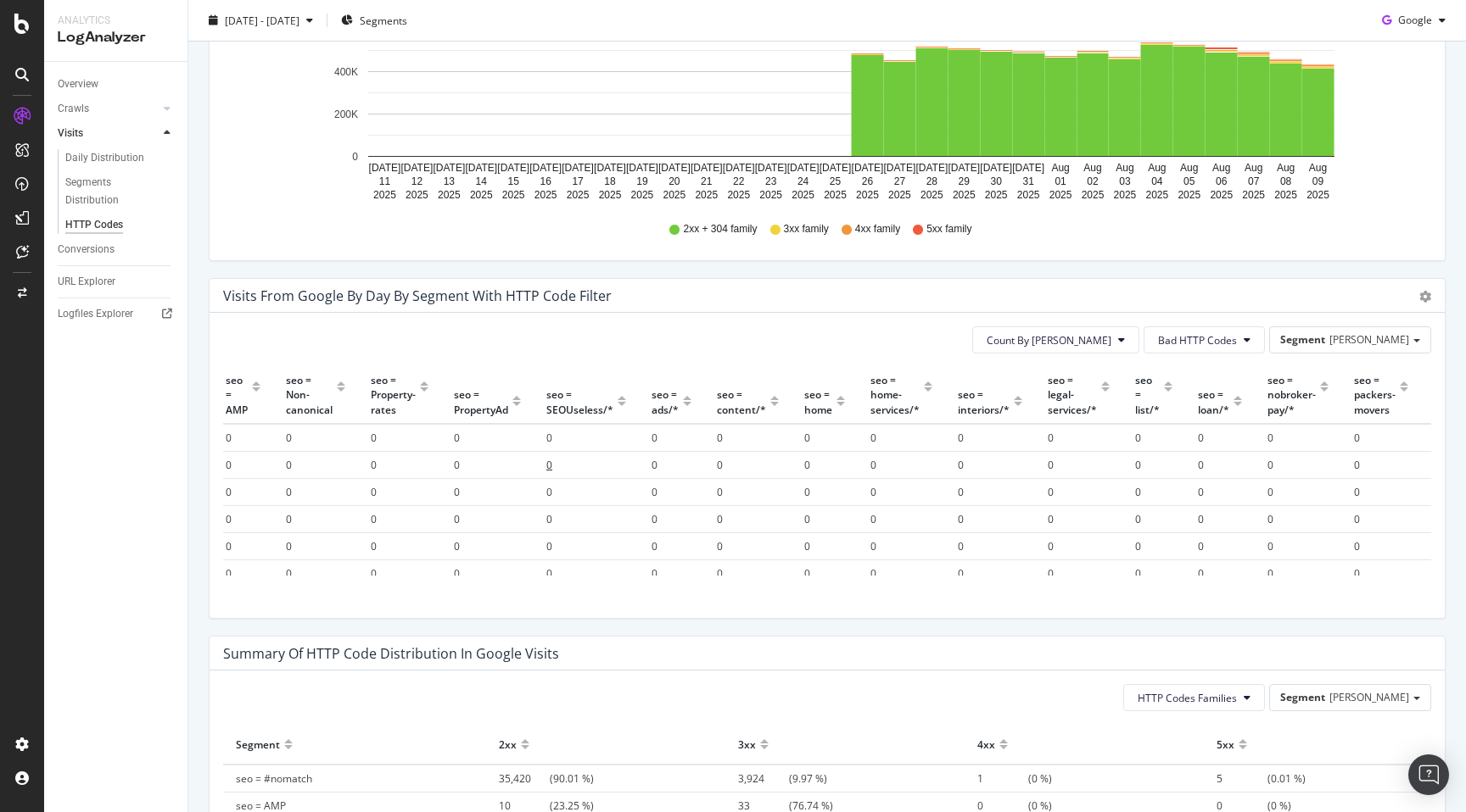
scroll to position [0, 0]
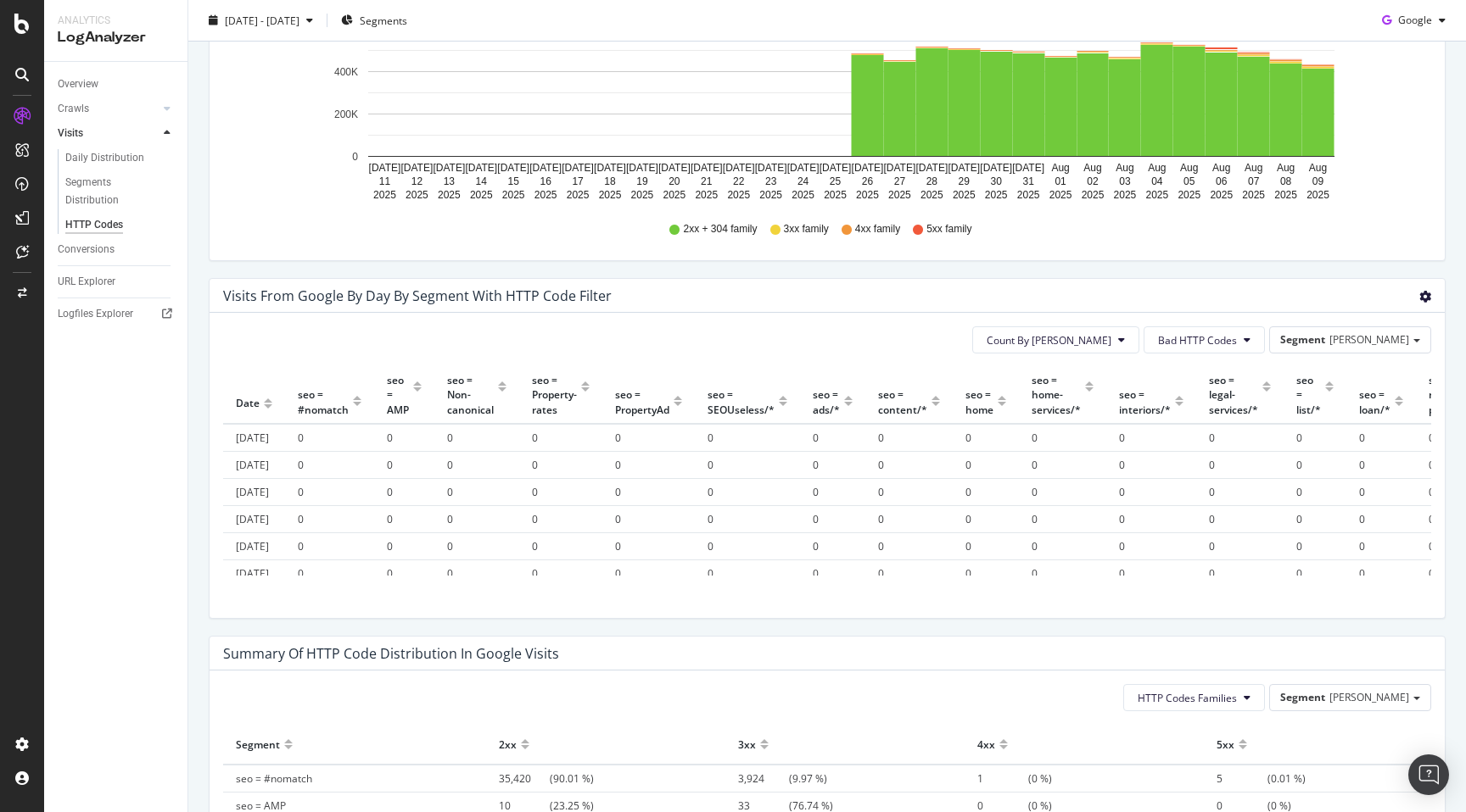
click at [1378, 337] on span "Timeline (by Value)" at bounding box center [1366, 329] width 158 height 23
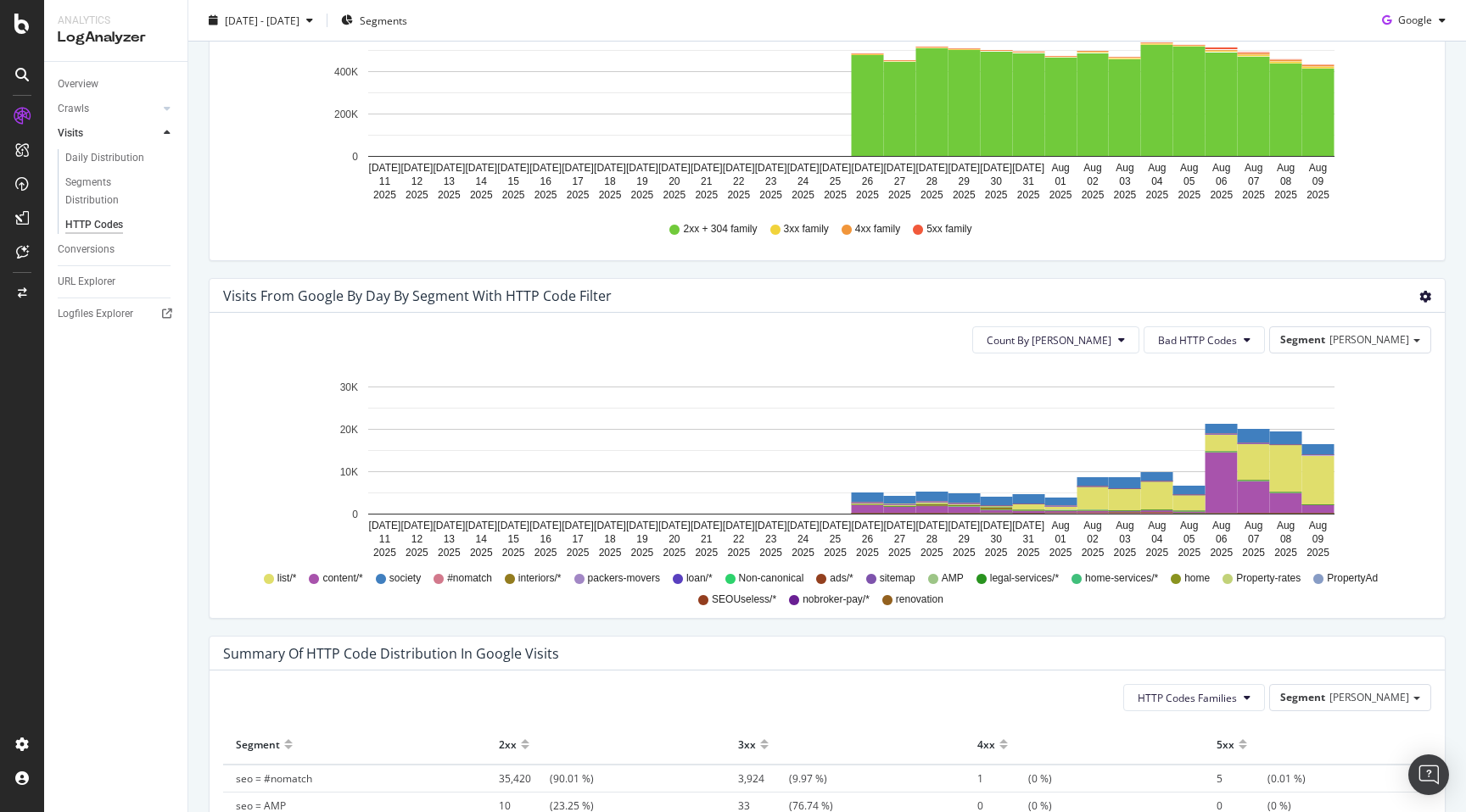
click at [1394, 355] on span "Timeline (by Percentage)" at bounding box center [1366, 360] width 158 height 23
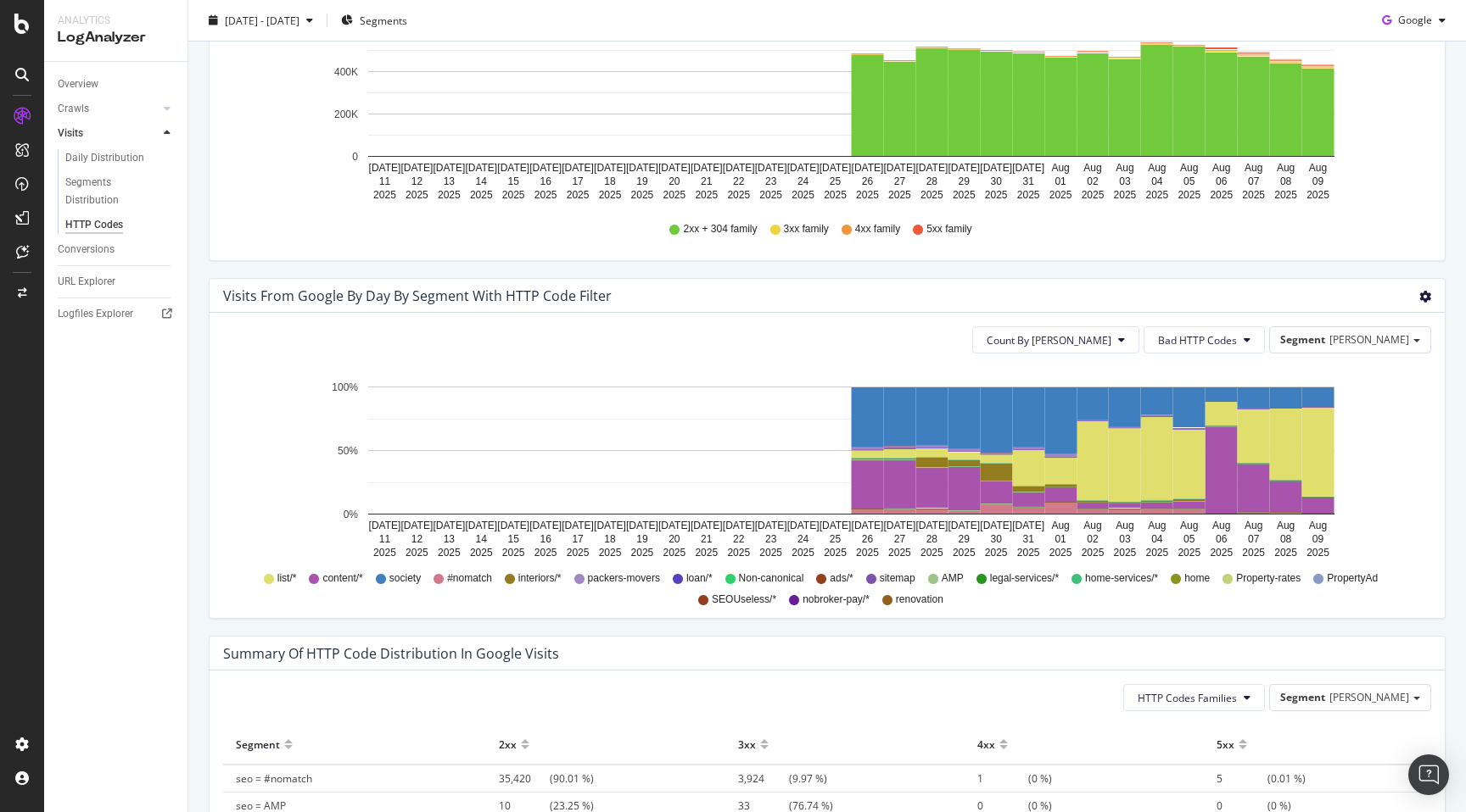
click at [1380, 341] on link "Timeline (by Value)" at bounding box center [1366, 330] width 158 height 32
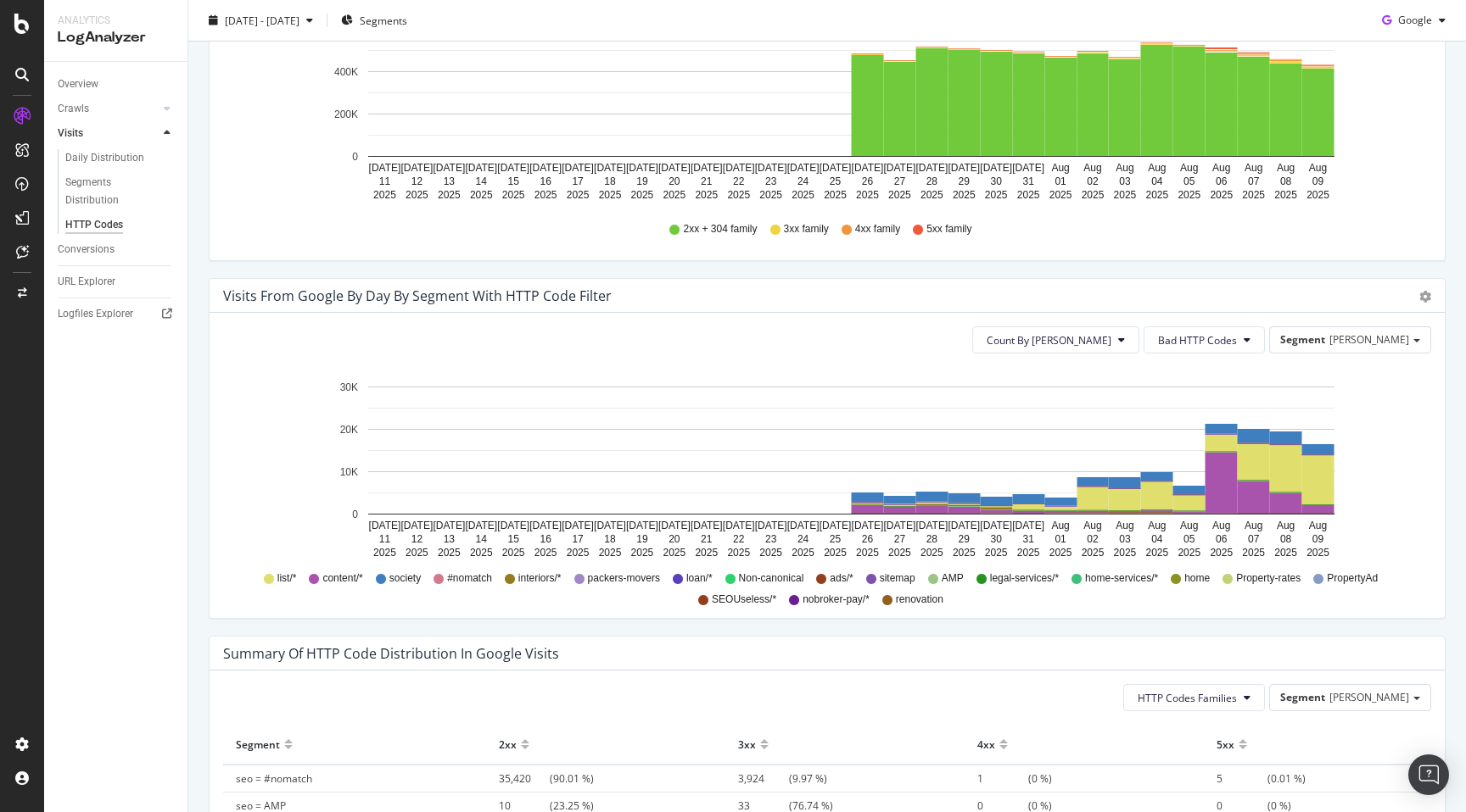
click at [198, 628] on div "Avg Visits By Day 245K View Details % 3xx 1.14 % View Details % 4xx 0.55 % View…" at bounding box center [827, 252] width 1278 height 1670
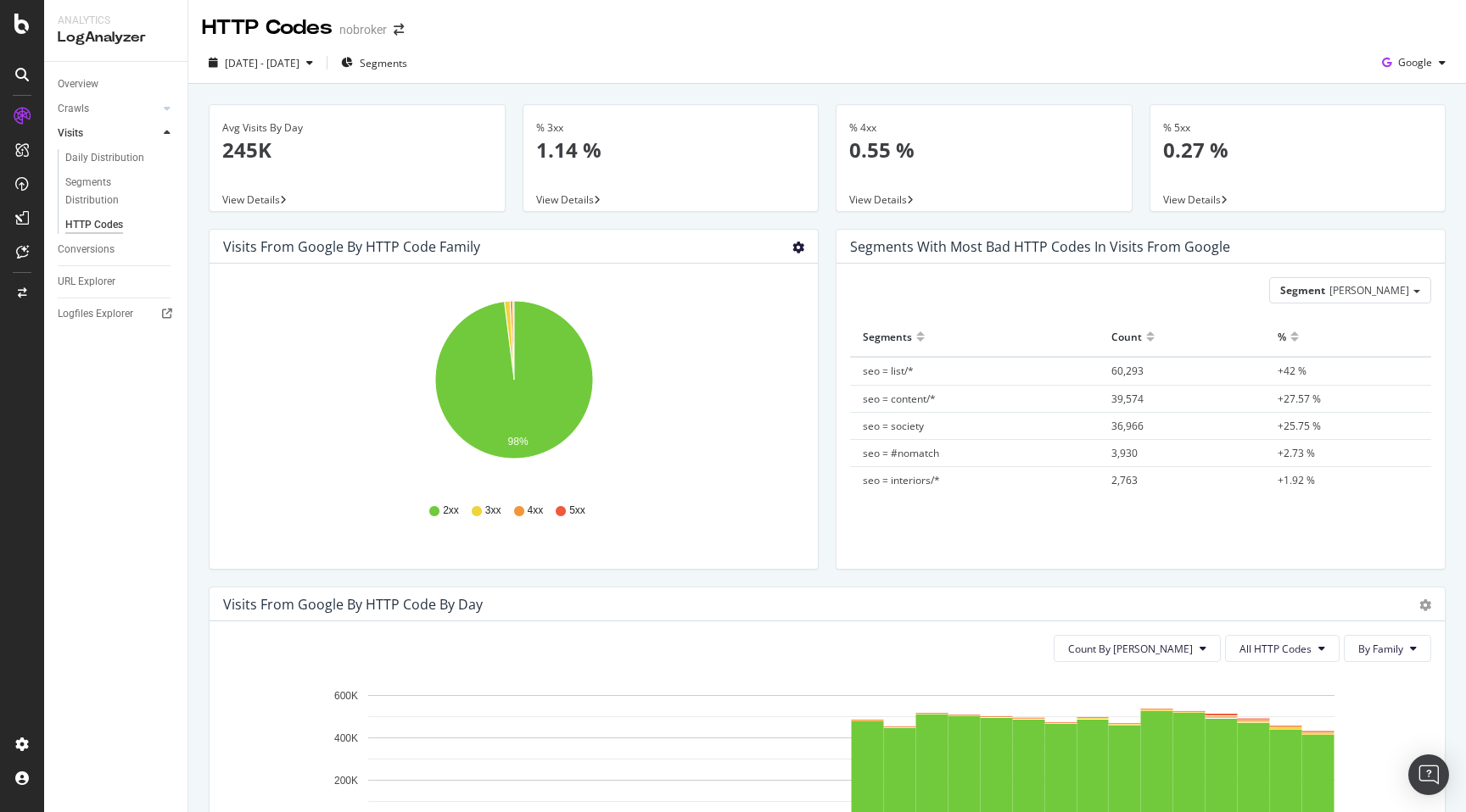
click at [798, 249] on icon "gear" at bounding box center [799, 247] width 12 height 12
click at [820, 243] on div "Visits from google by HTTP Code Family Pie Table Hold CMD (⌘) while clicking to…" at bounding box center [513, 407] width 627 height 358
click at [823, 268] on div "Visits from google by HTTP Code Family Pie Table Hold CMD (⌘) while clicking to…" at bounding box center [513, 407] width 627 height 358
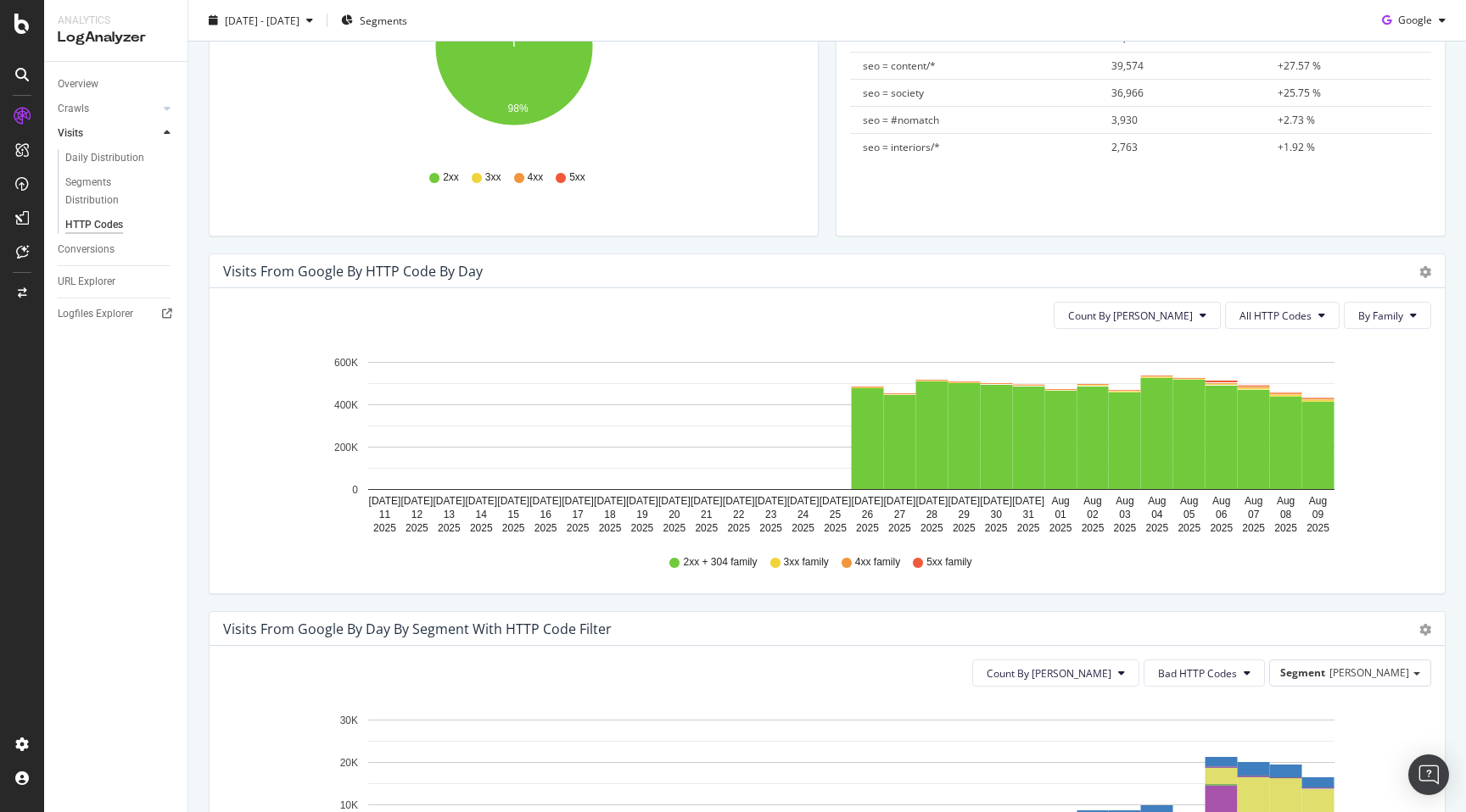
scroll to position [337, 0]
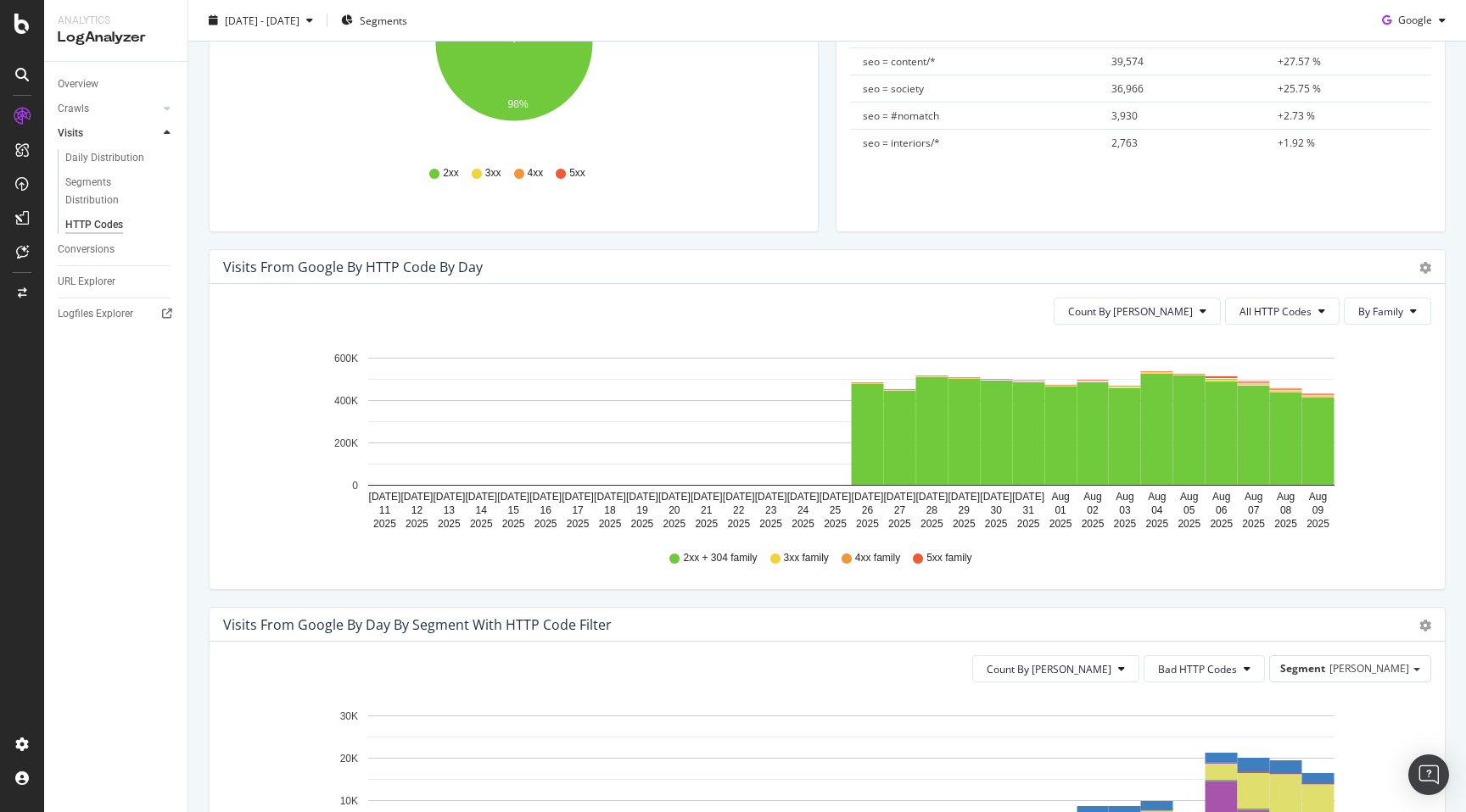
click at [814, 596] on div "Visits from google by HTTP Code by Day Timeline (by Value) Timeline (by Percent…" at bounding box center [826, 427] width 1254 height 358
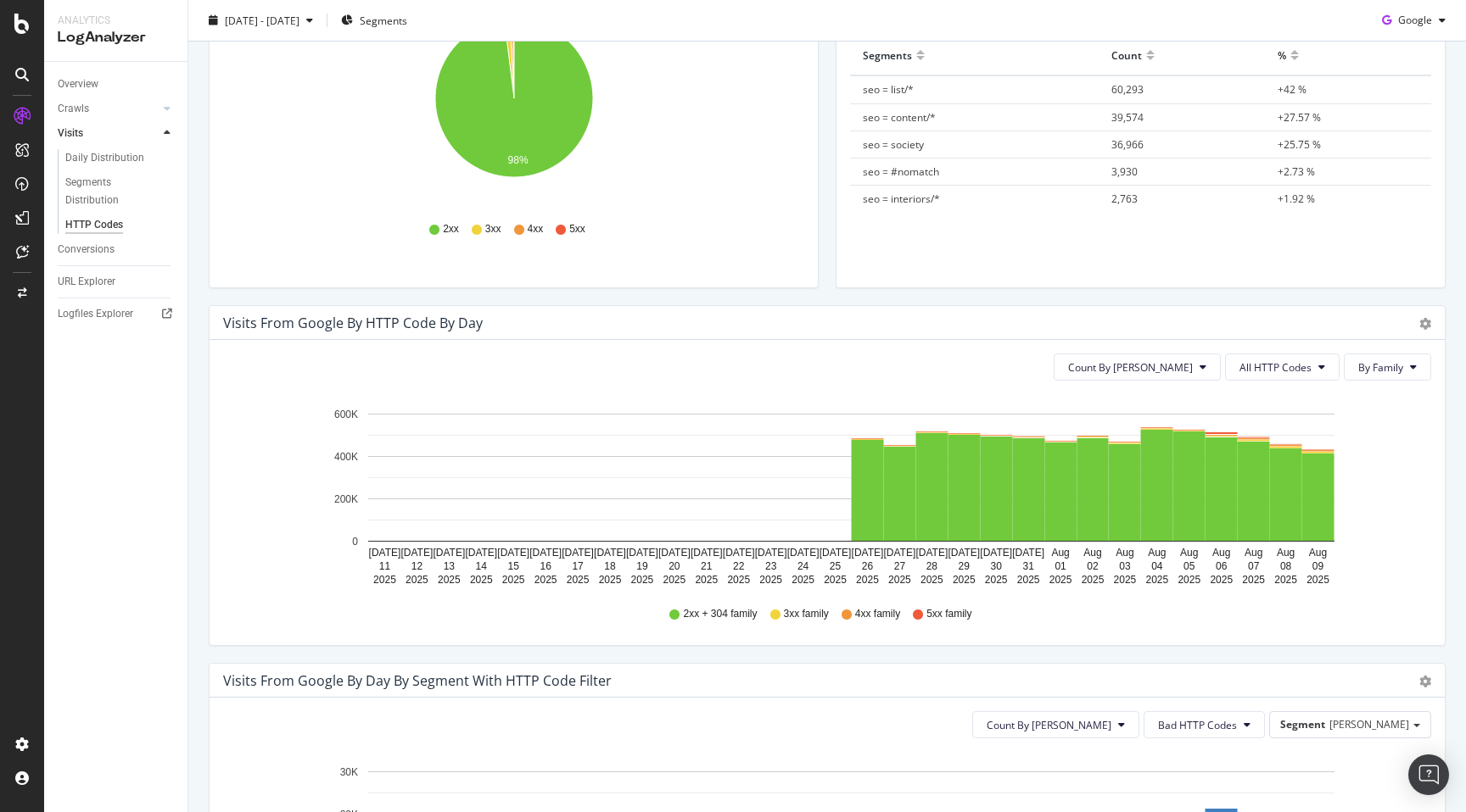
scroll to position [0, 0]
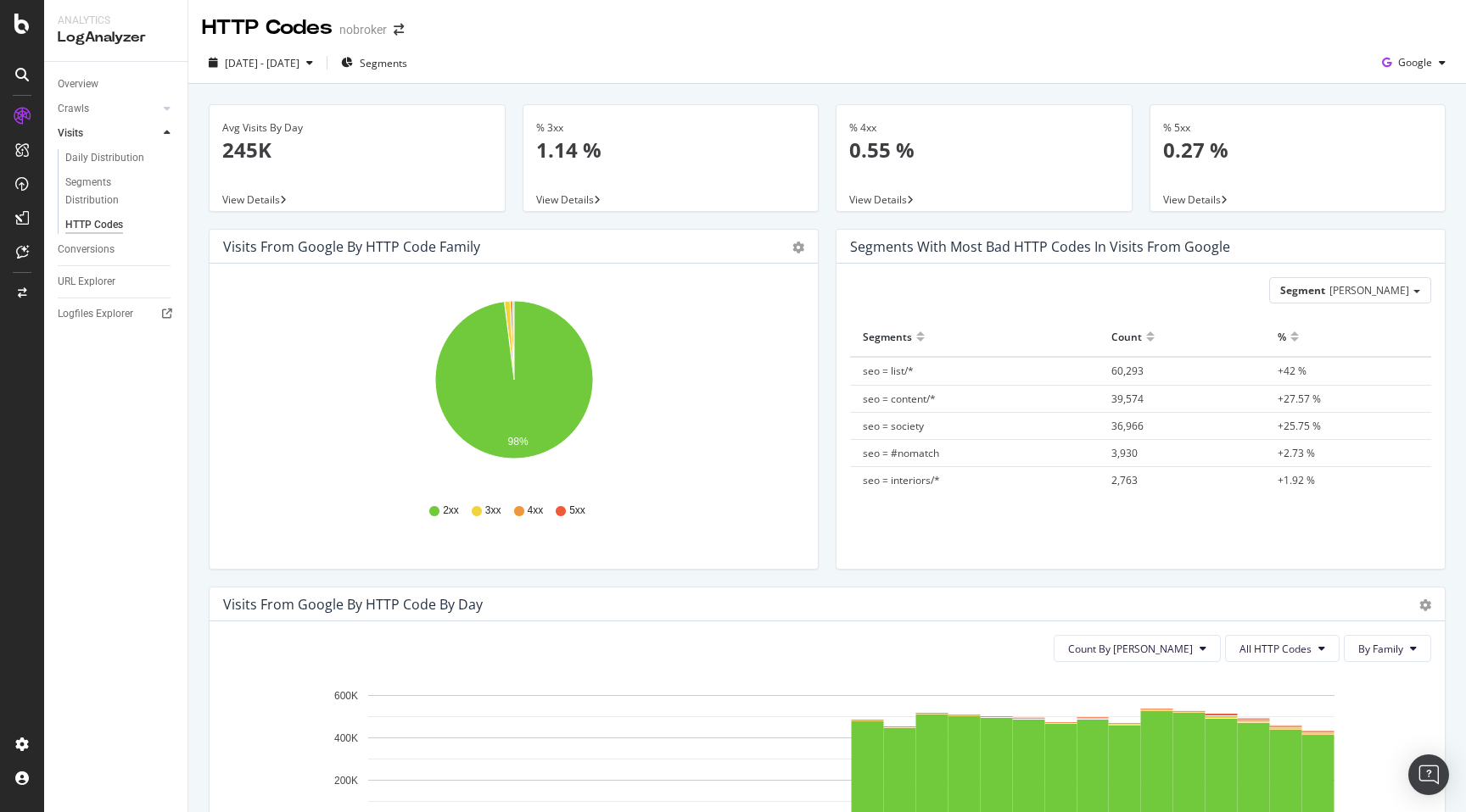
click at [581, 192] on span "View Details" at bounding box center [565, 200] width 58 height 15
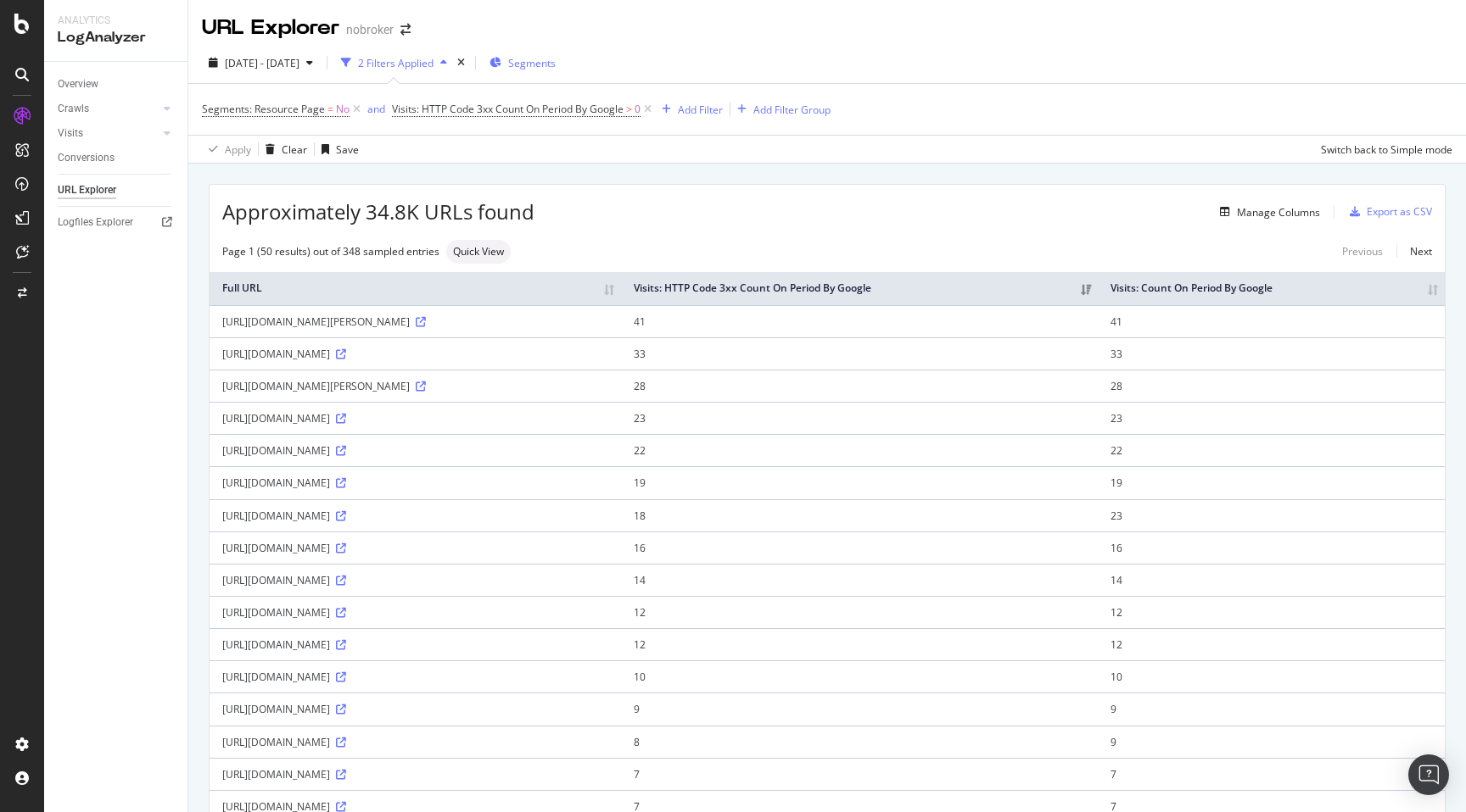
click at [556, 71] on div "Segments" at bounding box center [522, 62] width 66 height 25
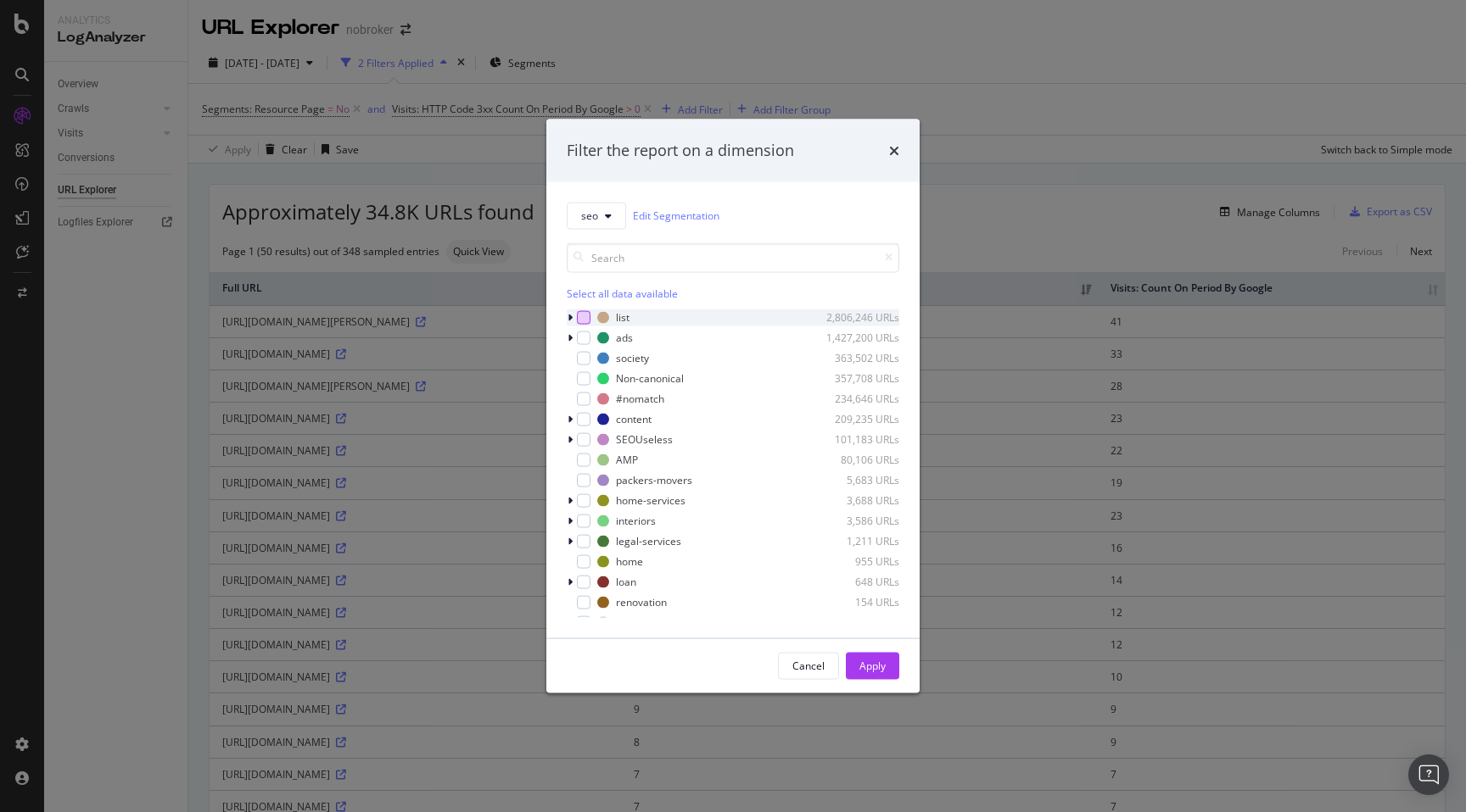
click at [580, 319] on div "modal" at bounding box center [584, 317] width 14 height 14
click at [588, 342] on div "modal" at bounding box center [584, 337] width 14 height 14
click at [588, 359] on div "modal" at bounding box center [584, 358] width 14 height 14
click at [587, 374] on div "modal" at bounding box center [584, 378] width 14 height 14
click at [585, 401] on div "modal" at bounding box center [584, 399] width 14 height 14
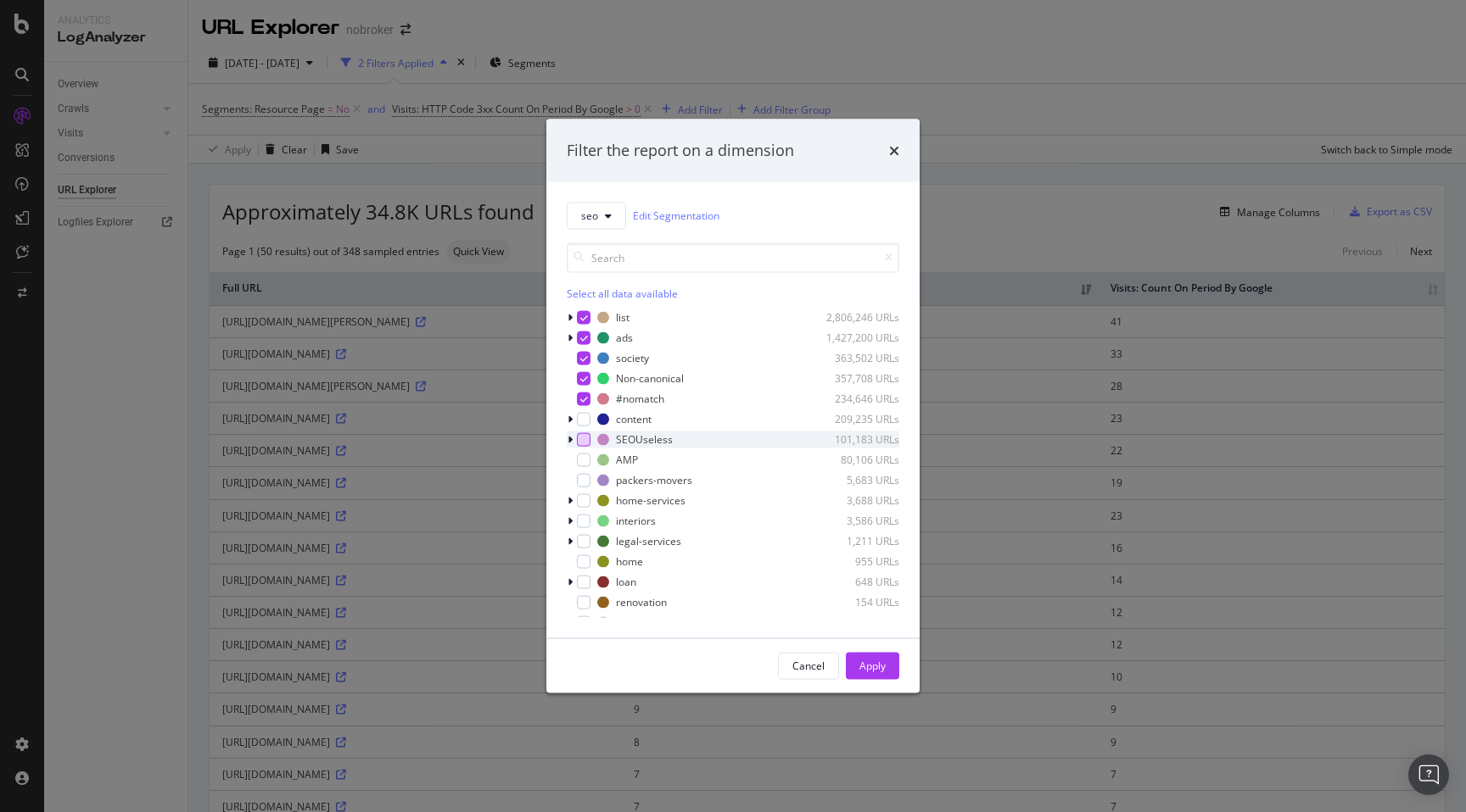
click at [588, 439] on div "modal" at bounding box center [584, 439] width 14 height 14
click at [583, 465] on div "modal" at bounding box center [584, 459] width 14 height 14
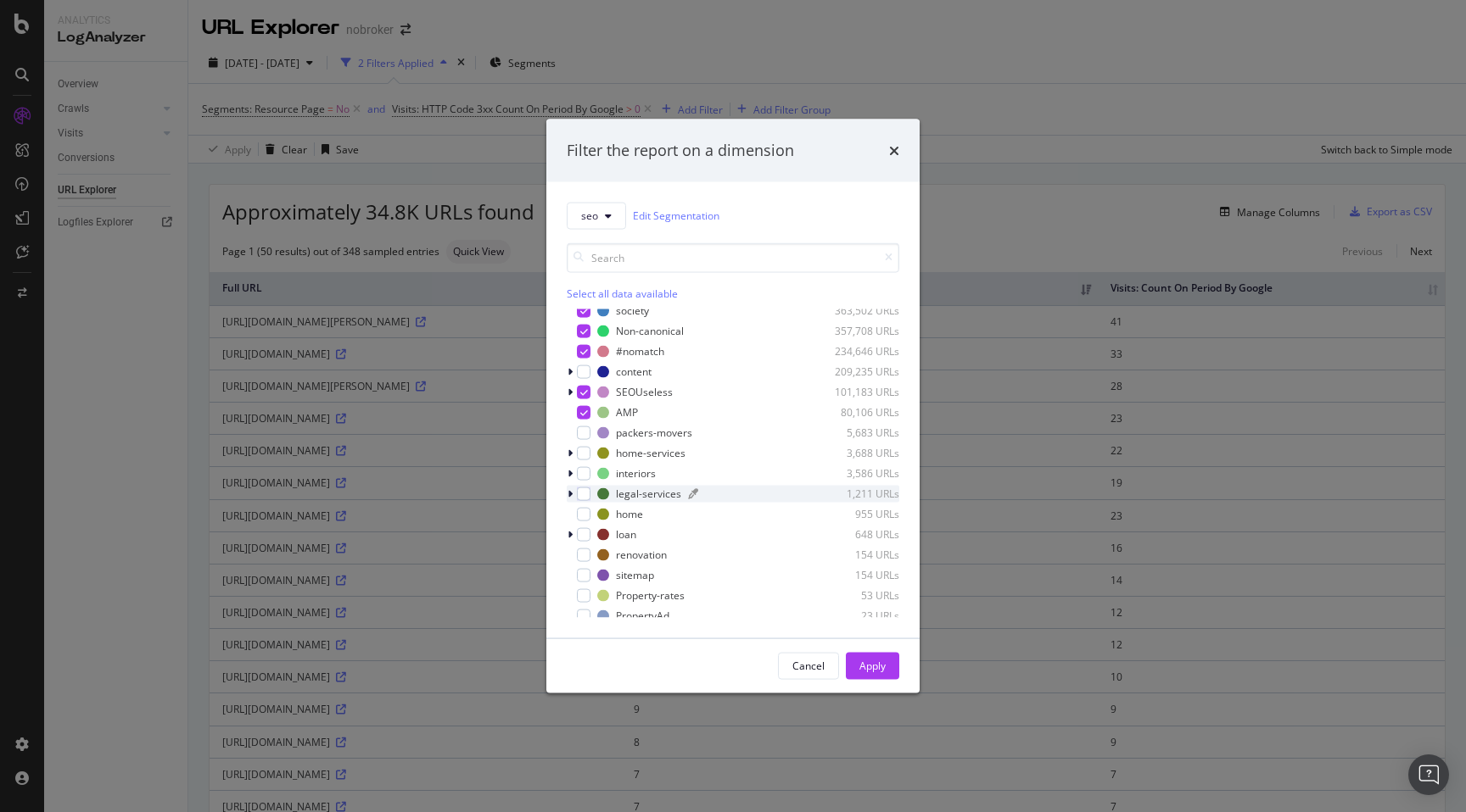
scroll to position [74, 0]
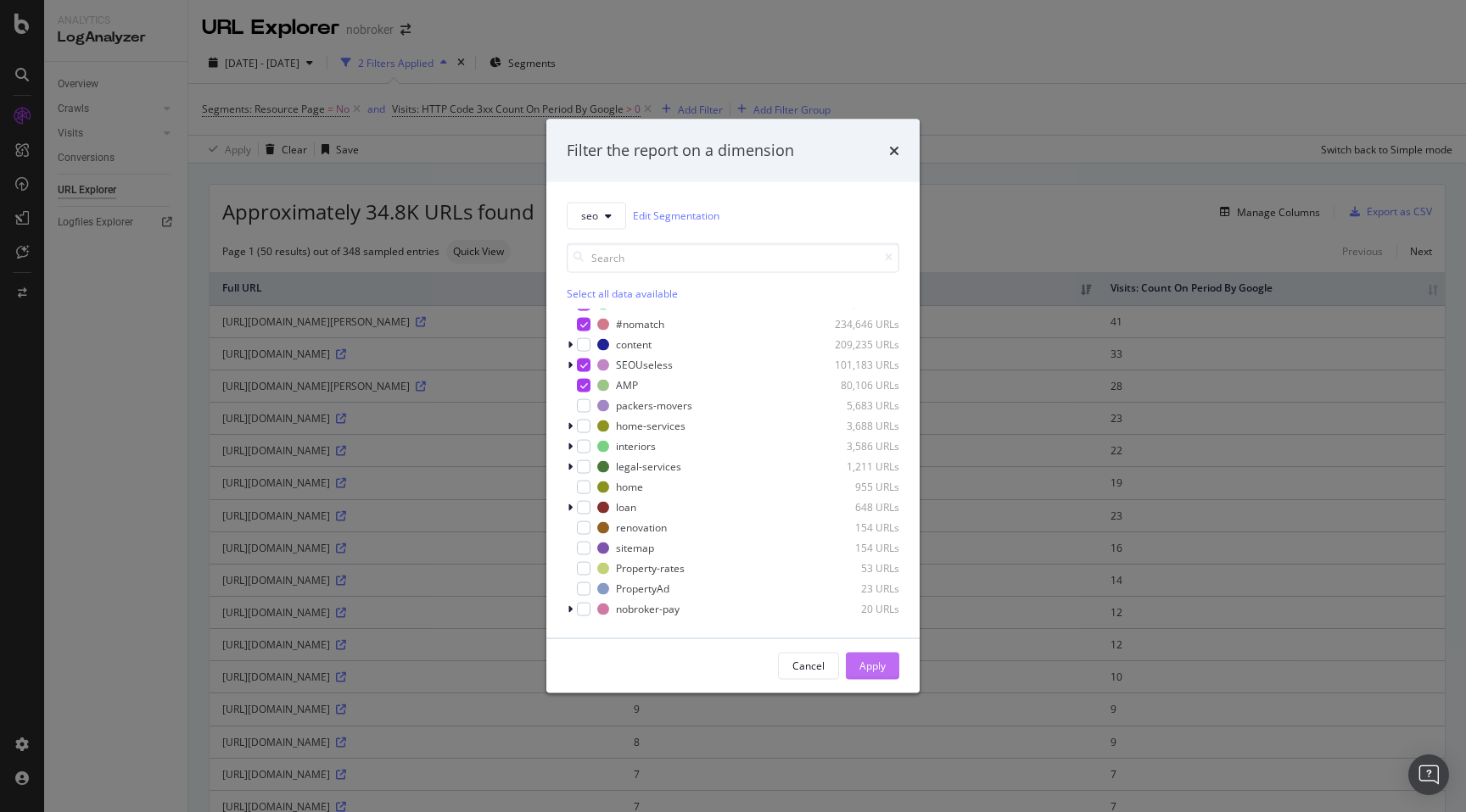
click at [880, 669] on div "Apply" at bounding box center [873, 666] width 26 height 15
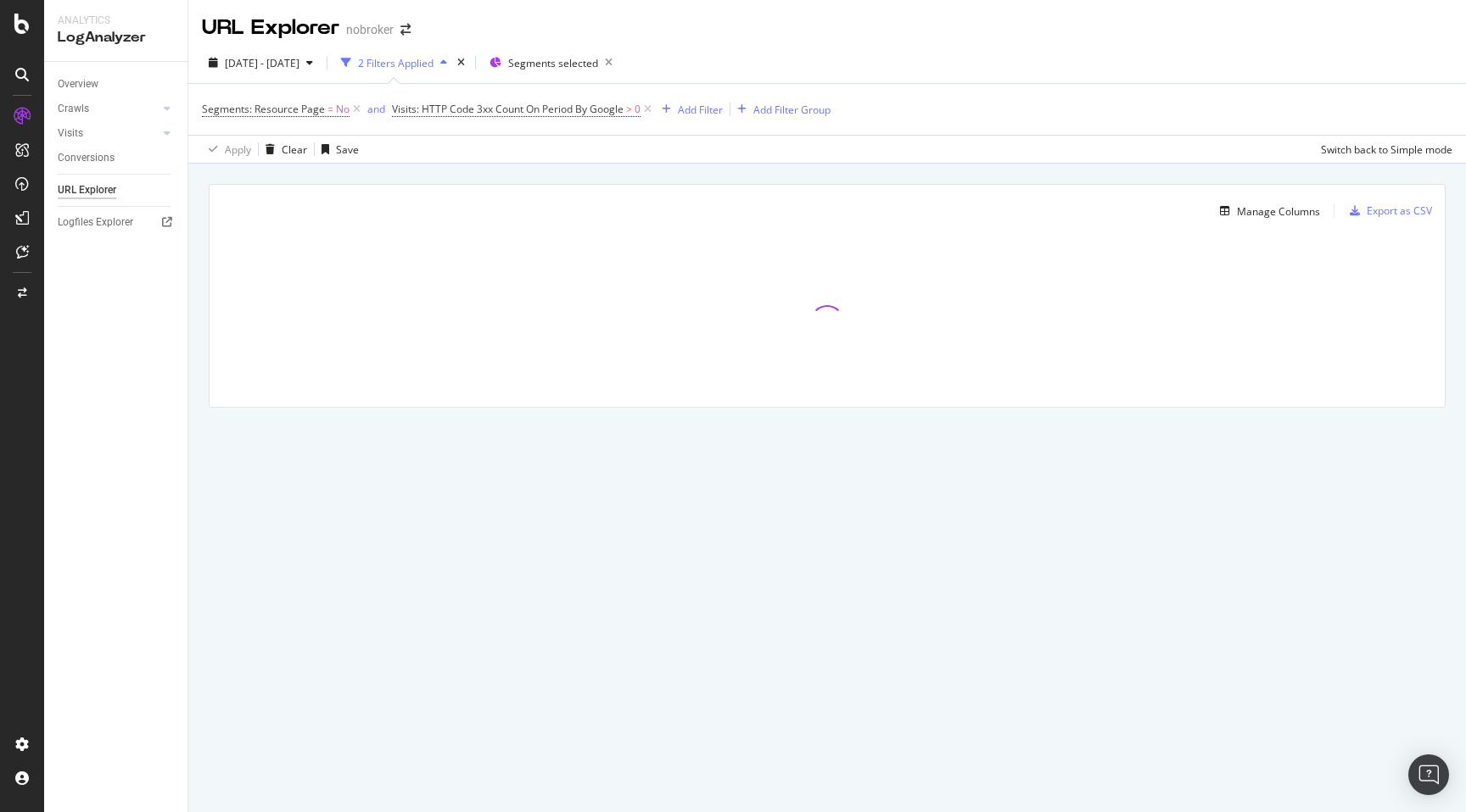
click at [203, 418] on div "Manage Columns Export as CSV Full URL Visits: HTTP Code 3xx Count On Period By …" at bounding box center [827, 315] width 1278 height 304
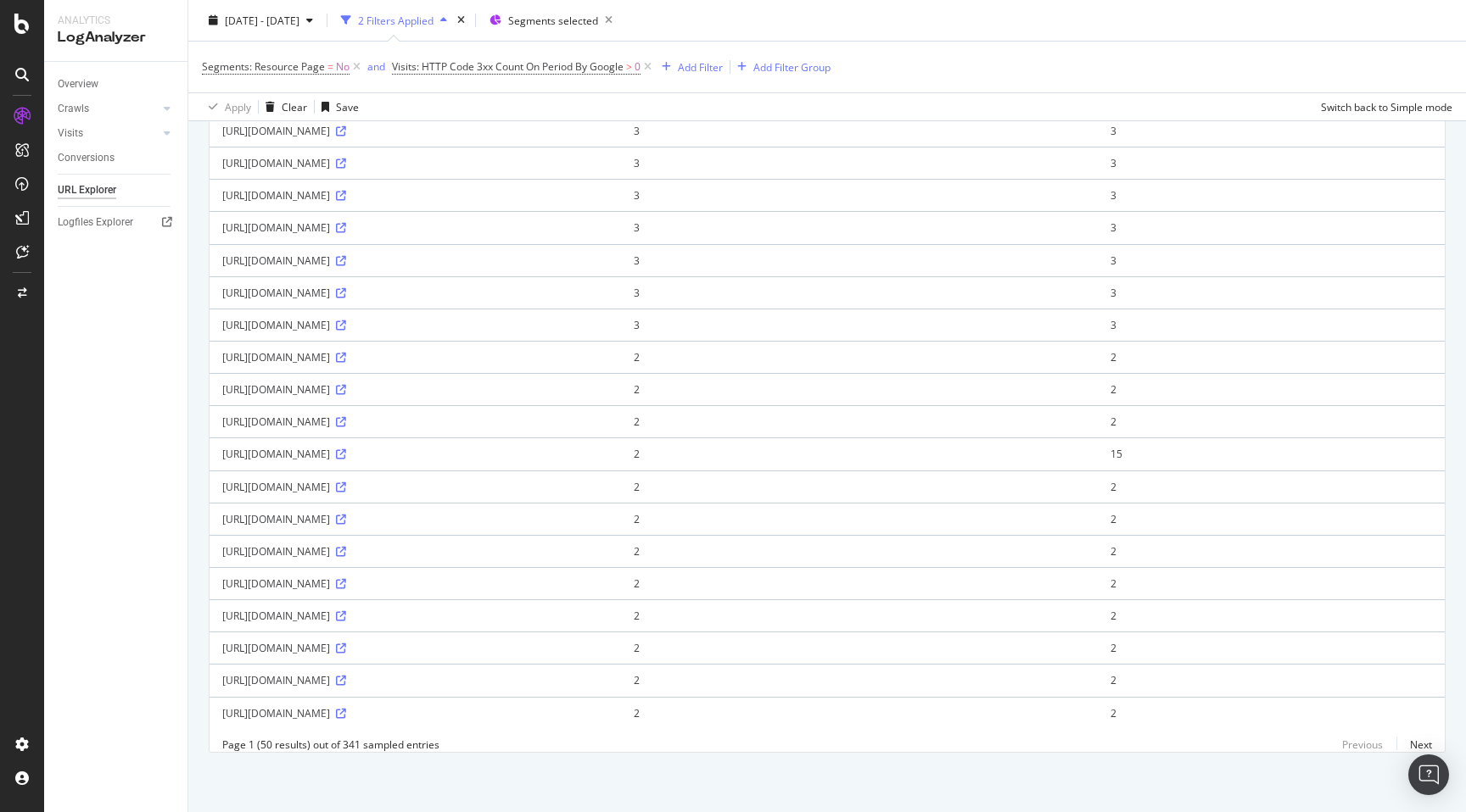
scroll to position [1238, 0]
click at [260, 582] on div "https://www.nobroker.in/flats-for-sale-in-sai_pooja_chs_mumbai-upto-30-lakhs-ne…" at bounding box center [415, 584] width 386 height 15
copy div "https://www.nobroker.in/flats-for-sale-in-sai_pooja_chs_mumbai-upto-30-lakhs-ne…"
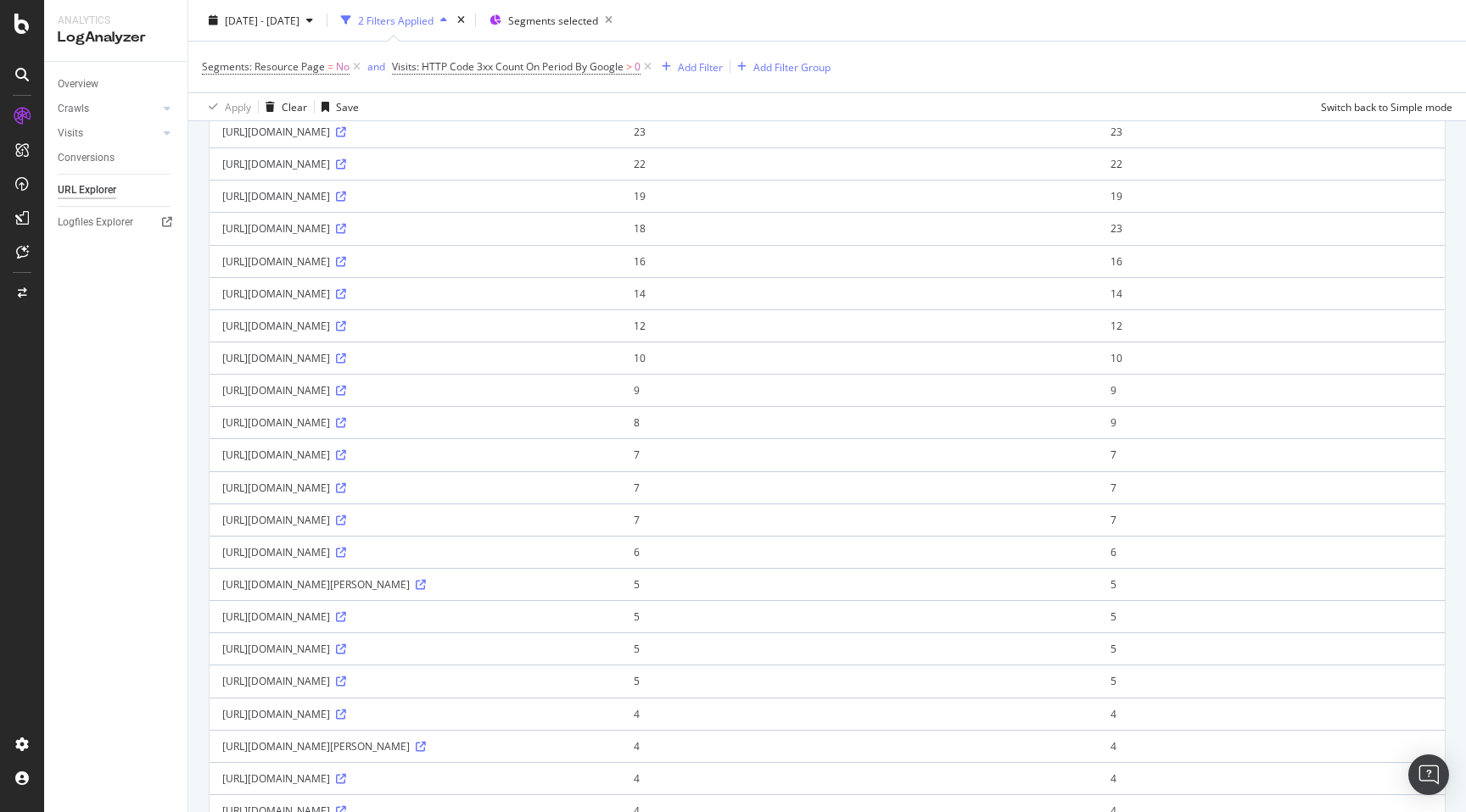
scroll to position [0, 0]
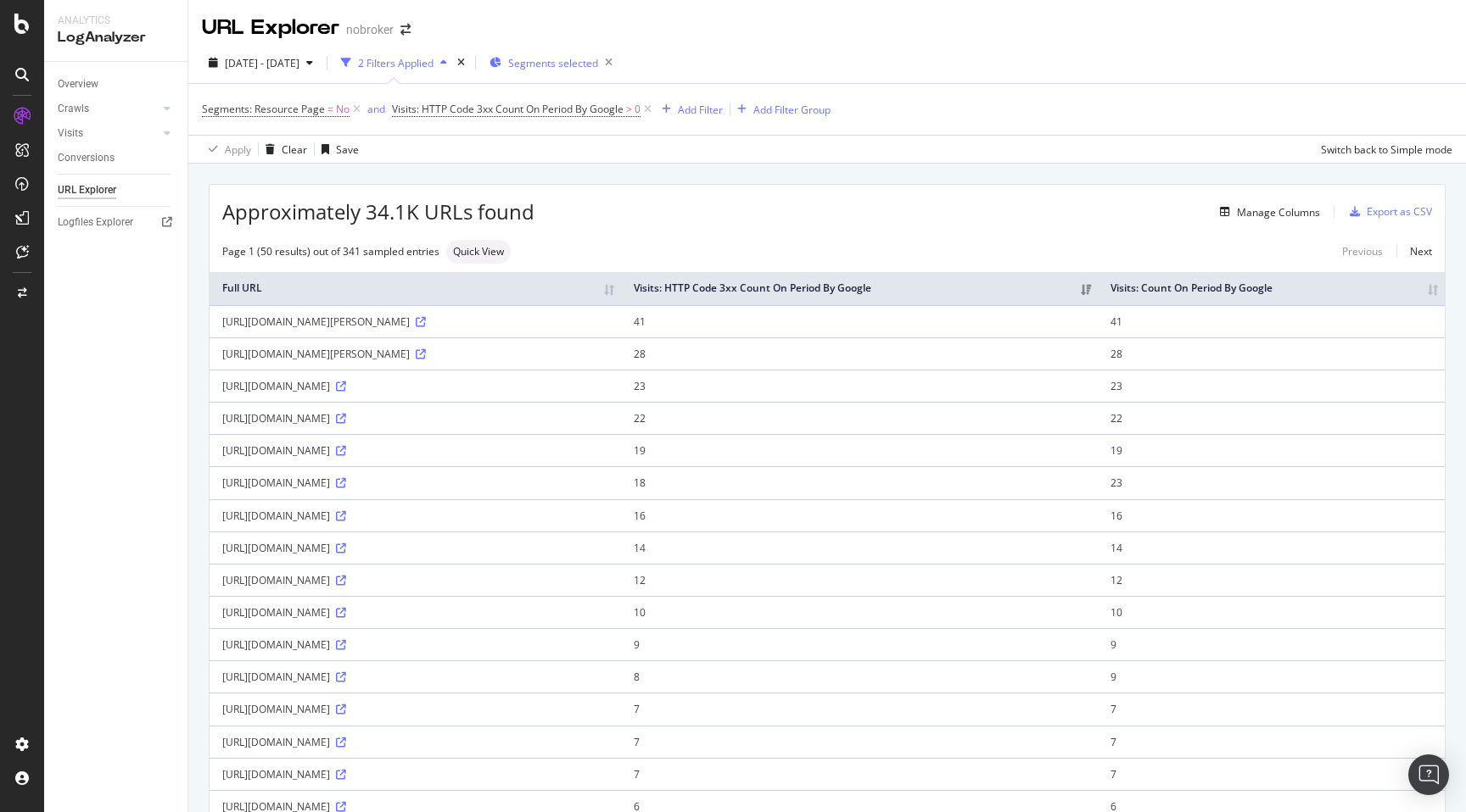
click at [586, 52] on div "Segments selected" at bounding box center [555, 63] width 130 height 24
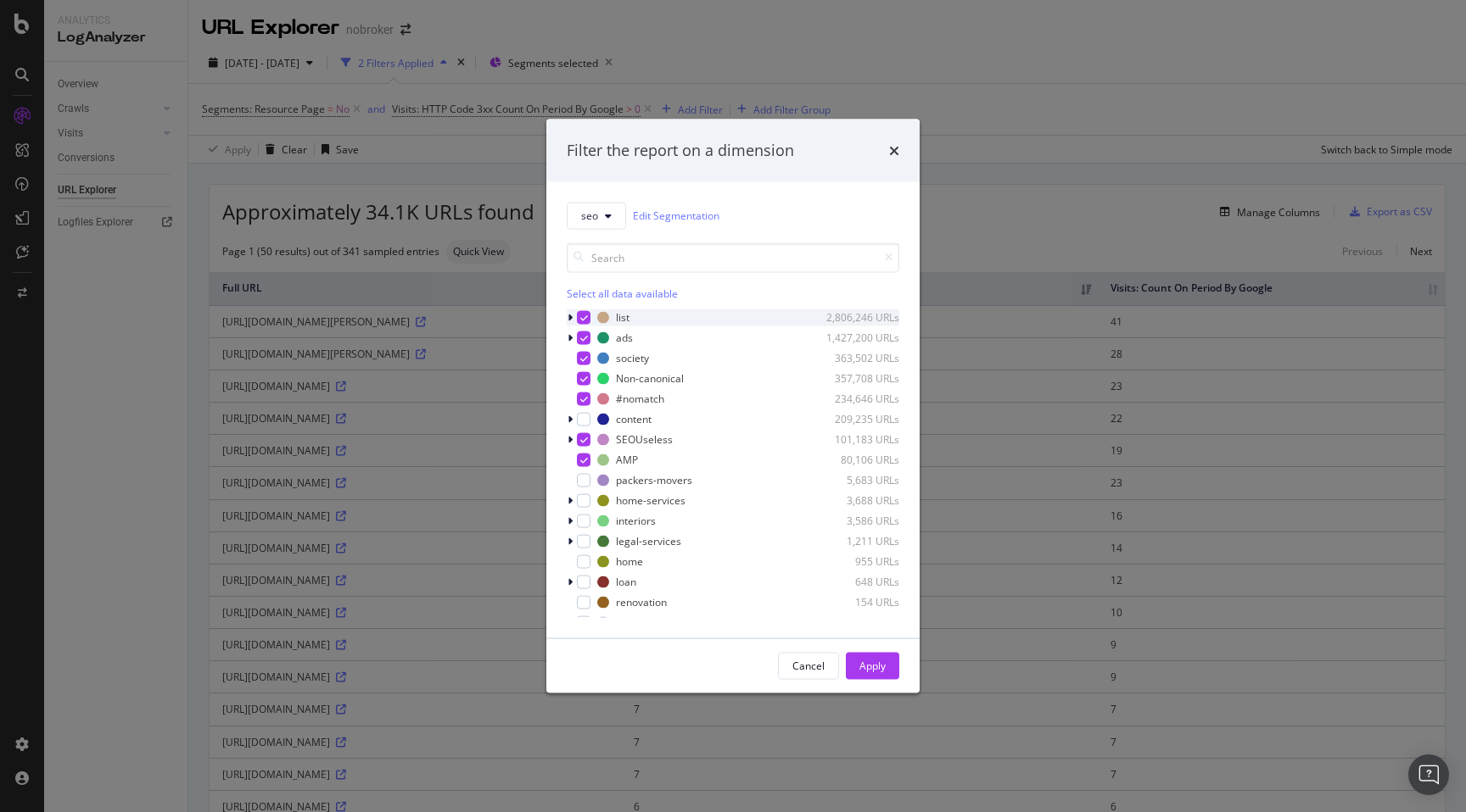
click at [582, 319] on icon "modal" at bounding box center [584, 317] width 7 height 8
click at [583, 340] on icon "modal" at bounding box center [584, 337] width 7 height 8
click at [584, 359] on icon "modal" at bounding box center [584, 358] width 7 height 8
click at [584, 378] on icon "modal" at bounding box center [584, 378] width 7 height 8
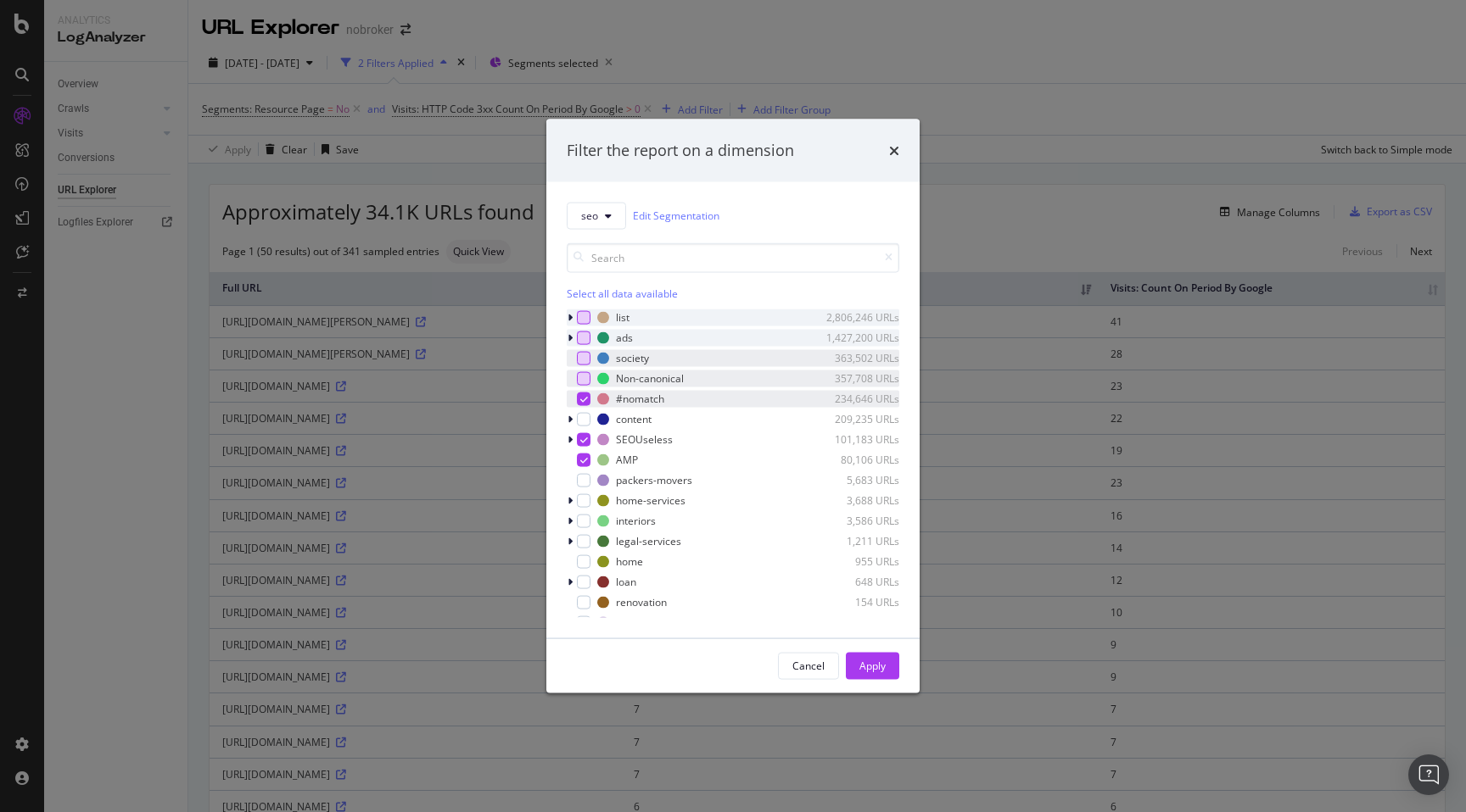
click at [588, 399] on div "modal" at bounding box center [584, 399] width 14 height 14
click at [586, 438] on icon "modal" at bounding box center [584, 439] width 7 height 8
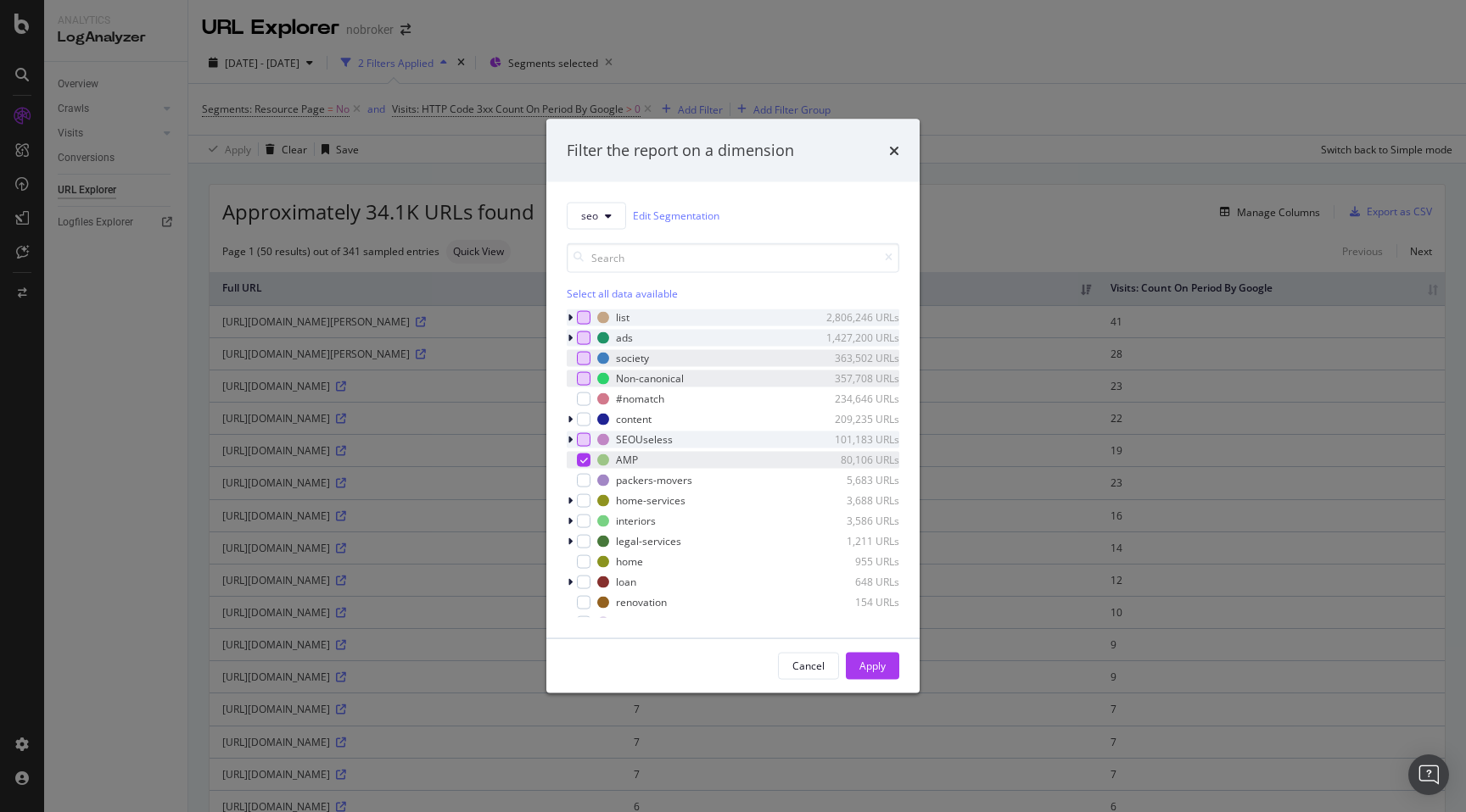
click at [583, 460] on icon "modal" at bounding box center [584, 459] width 7 height 8
click at [569, 315] on icon "modal" at bounding box center [570, 317] width 5 height 10
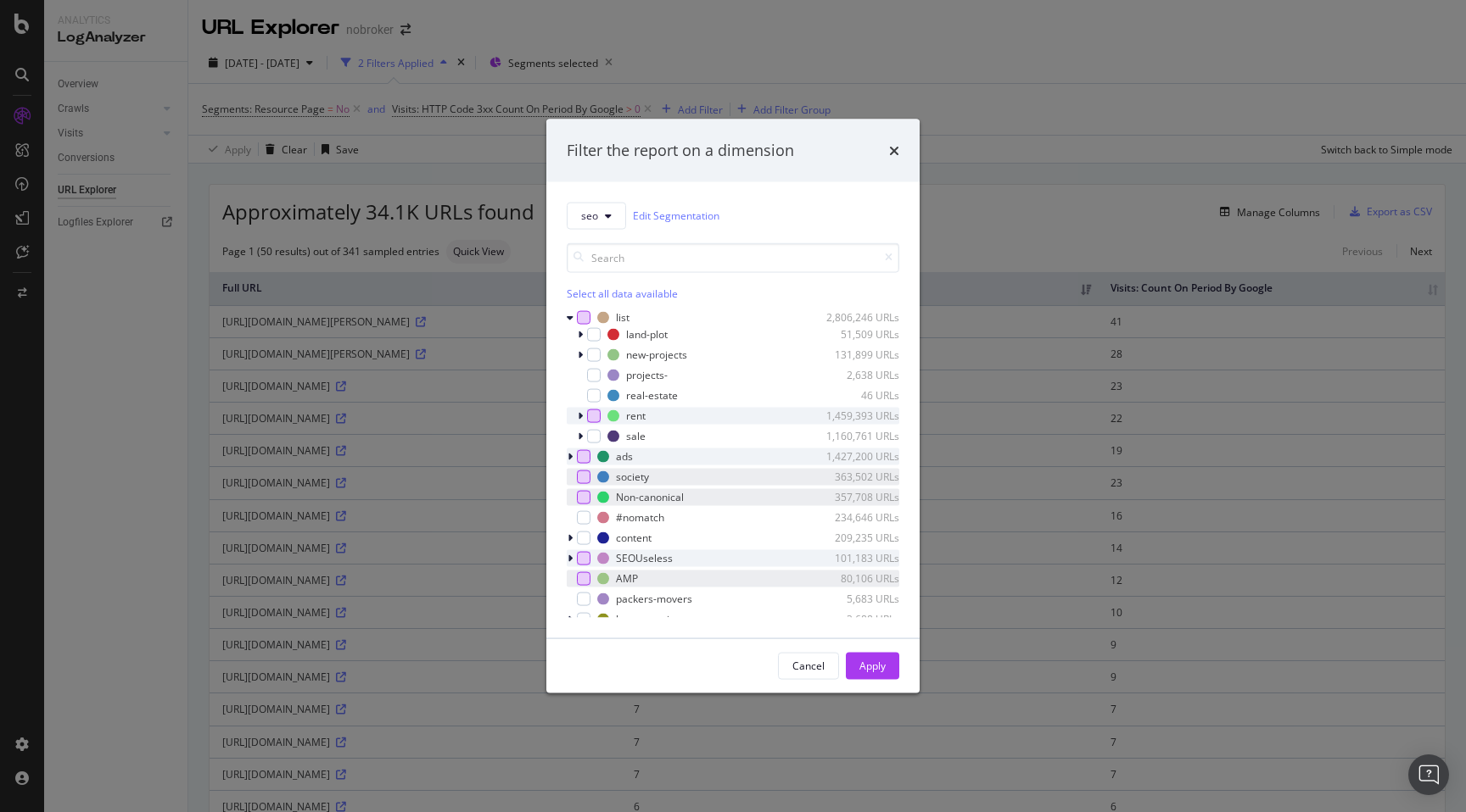
click at [595, 413] on div "modal" at bounding box center [594, 415] width 14 height 14
click at [572, 458] on icon "modal" at bounding box center [570, 456] width 5 height 10
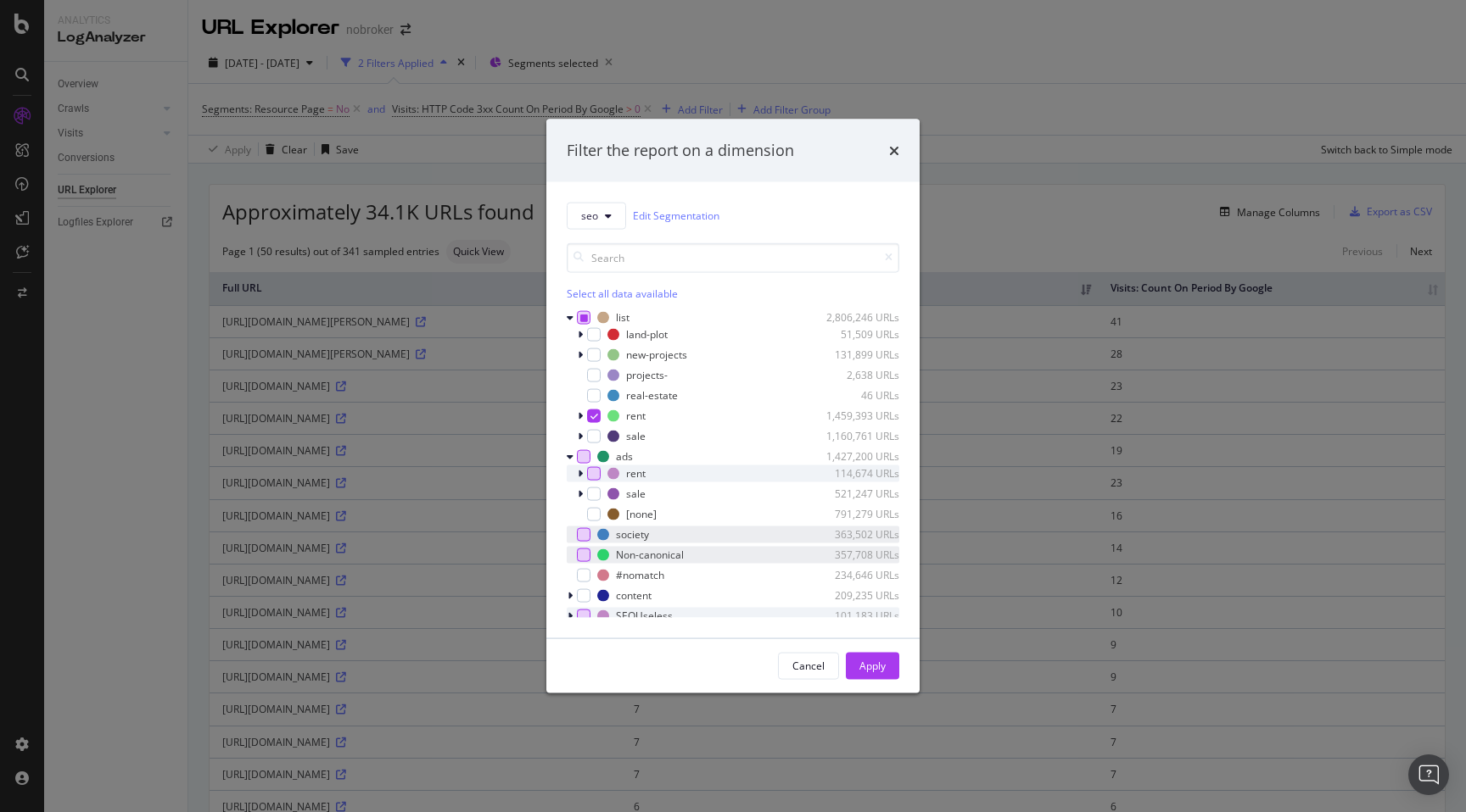
click at [595, 473] on div "modal" at bounding box center [594, 473] width 14 height 14
click at [595, 513] on div "modal" at bounding box center [594, 514] width 14 height 14
click at [880, 670] on div "Apply" at bounding box center [873, 666] width 26 height 15
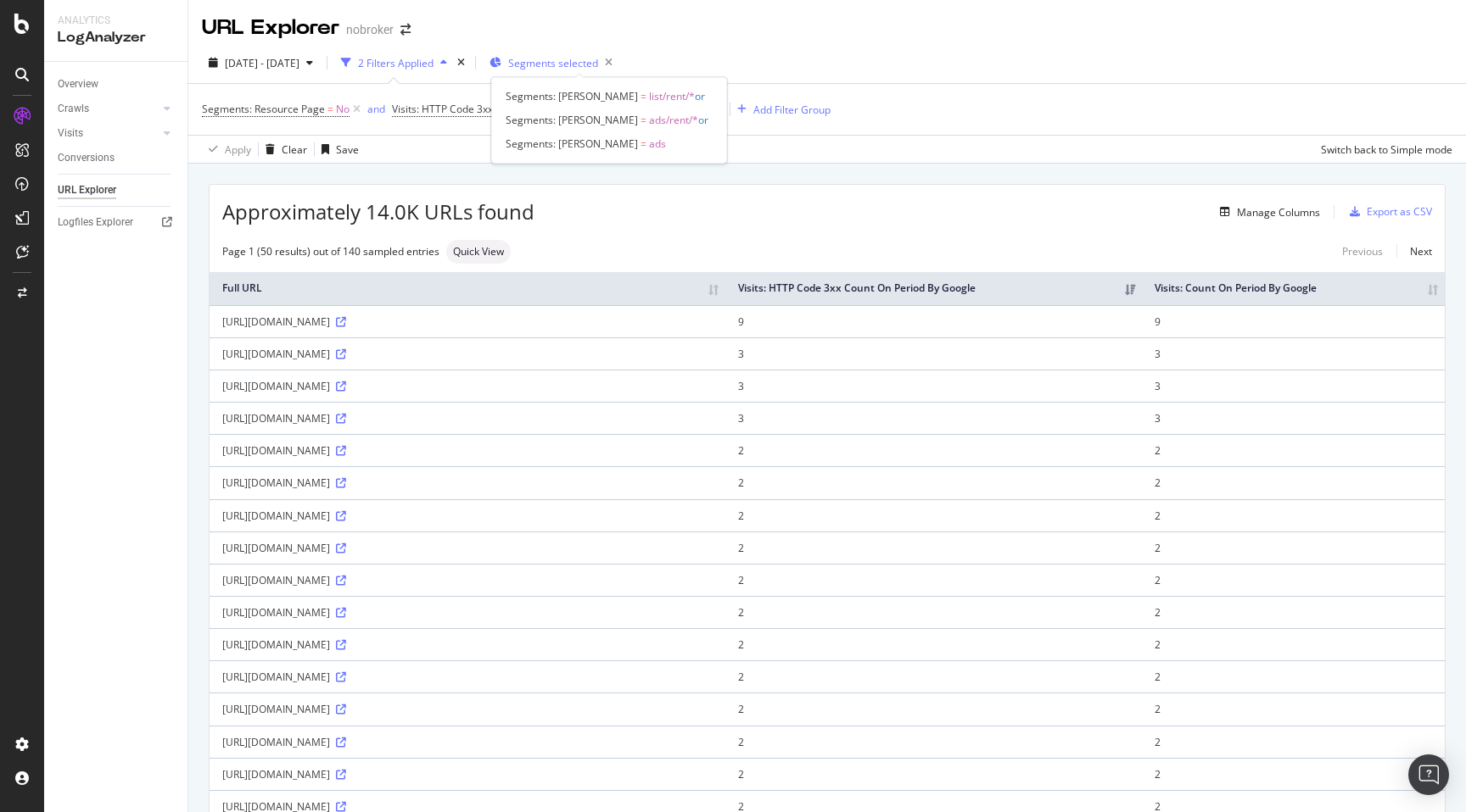
click at [592, 58] on span "Segments selected" at bounding box center [553, 63] width 90 height 15
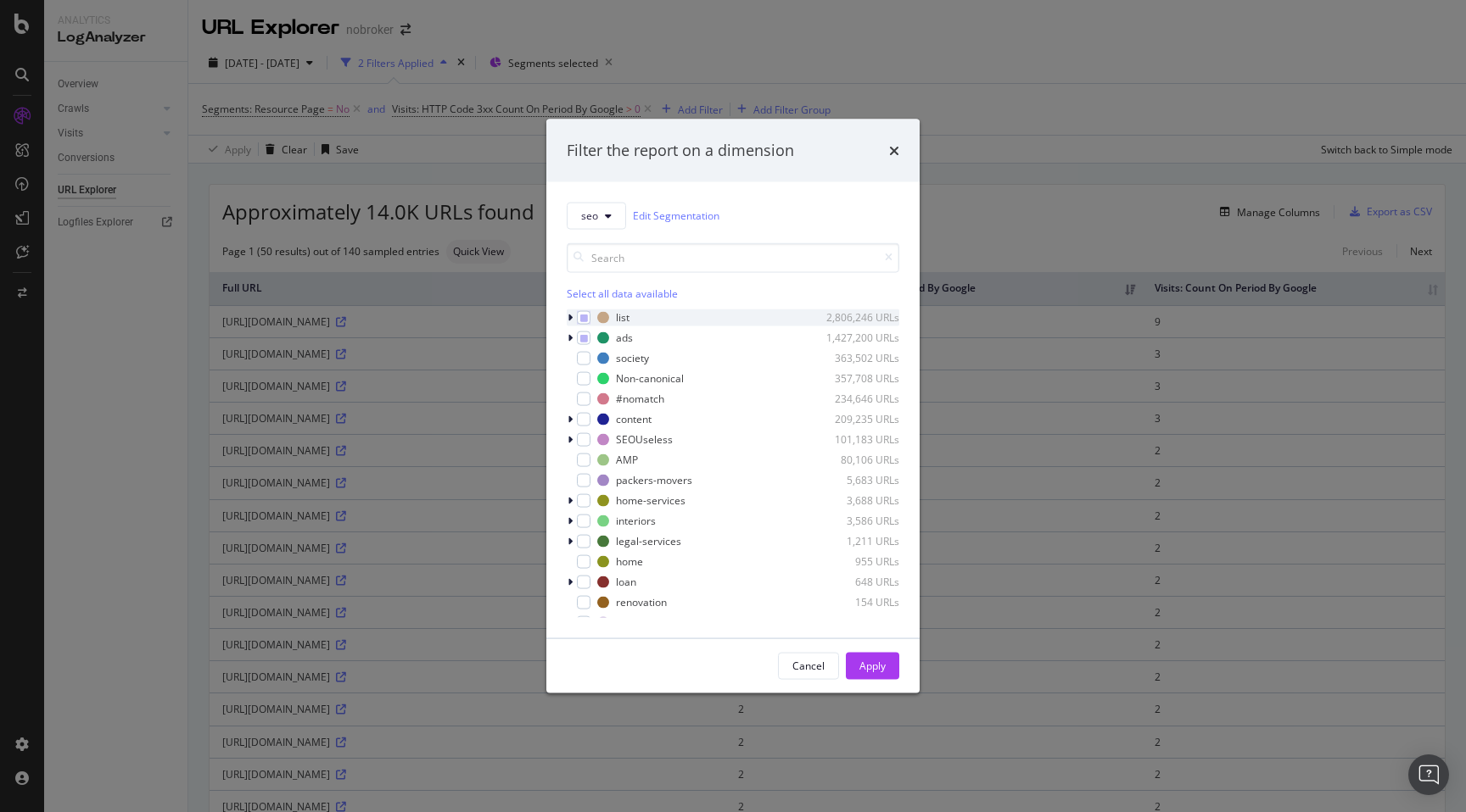
click at [572, 317] on icon "modal" at bounding box center [570, 317] width 5 height 10
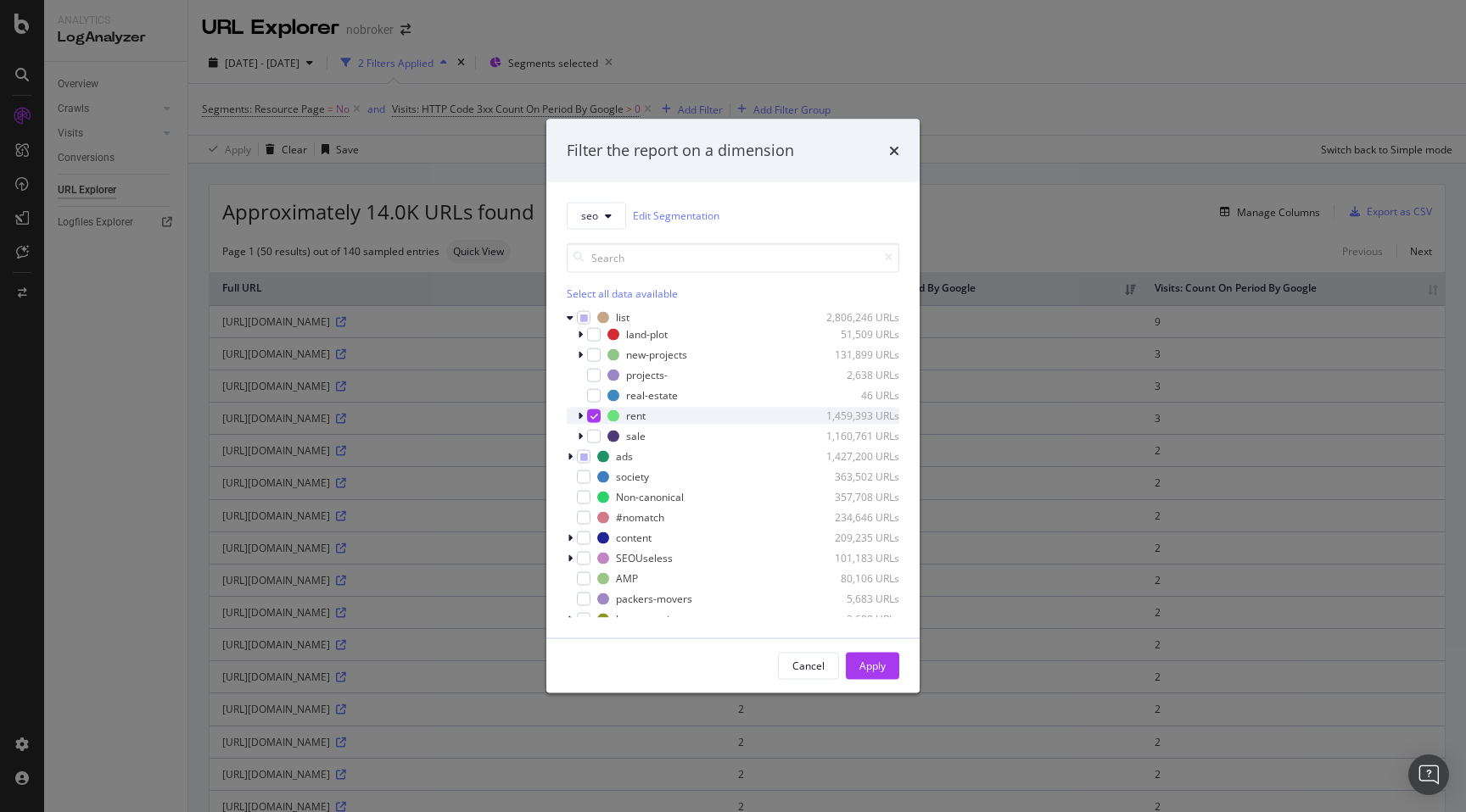
click at [581, 416] on icon "modal" at bounding box center [580, 415] width 5 height 10
click at [581, 416] on icon "modal" at bounding box center [580, 415] width 7 height 10
click at [571, 455] on icon "modal" at bounding box center [570, 456] width 5 height 10
click at [810, 664] on div "Cancel" at bounding box center [809, 666] width 33 height 15
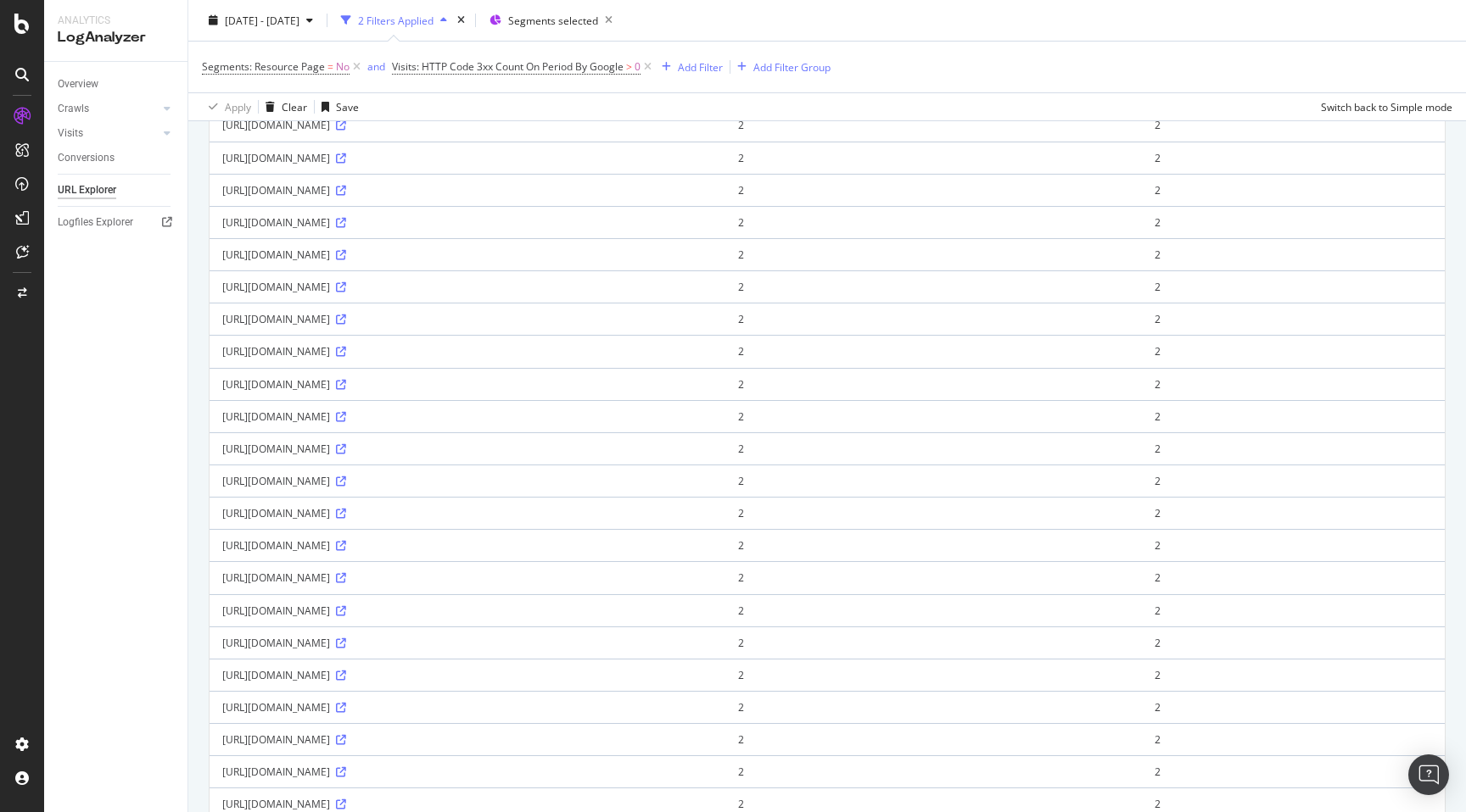
scroll to position [364, 0]
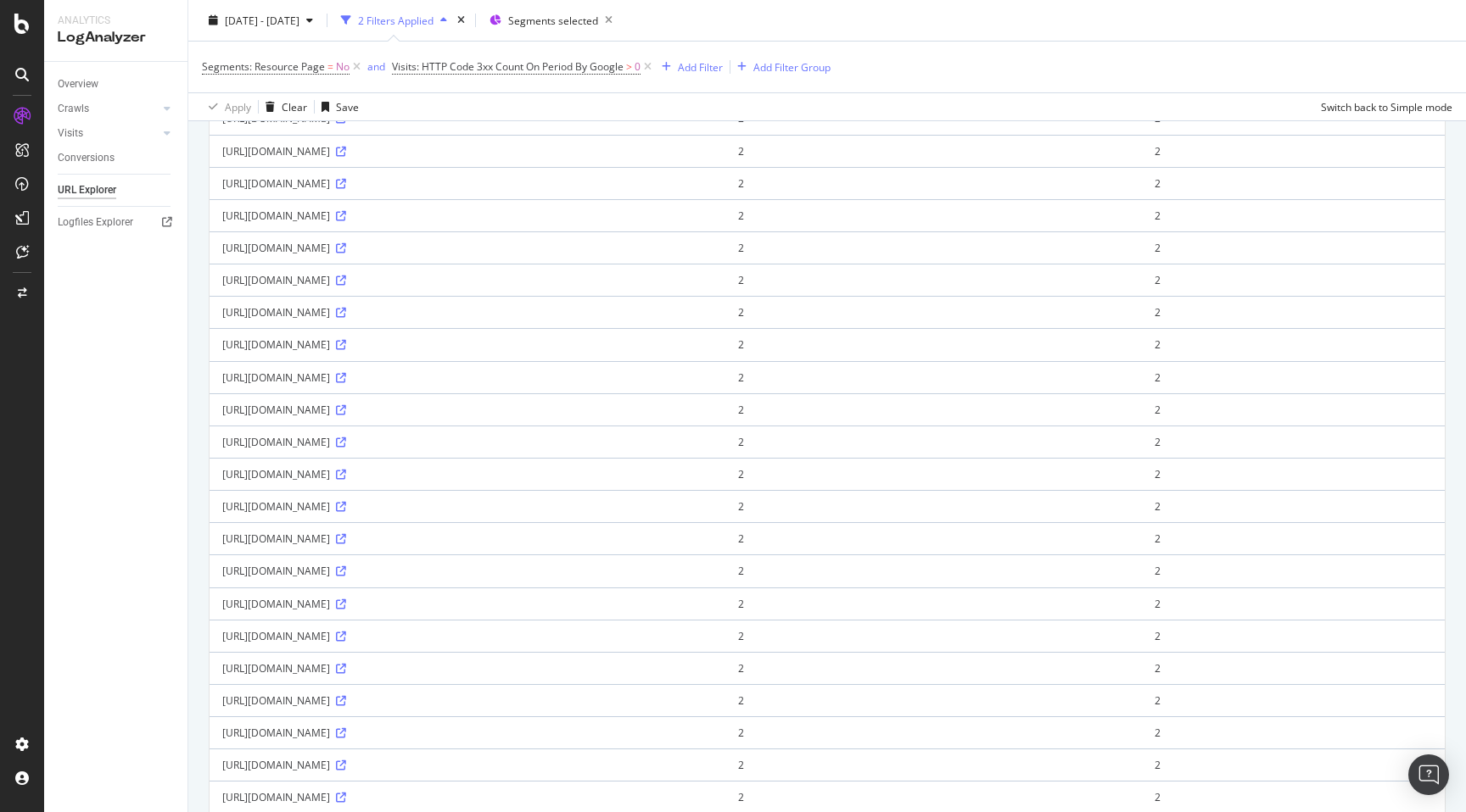
click at [275, 579] on div "https://www.nobroker.in/1-rk-house-for-rent-in-nagegowdanapalya-bangalore" at bounding box center [468, 571] width 491 height 15
copy div "https://www.nobroker.in/1-rk-house-for-rent-in-nagegowdanapalya-bangalore"
click at [199, 563] on div "Approximately 14.0K URLs found Manage Columns Export as CSV Page 1 (50 results)…" at bounding box center [827, 720] width 1278 height 1842
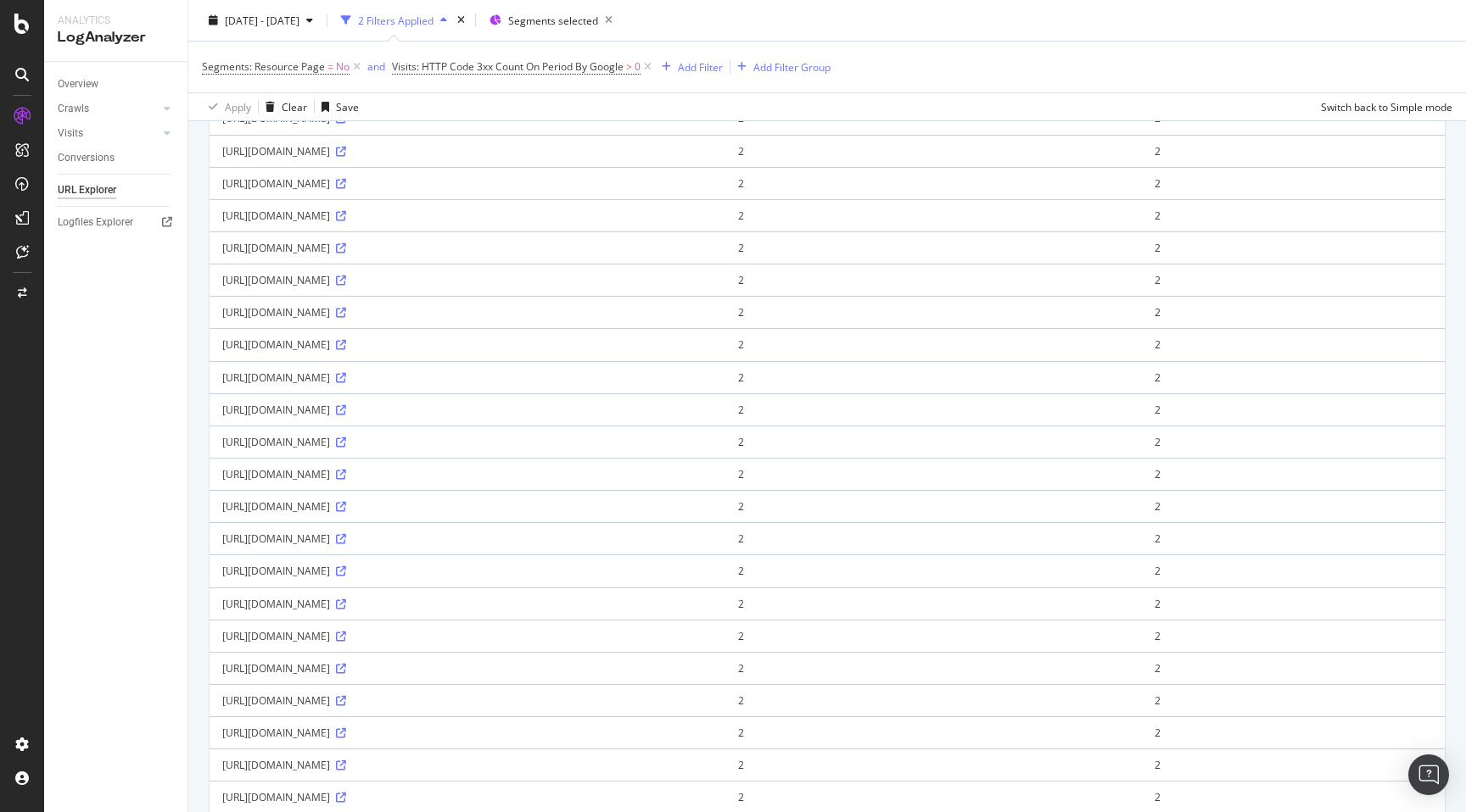
click at [405, 644] on div "https://www.nobroker.in/flats-for-rent-in-krupa_krishna_apartment,_bharani_colo…" at bounding box center [468, 636] width 491 height 15
copy div "https://www.nobroker.in/flats-for-rent-in-krupa_krishna_apartment,_bharani_colo…"
click at [202, 635] on div "Approximately 14.0K URLs found Manage Columns Export as CSV Page 1 (50 results)…" at bounding box center [827, 720] width 1278 height 1842
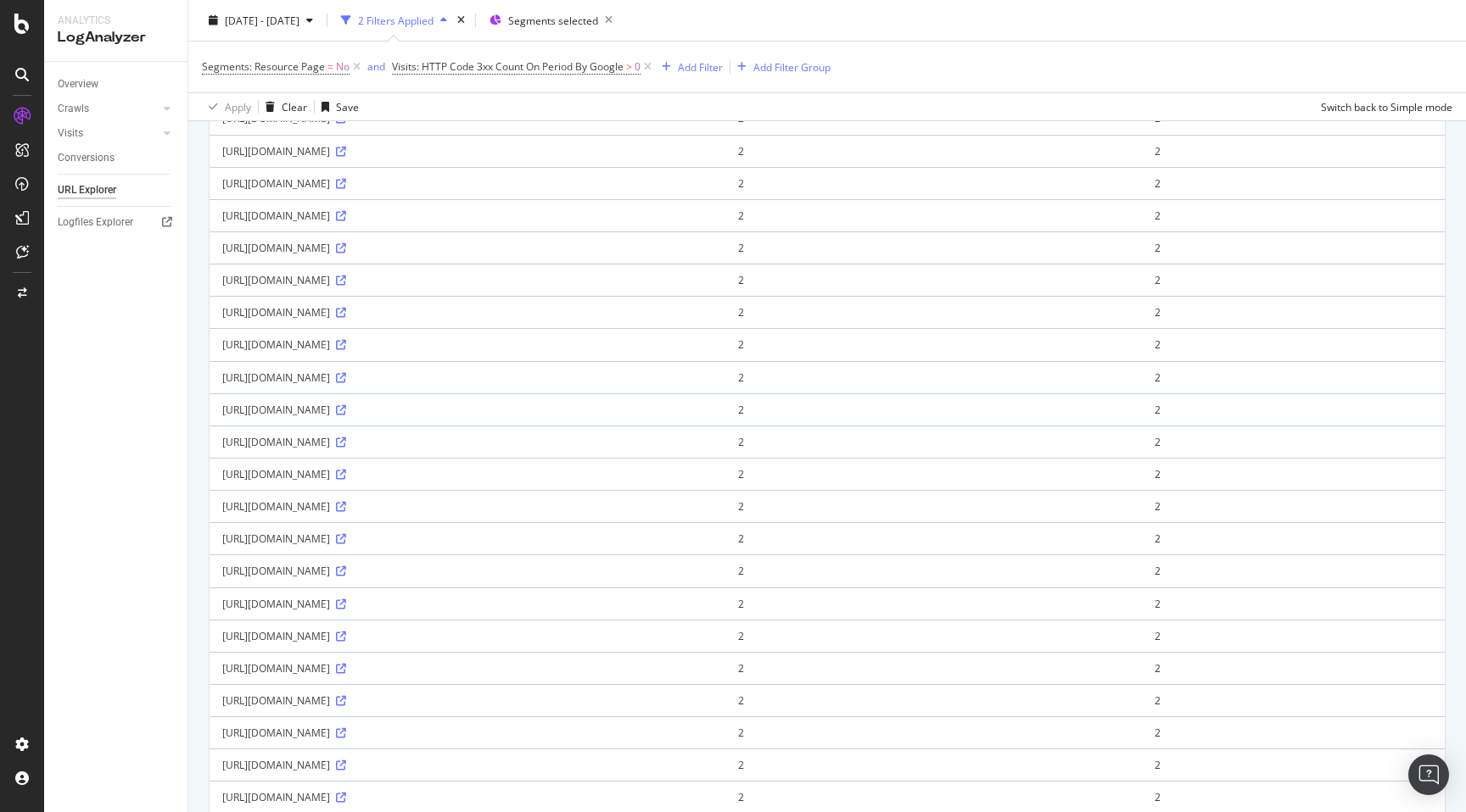
drag, startPoint x: 418, startPoint y: 649, endPoint x: 676, endPoint y: 650, distance: 258.0
click at [676, 644] on div "https://www.nobroker.in/flats-for-rent-in-krupa_krishna_apartment,_bharani_colo…" at bounding box center [468, 636] width 491 height 15
copy div "krupa_krishna_apartment,_bharani_colony_hyderabad"
click at [192, 672] on div "Approximately 14.0K URLs found Manage Columns Export as CSV Page 1 (50 results)…" at bounding box center [827, 720] width 1278 height 1842
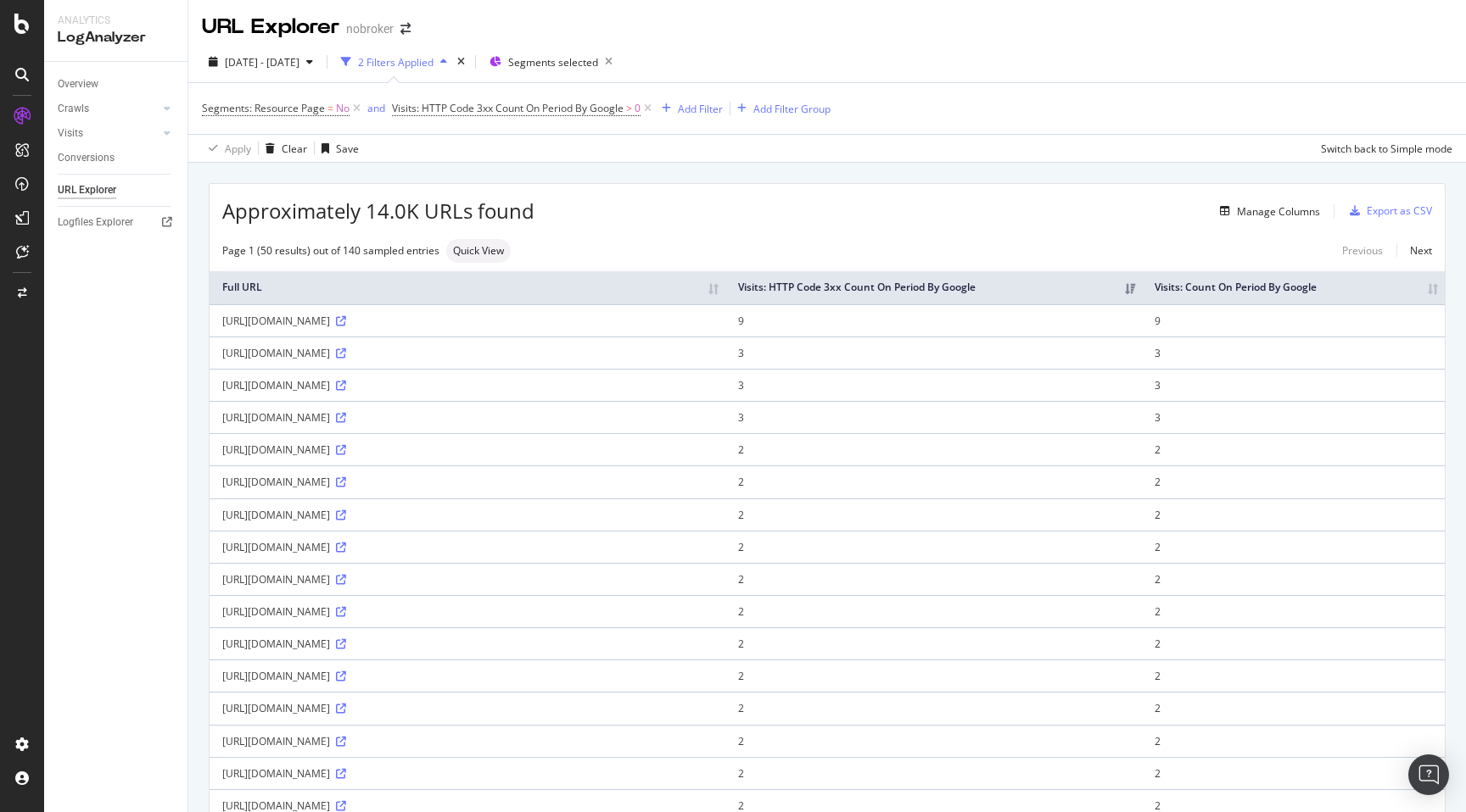
scroll to position [0, 0]
click at [380, 204] on span "Approximately 14.0K URLs found" at bounding box center [378, 212] width 312 height 29
drag, startPoint x: 387, startPoint y: 214, endPoint x: 366, endPoint y: 212, distance: 21.1
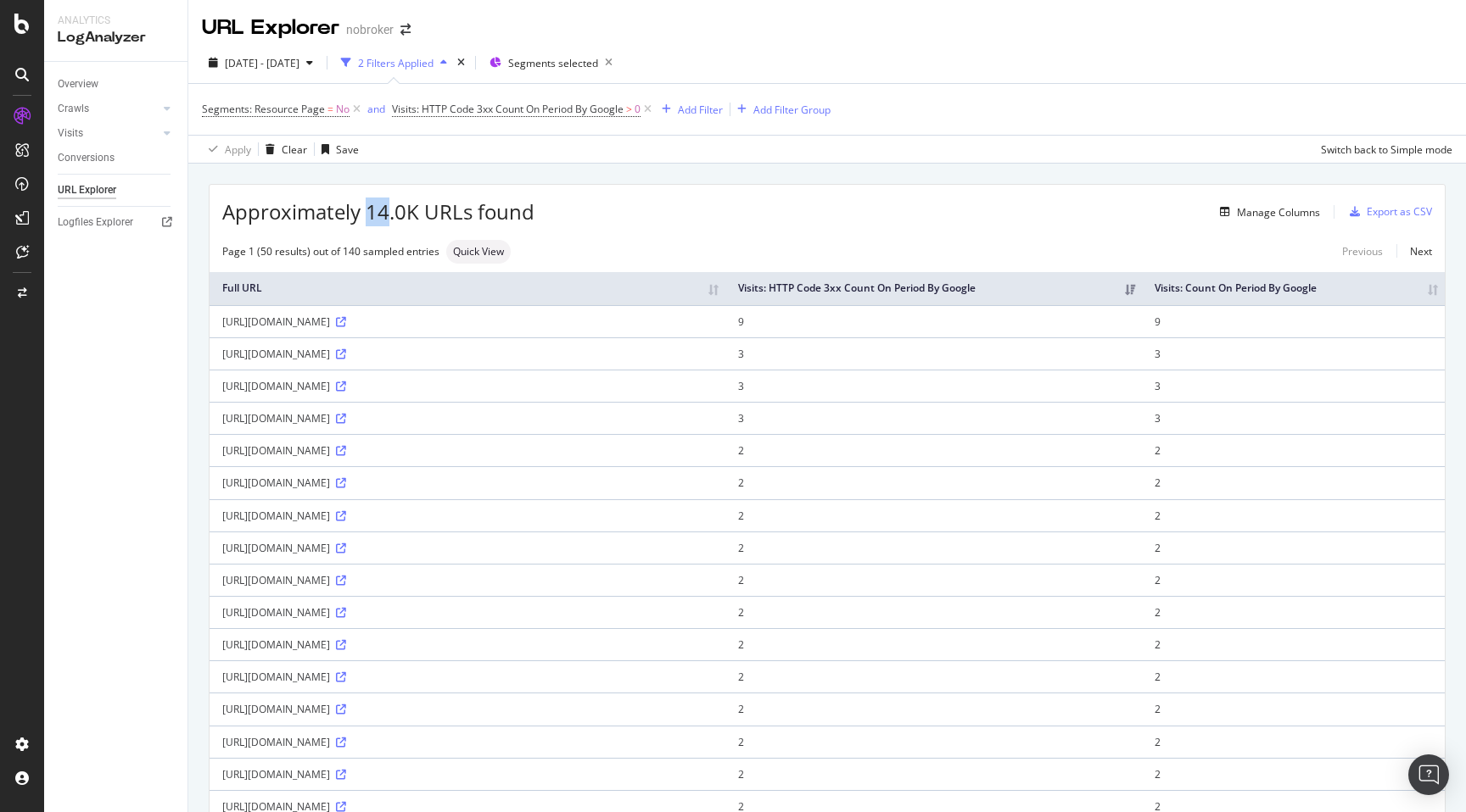
click at [366, 212] on span "Approximately 14.0K URLs found" at bounding box center [378, 212] width 312 height 29
copy span "14"
